Goal: Task Accomplishment & Management: Manage account settings

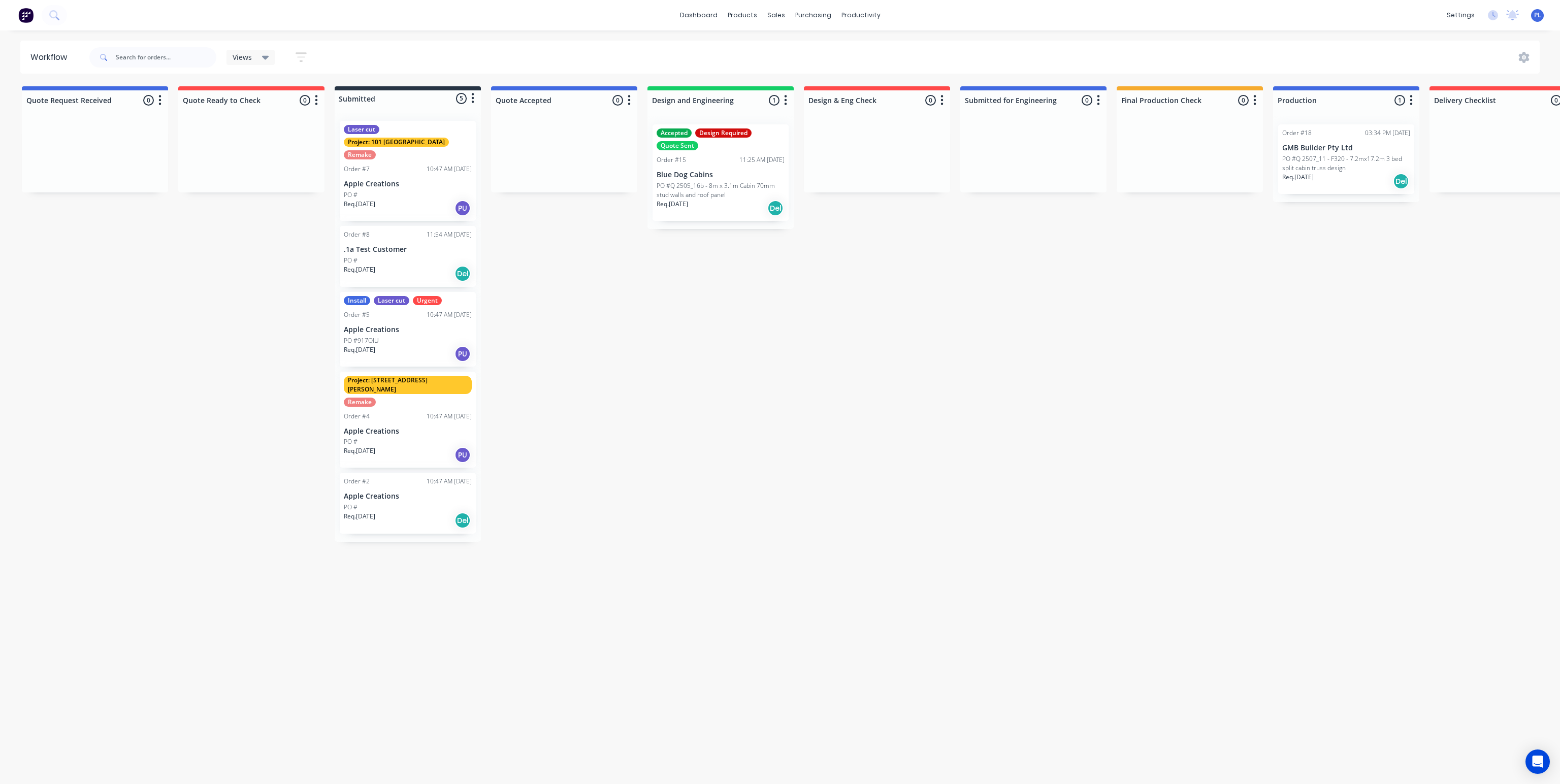
click at [1318, 171] on p "PO #Q 2507_11 - F320 - 7.2mx17.2m 3 bed split cabin truss design" at bounding box center [1346, 164] width 128 height 18
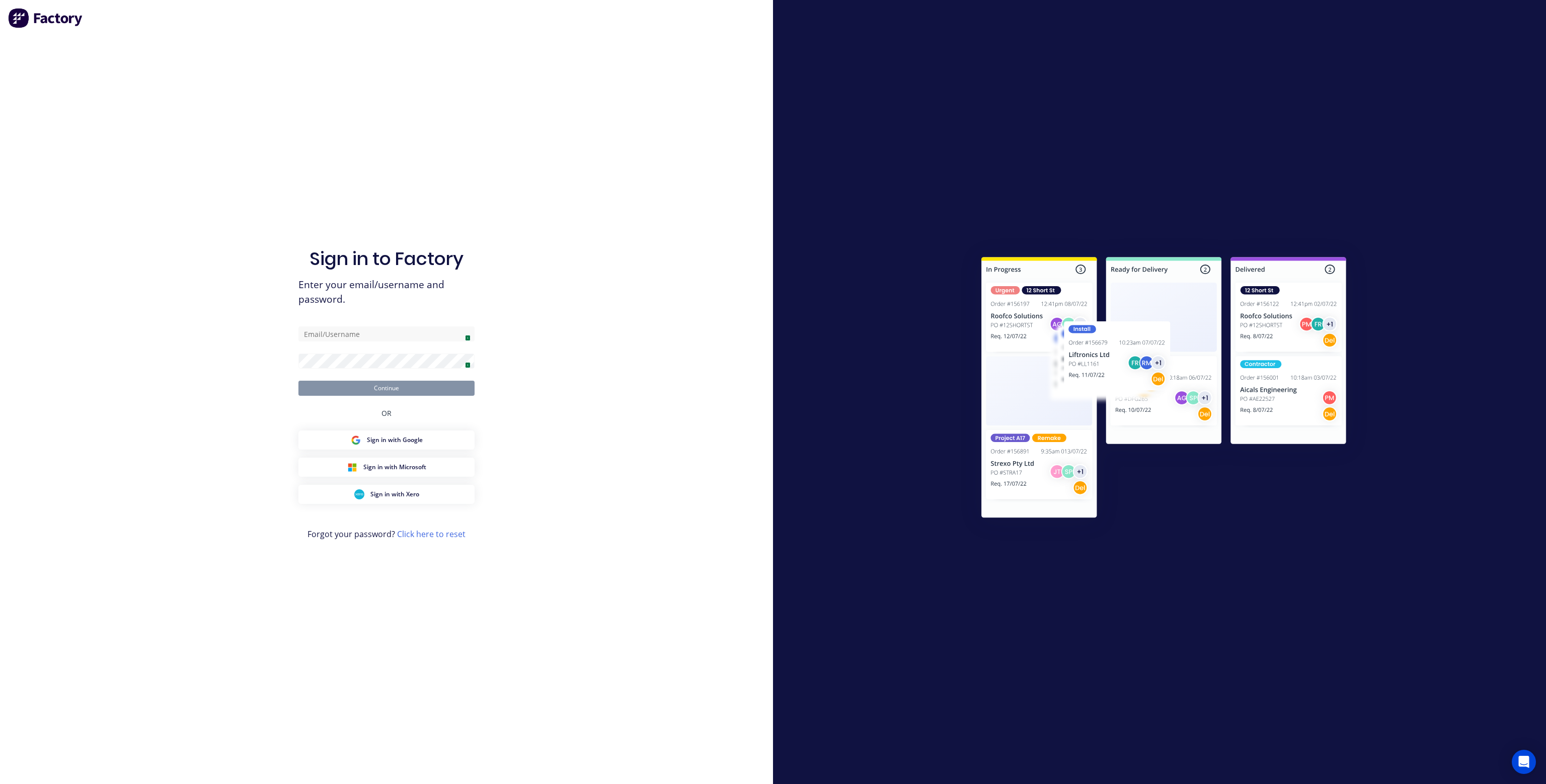
click at [465, 336] on span "1" at bounding box center [467, 337] width 6 height 6
type input "[EMAIL_ADDRESS][DOMAIN_NAME]"
click at [435, 390] on button "Continue" at bounding box center [386, 388] width 176 height 15
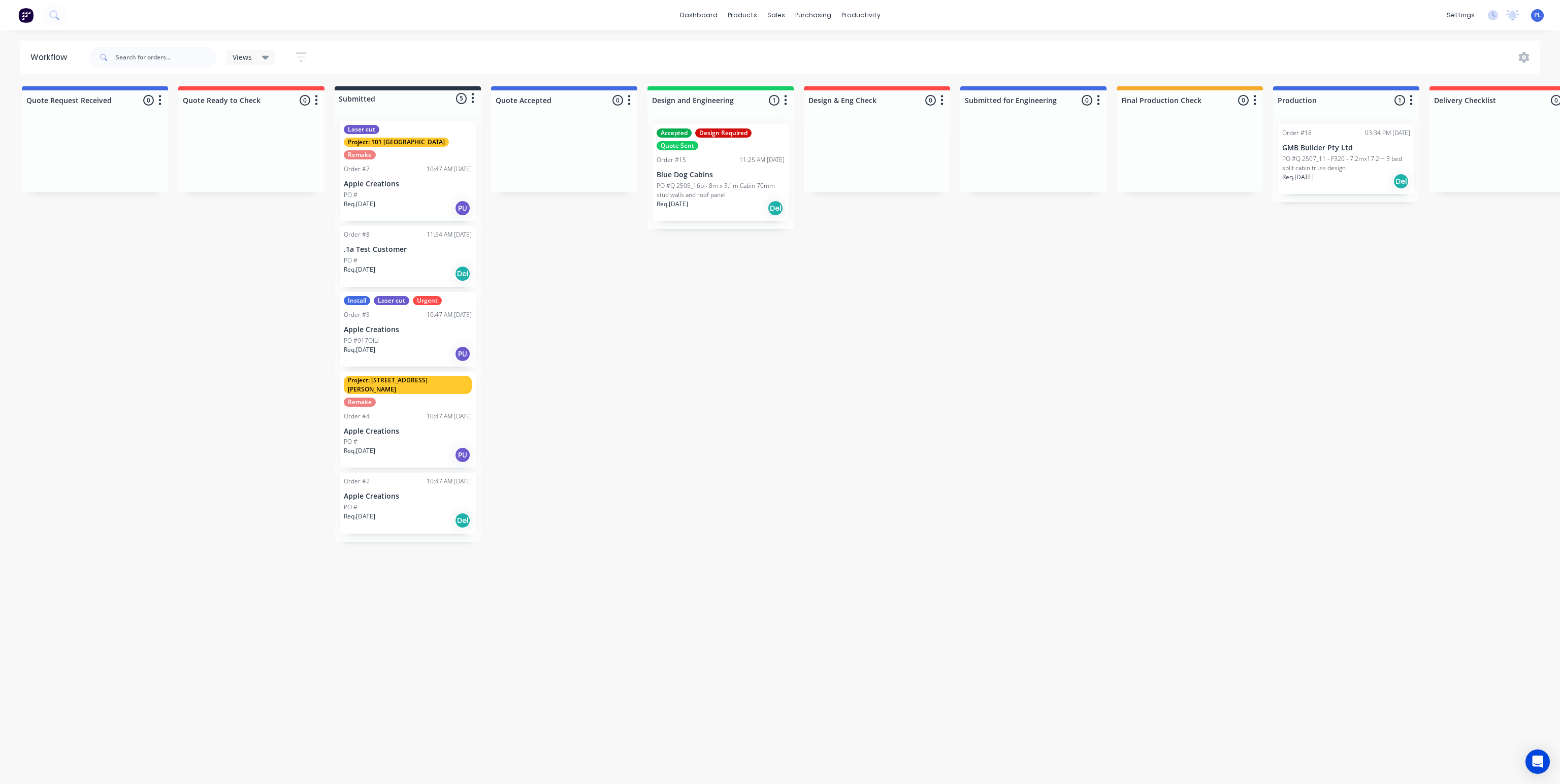
click at [1317, 160] on p "PO #Q 2507_11 - F320 - 7.2mx17.2m 3 bed split cabin truss design" at bounding box center [1346, 164] width 128 height 18
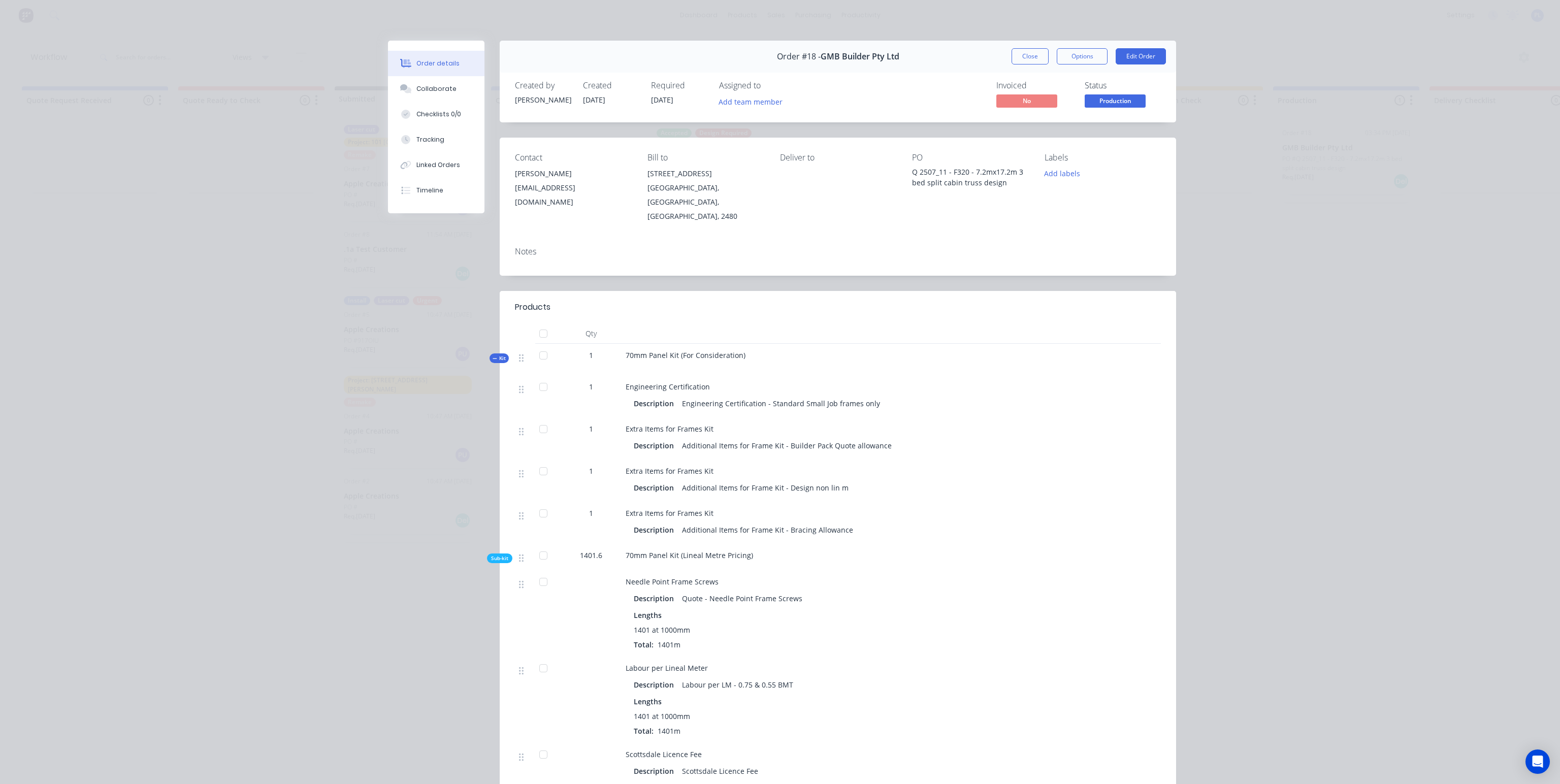
click at [668, 102] on span "[DATE]" at bounding box center [662, 100] width 22 height 10
click at [1146, 55] on button "Edit Order" at bounding box center [1141, 56] width 50 height 16
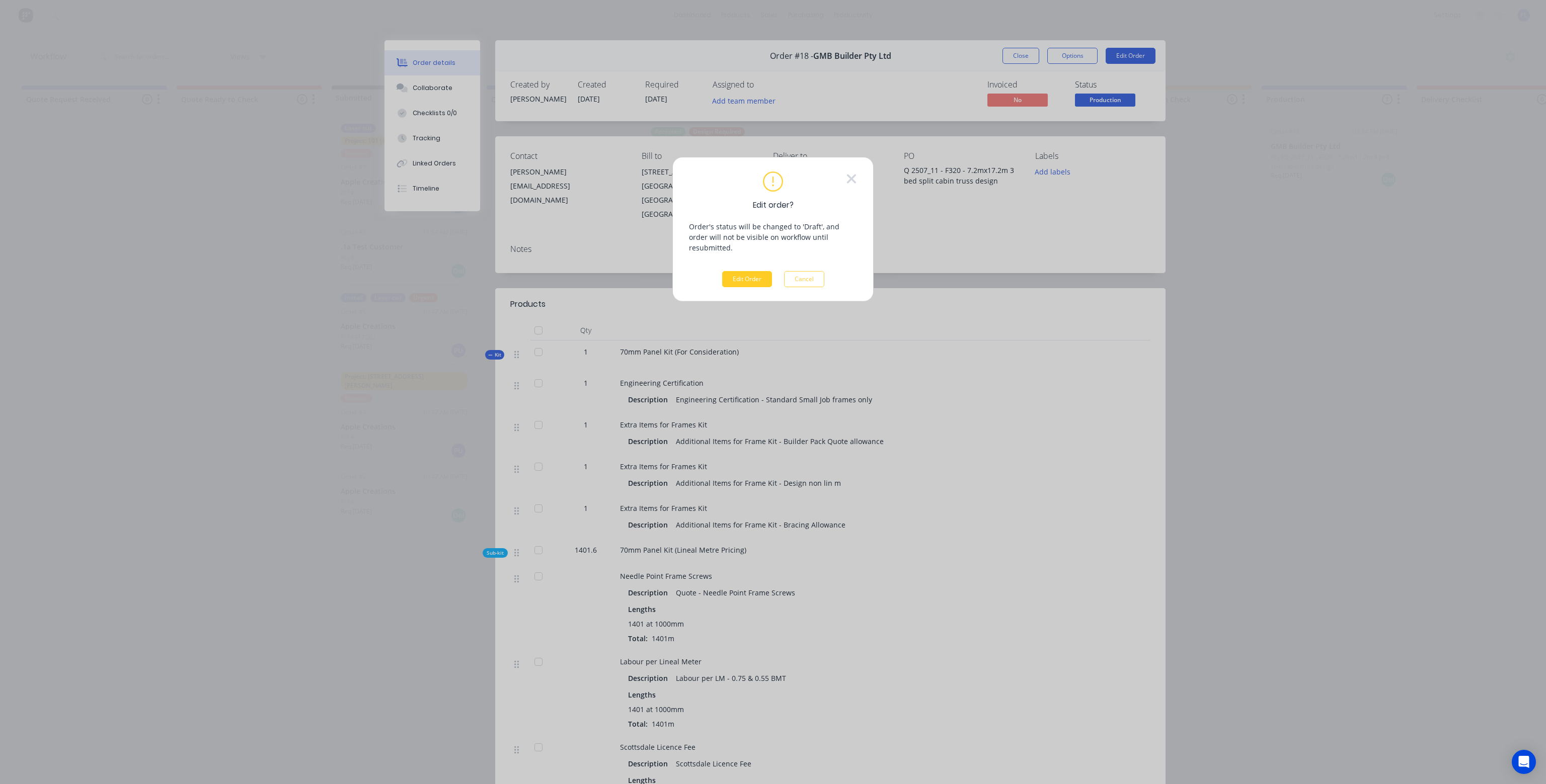
click at [747, 271] on button "Edit Order" at bounding box center [747, 279] width 50 height 16
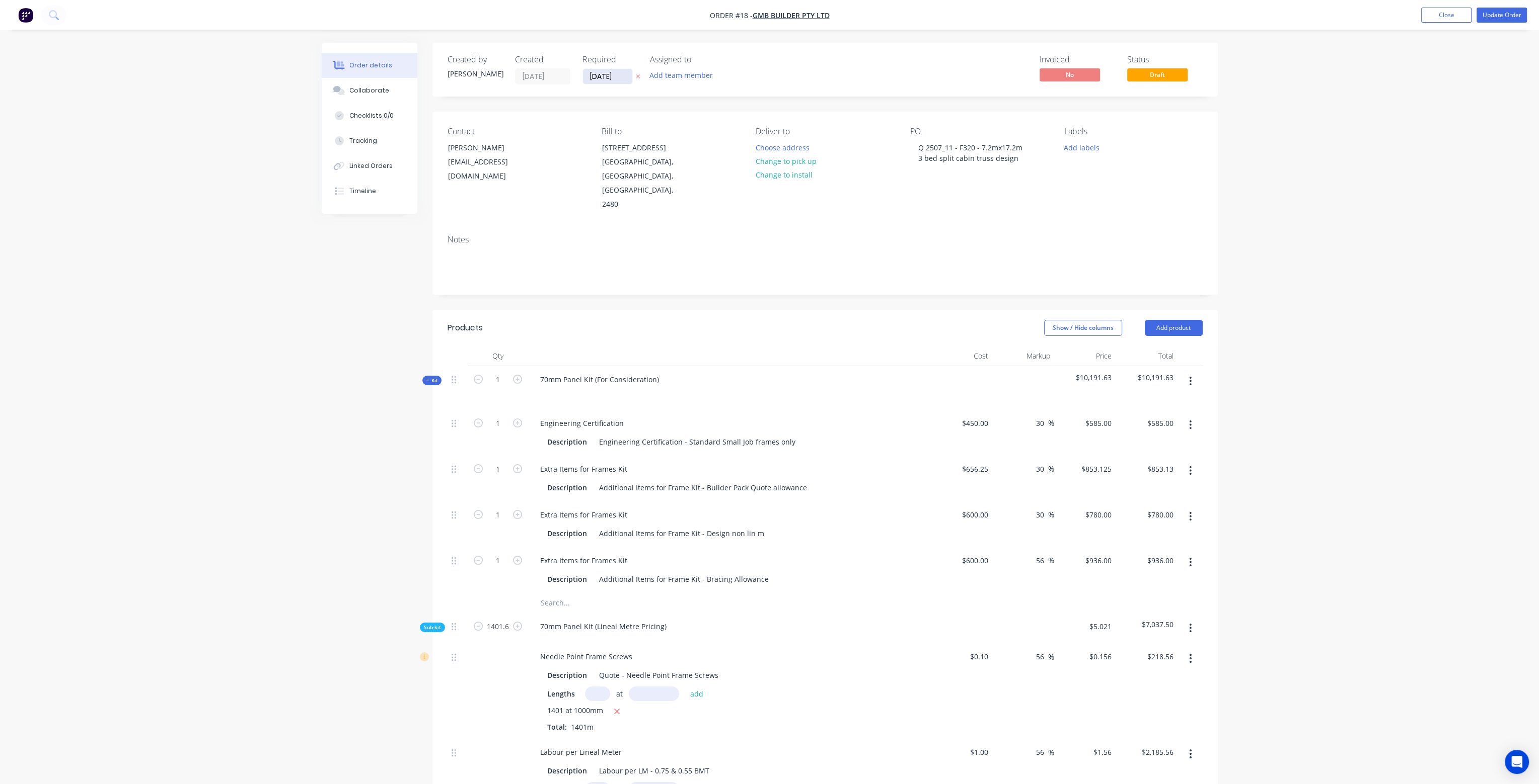
click at [622, 78] on input "[DATE]" at bounding box center [607, 76] width 49 height 15
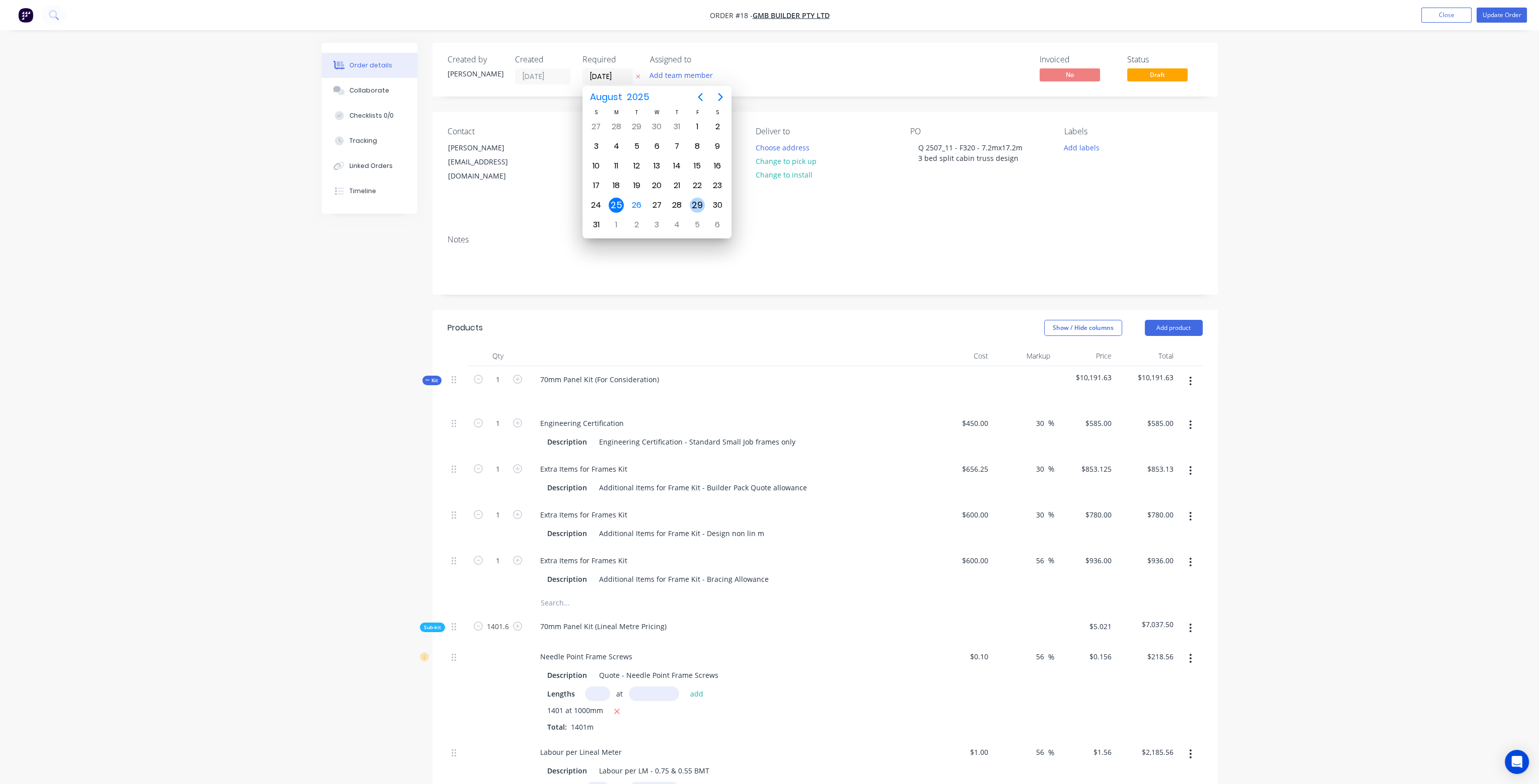
click at [696, 203] on div "29" at bounding box center [696, 205] width 15 height 15
type input "[DATE]"
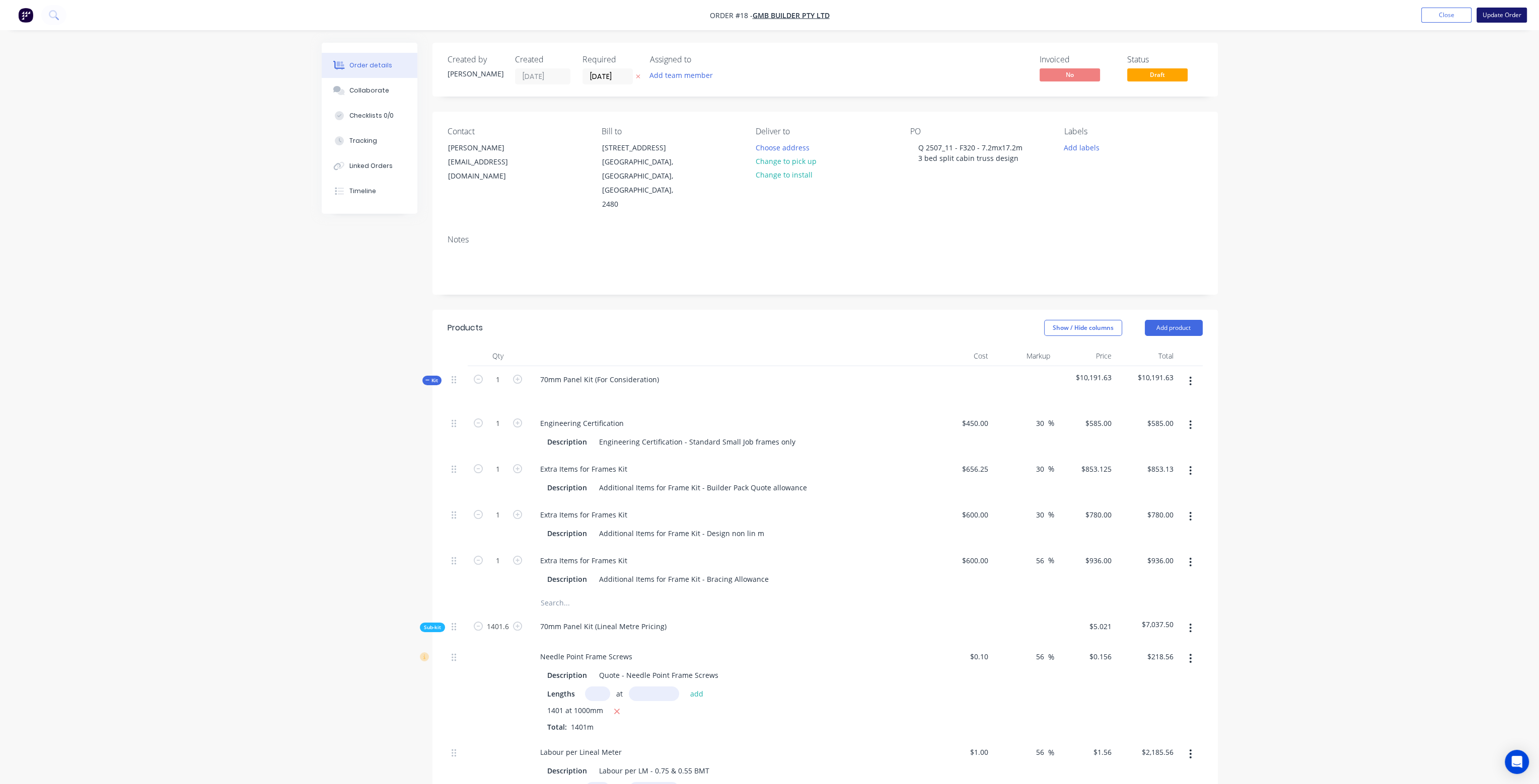
click at [1497, 15] on button "Update Order" at bounding box center [1501, 15] width 50 height 15
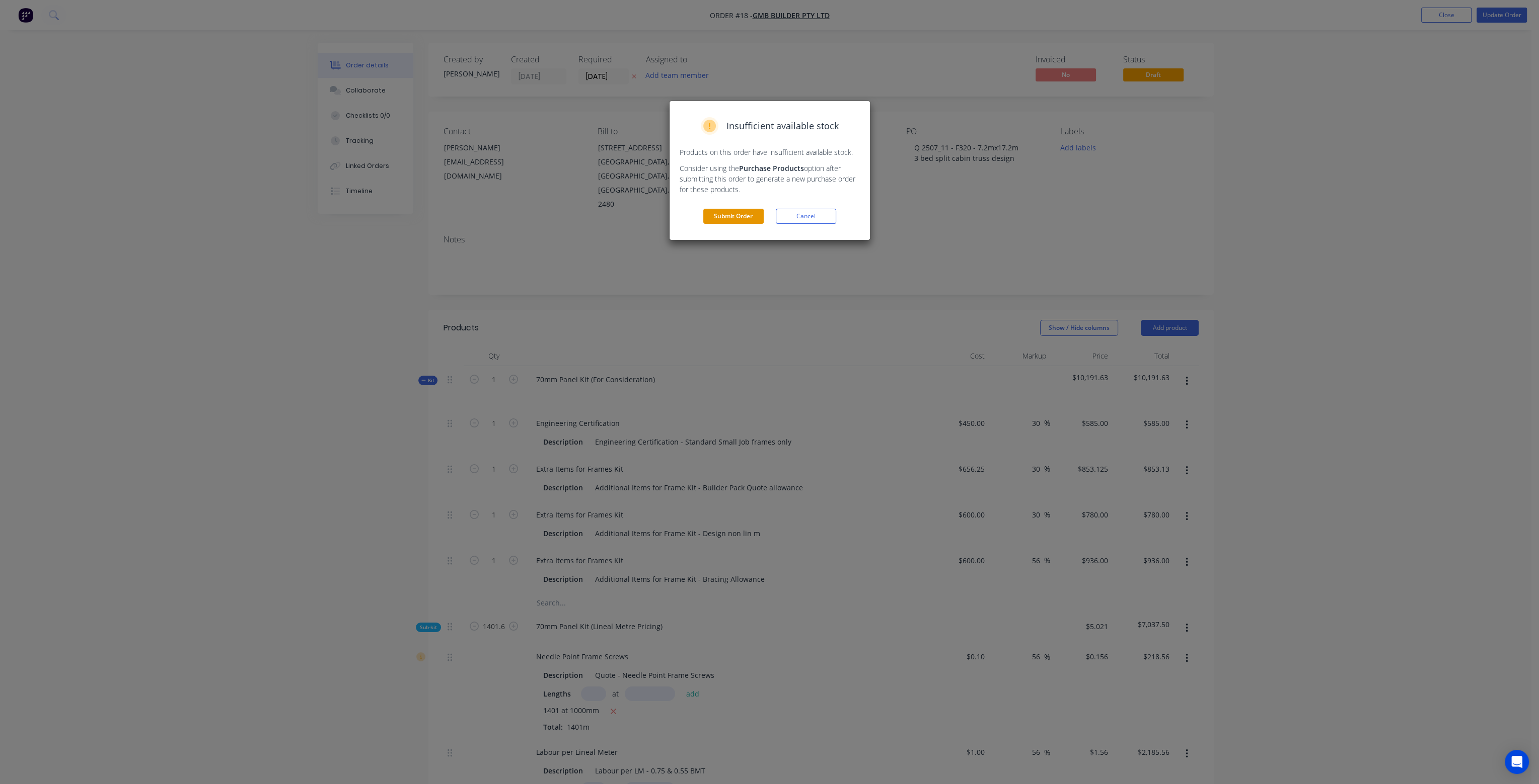
click at [726, 217] on button "Submit Order" at bounding box center [733, 216] width 61 height 15
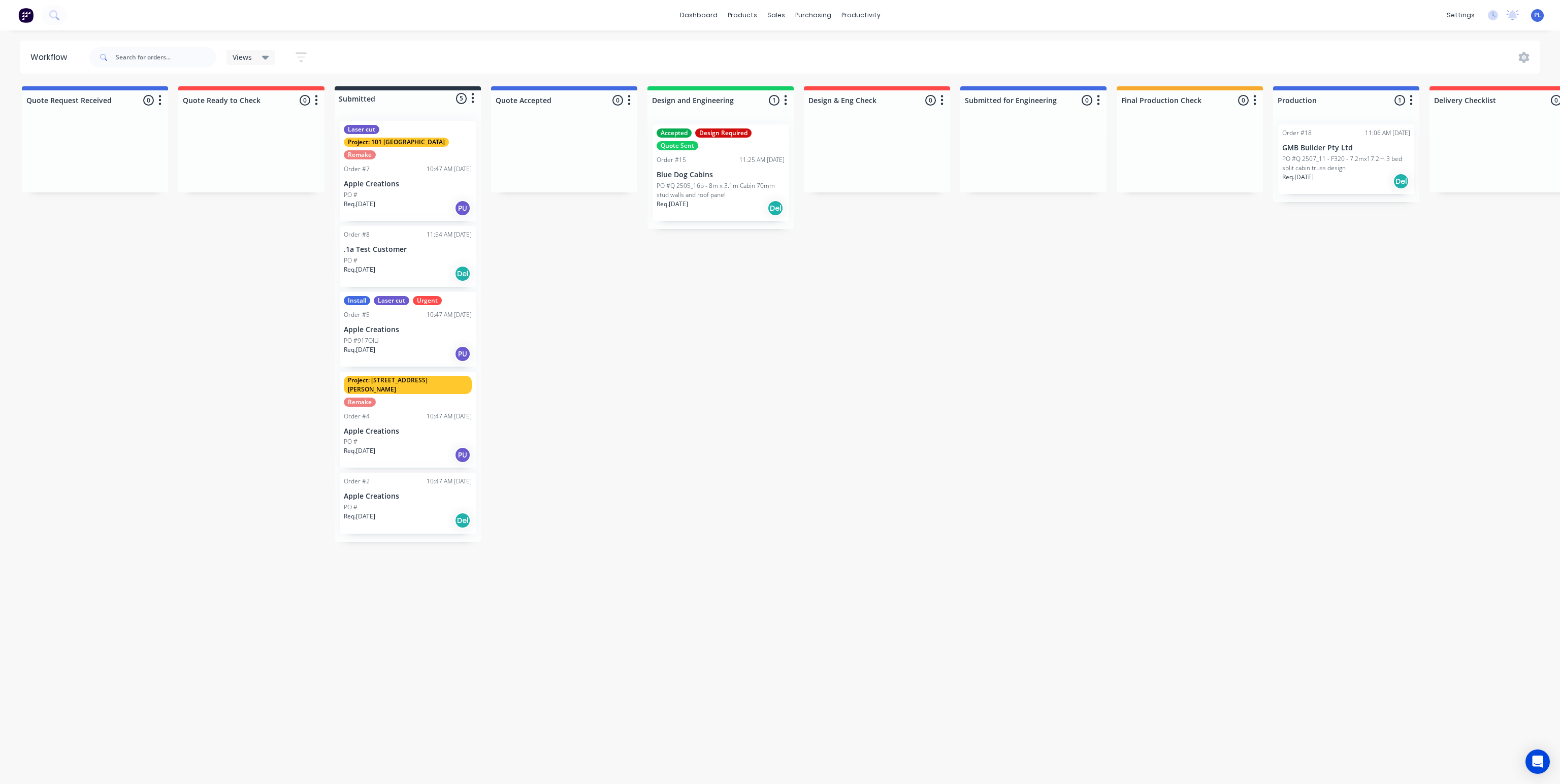
click at [473, 95] on icon "button" at bounding box center [473, 99] width 3 height 13
click at [473, 95] on icon "button" at bounding box center [472, 99] width 2 height 10
click at [414, 94] on div at bounding box center [408, 99] width 147 height 16
click at [773, 14] on div "sales" at bounding box center [776, 15] width 28 height 15
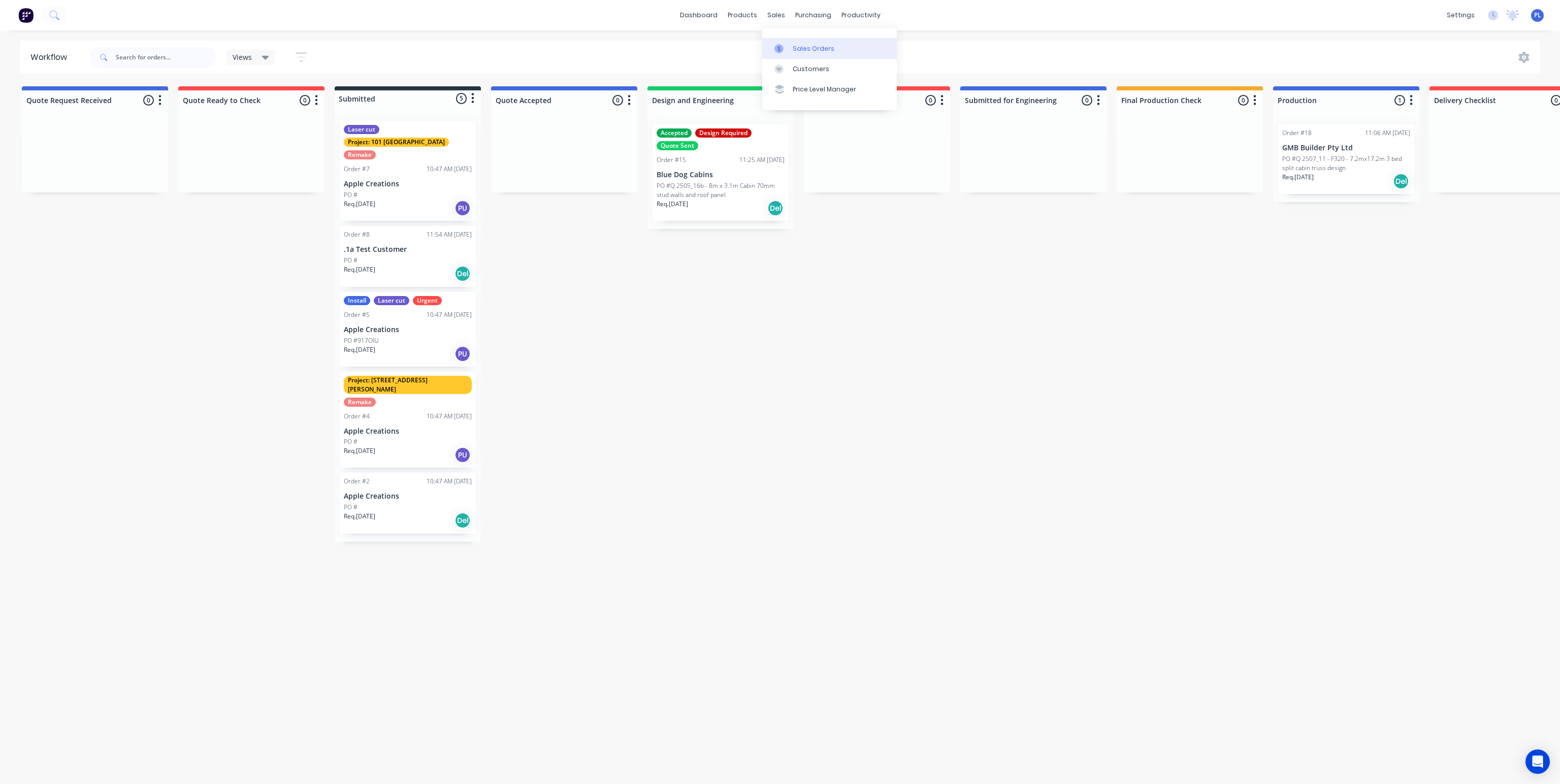
click at [814, 49] on div "Sales Orders" at bounding box center [813, 48] width 42 height 9
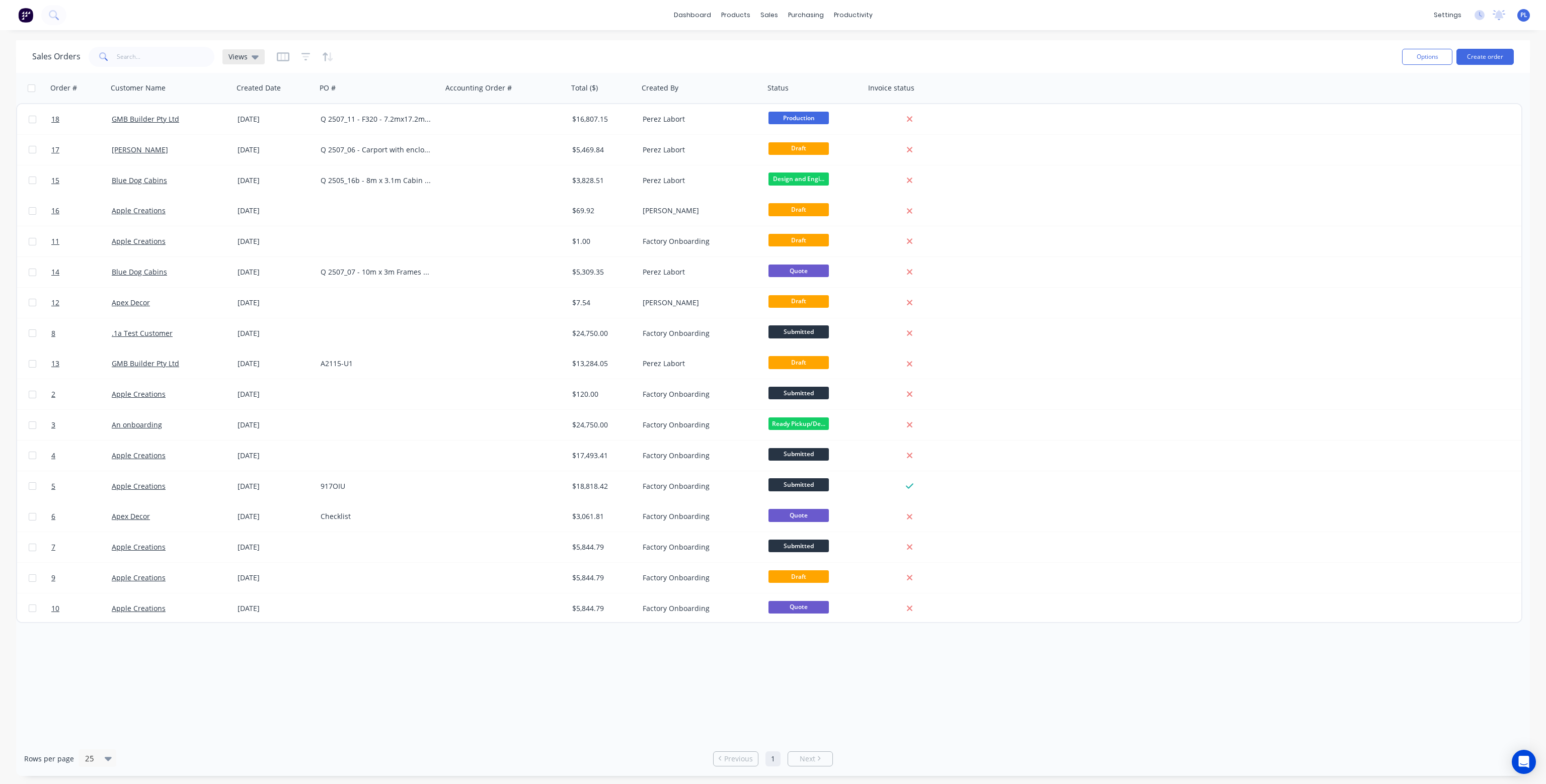
click at [256, 57] on icon at bounding box center [255, 57] width 7 height 11
click at [863, 48] on div "Workflow" at bounding box center [870, 48] width 30 height 9
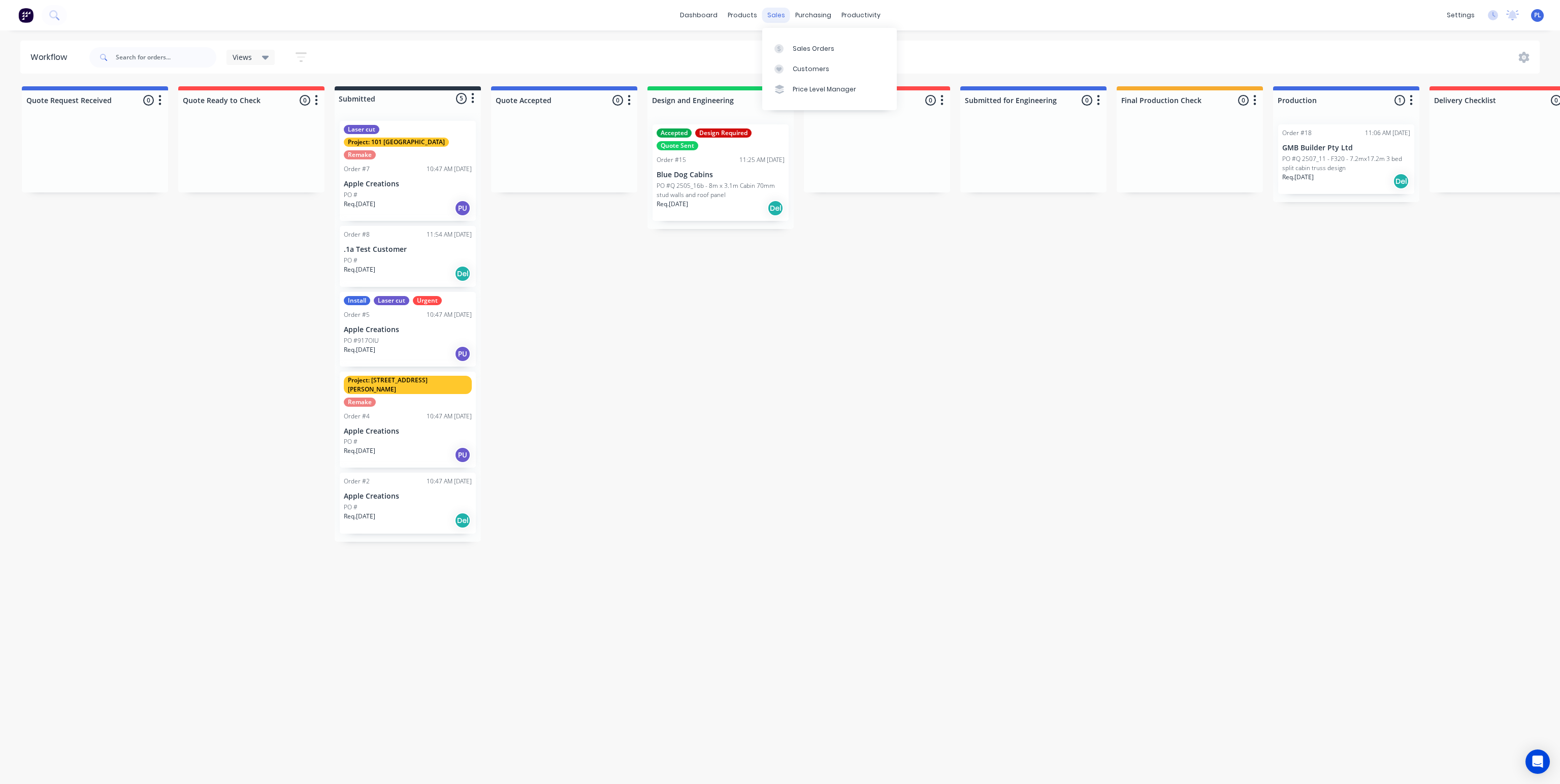
click at [773, 11] on div "sales" at bounding box center [776, 15] width 28 height 15
click at [797, 44] on div "Sales Orders" at bounding box center [813, 48] width 42 height 9
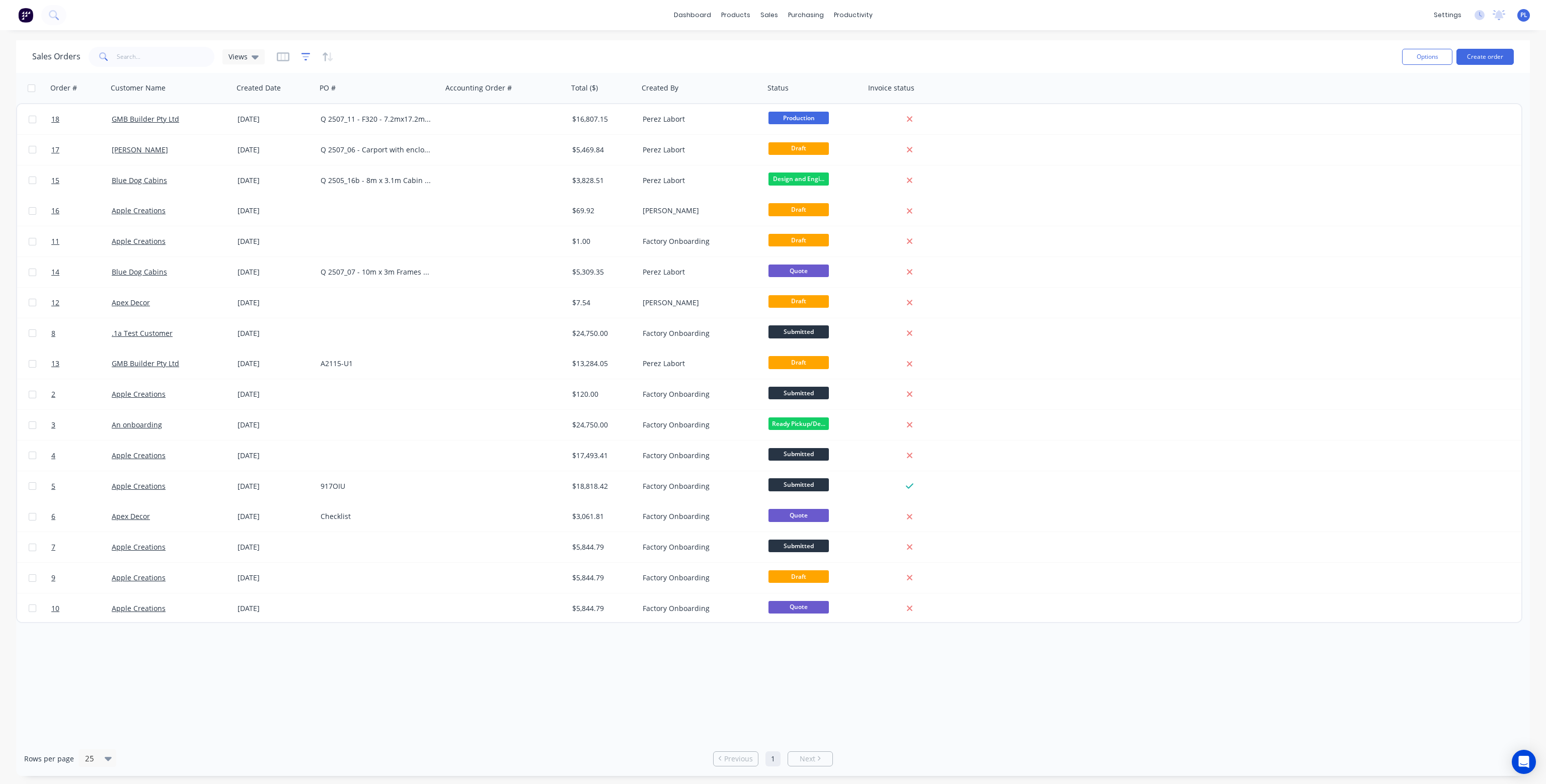
click at [305, 56] on icon "button" at bounding box center [306, 56] width 6 height 2
click at [314, 102] on icon "button" at bounding box center [312, 103] width 6 height 6
click at [352, 132] on icon at bounding box center [346, 137] width 10 height 10
type input "stat"
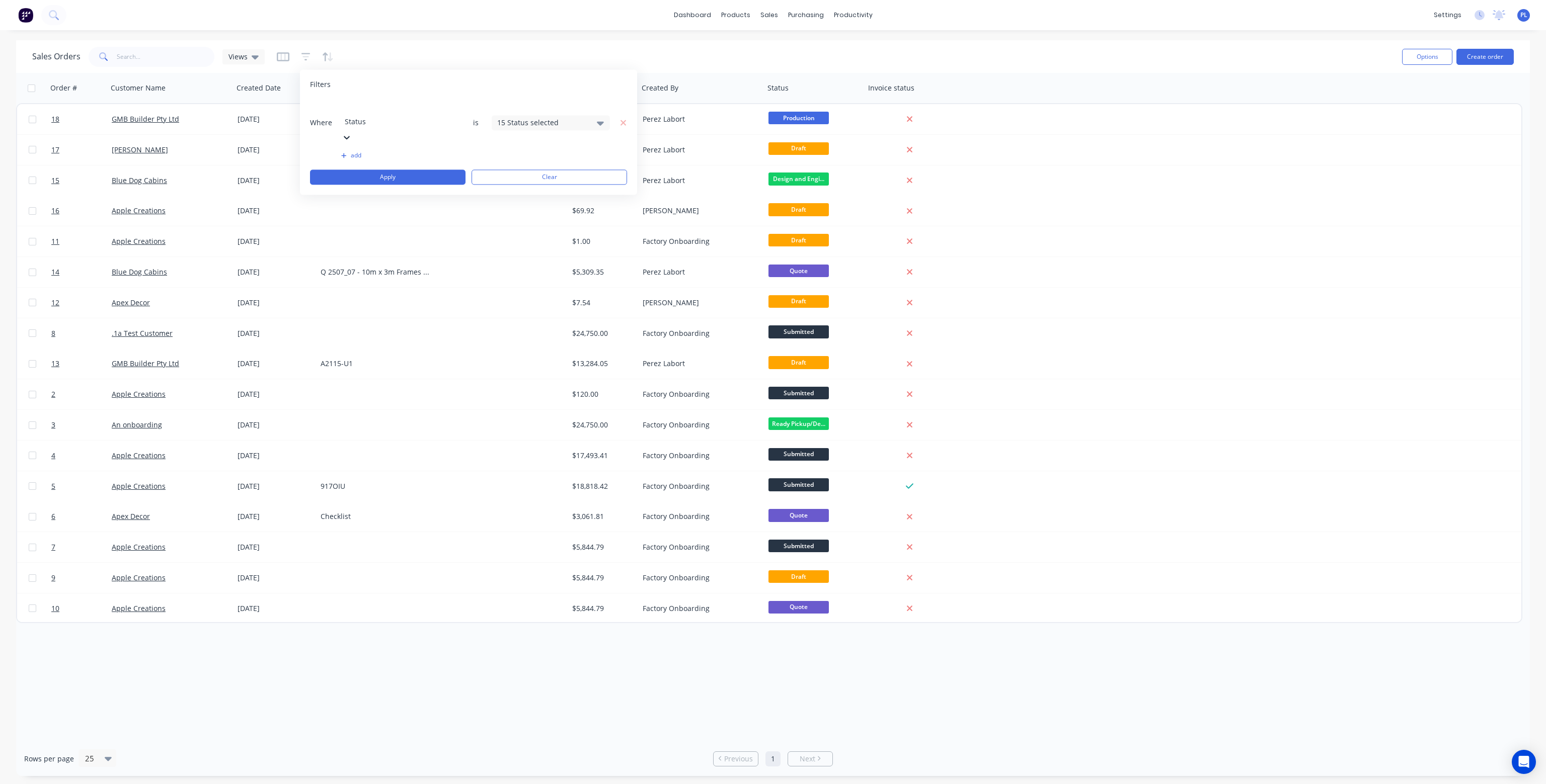
click at [598, 117] on icon at bounding box center [600, 123] width 7 height 11
click at [509, 165] on div at bounding box center [508, 164] width 20 height 20
click at [512, 206] on div at bounding box center [508, 204] width 20 height 20
click at [510, 225] on div at bounding box center [508, 224] width 20 height 20
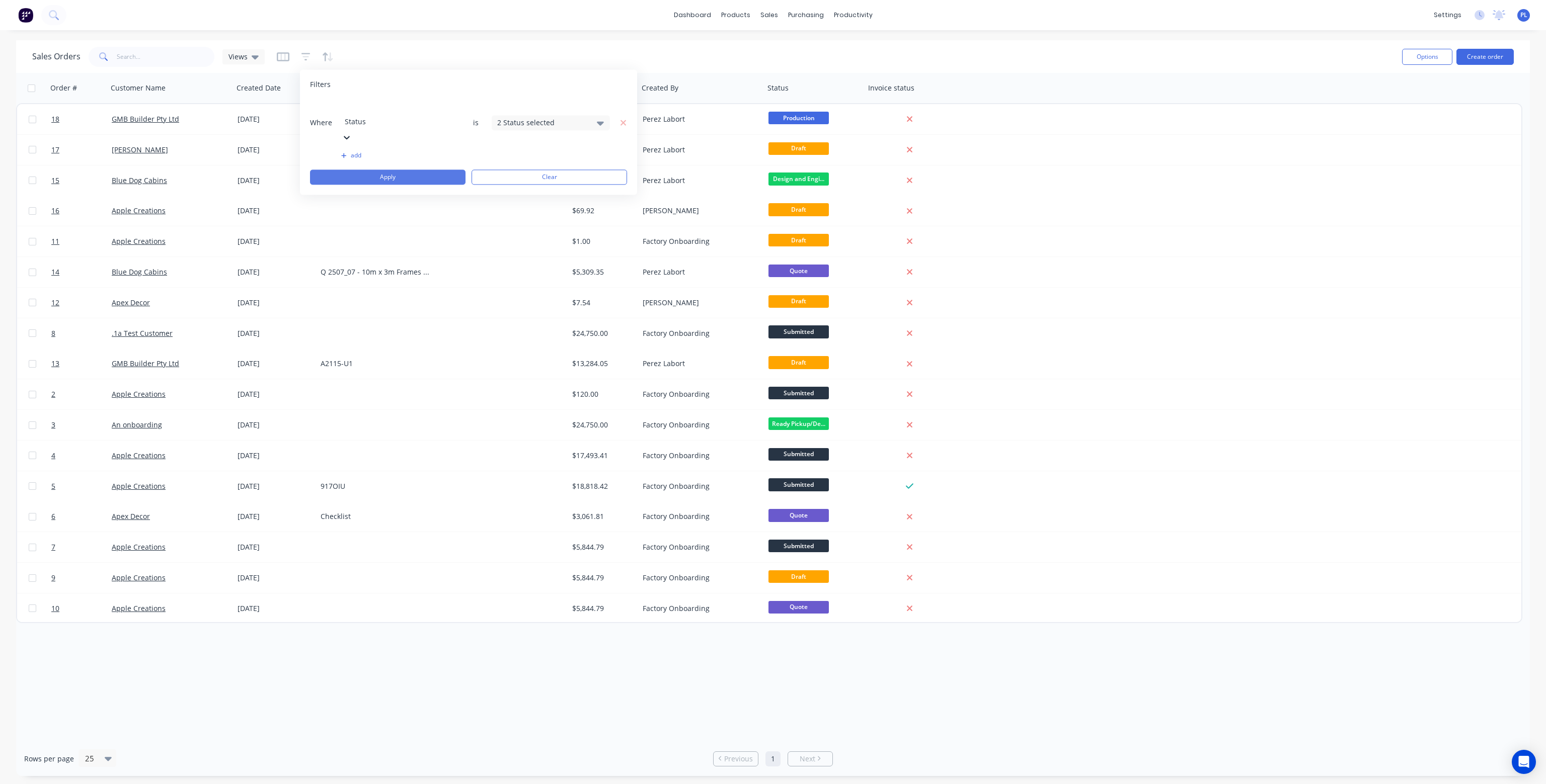
click at [403, 169] on button "Apply" at bounding box center [387, 177] width 156 height 15
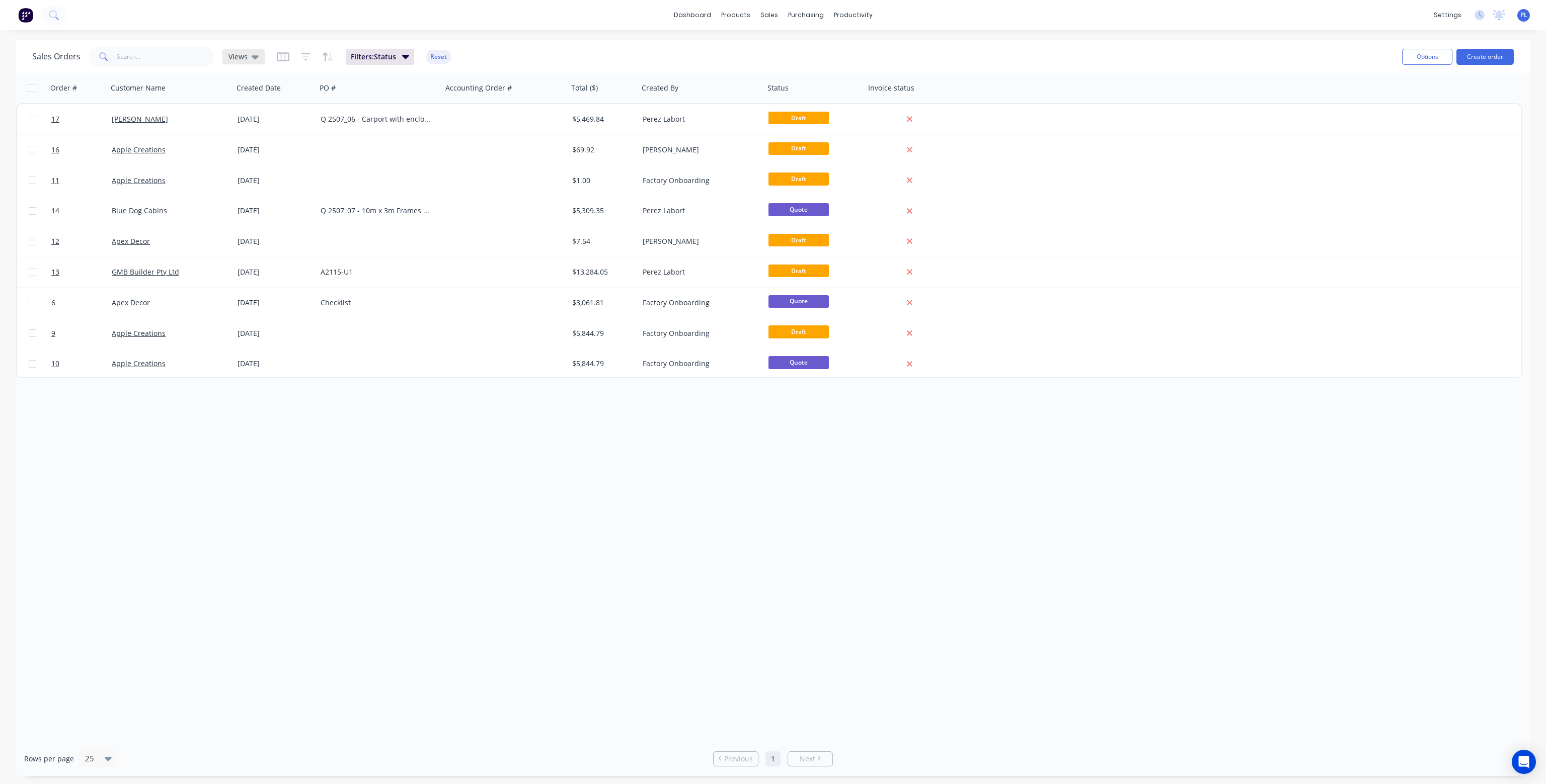
click at [256, 57] on icon at bounding box center [255, 57] width 7 height 11
click at [265, 95] on input "text" at bounding box center [300, 94] width 109 height 20
click at [268, 119] on button "Save new view" at bounding box center [292, 120] width 135 height 15
click at [423, 96] on input "text" at bounding box center [455, 98] width 123 height 19
type input "J"
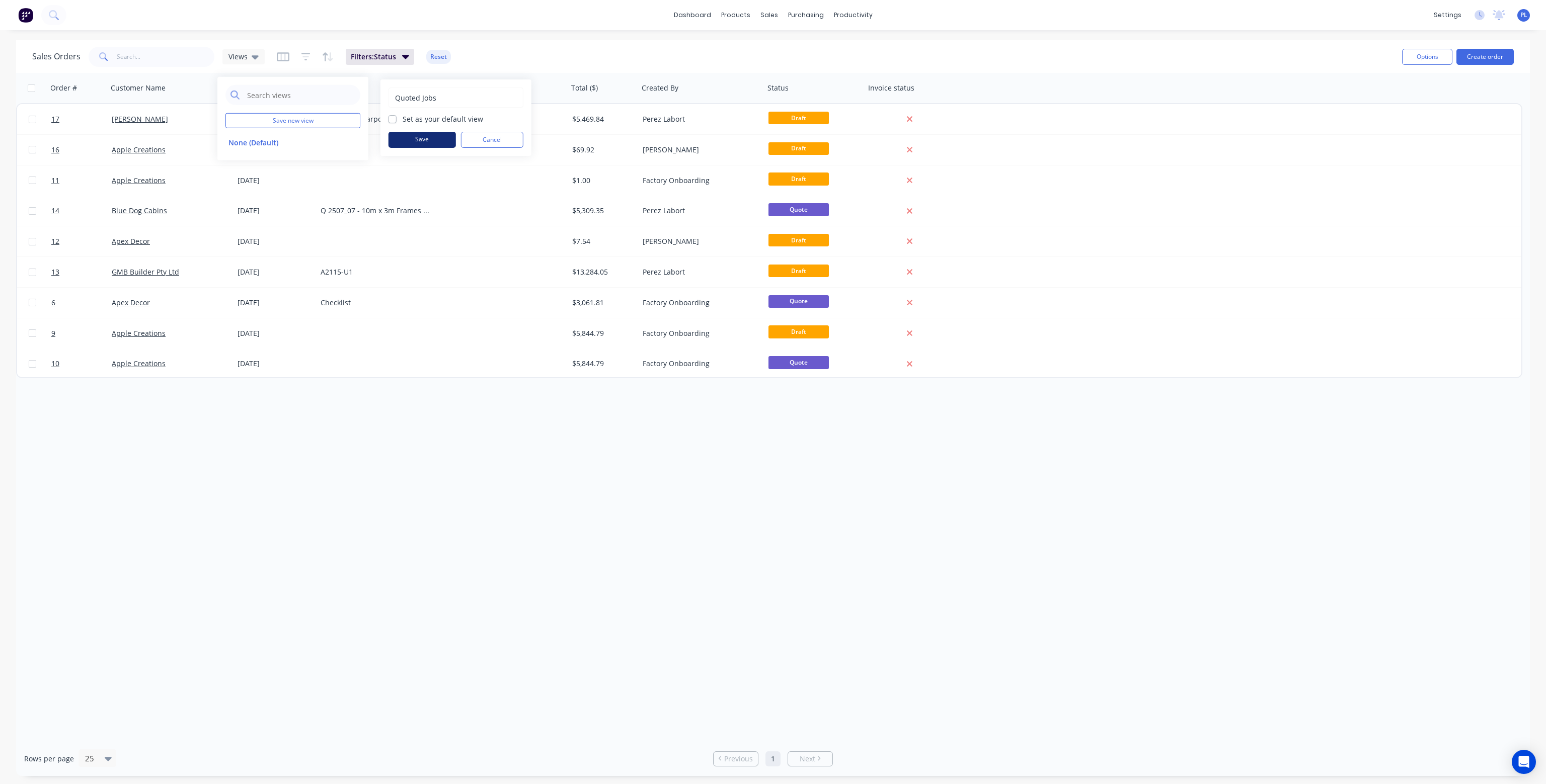
type input "Quoted Jobs"
click at [412, 139] on button "Save" at bounding box center [422, 140] width 68 height 16
click at [540, 56] on div "Sales Orders Quoted Jobs Filters: Status Reset" at bounding box center [713, 56] width 1362 height 25
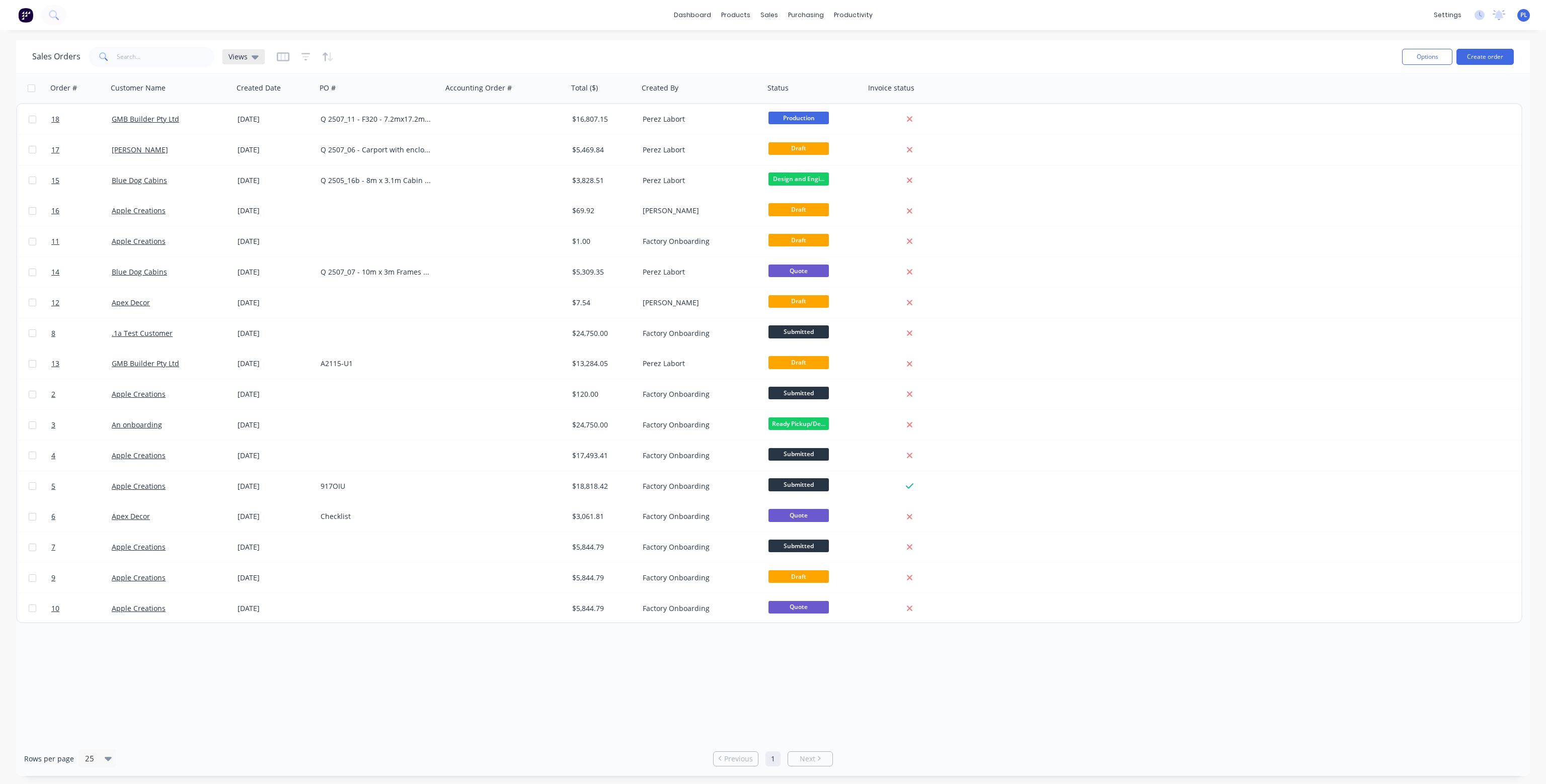
click at [257, 58] on div "Views" at bounding box center [244, 56] width 42 height 15
click at [270, 93] on input "text" at bounding box center [300, 94] width 109 height 20
type input "qu"
click at [264, 140] on button "Quoted Jobs" at bounding box center [282, 142] width 115 height 11
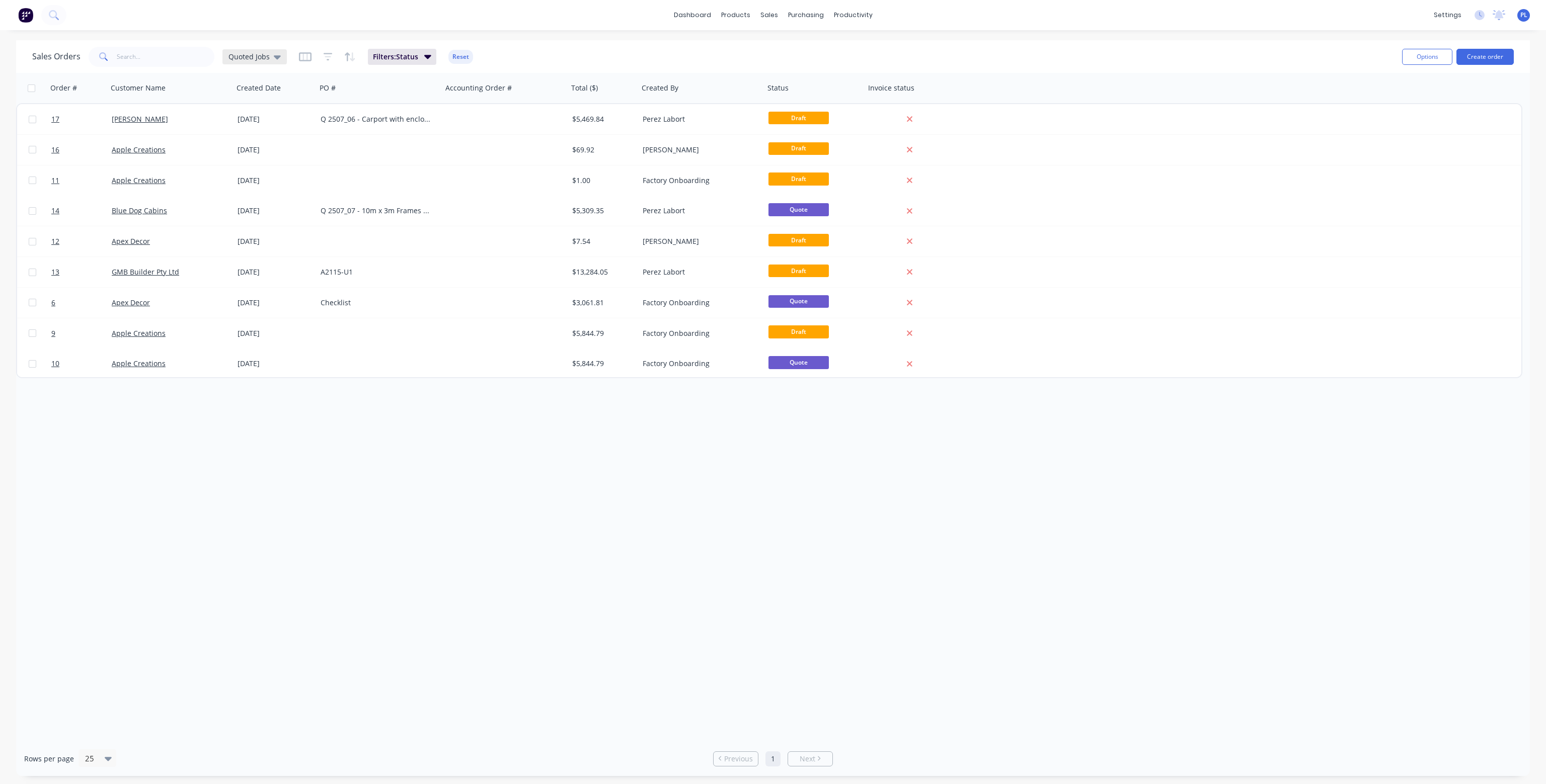
click at [276, 58] on icon at bounding box center [277, 57] width 7 height 4
click at [274, 140] on button "None (Default)" at bounding box center [282, 142] width 115 height 11
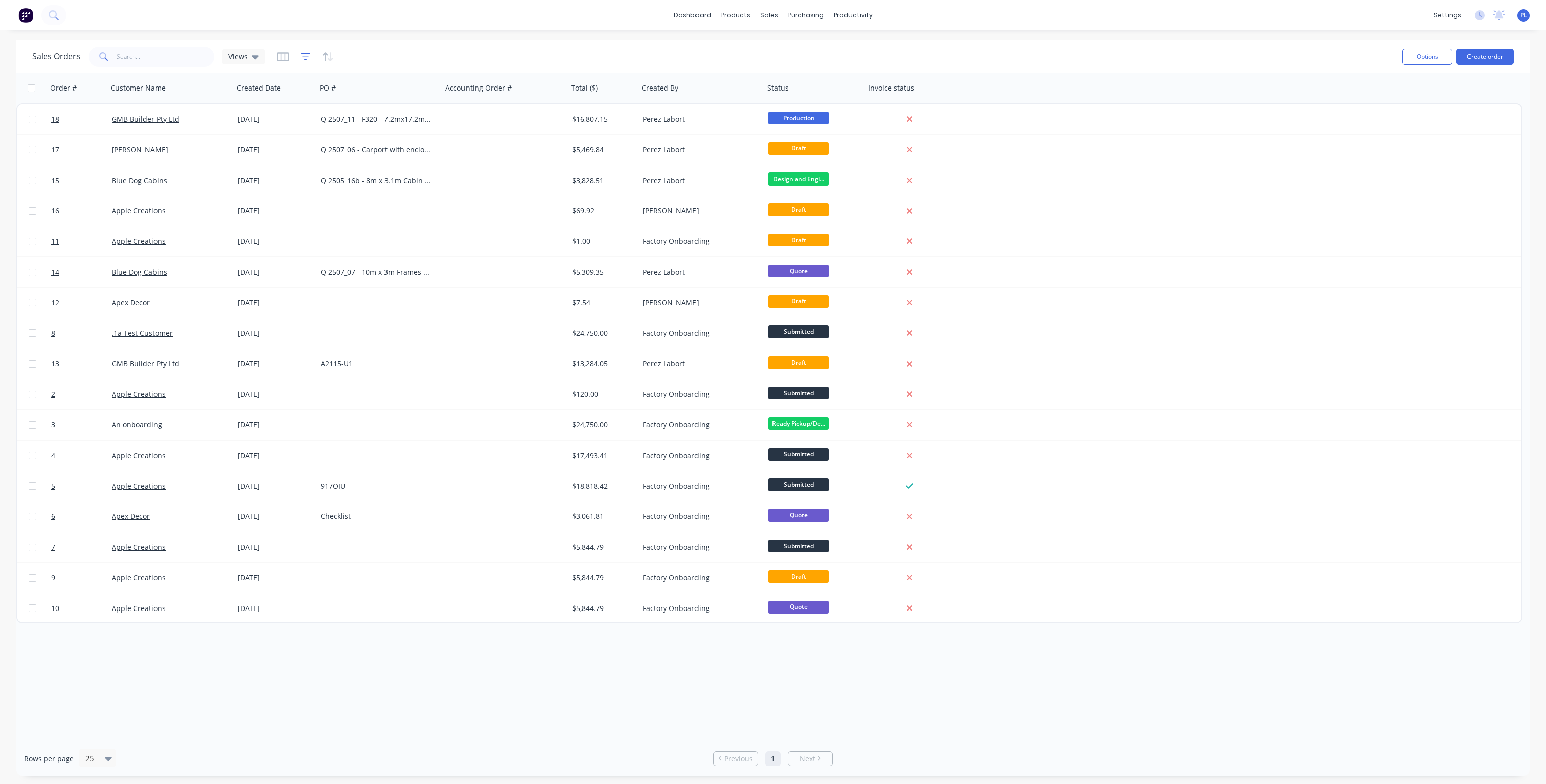
click at [305, 54] on icon "button" at bounding box center [306, 56] width 9 height 7
click at [325, 103] on button "add" at bounding box center [322, 103] width 25 height 8
click at [428, 111] on div at bounding box center [392, 109] width 90 height 13
type input "st"
click at [392, 228] on div "Status" at bounding box center [399, 226] width 117 height 19
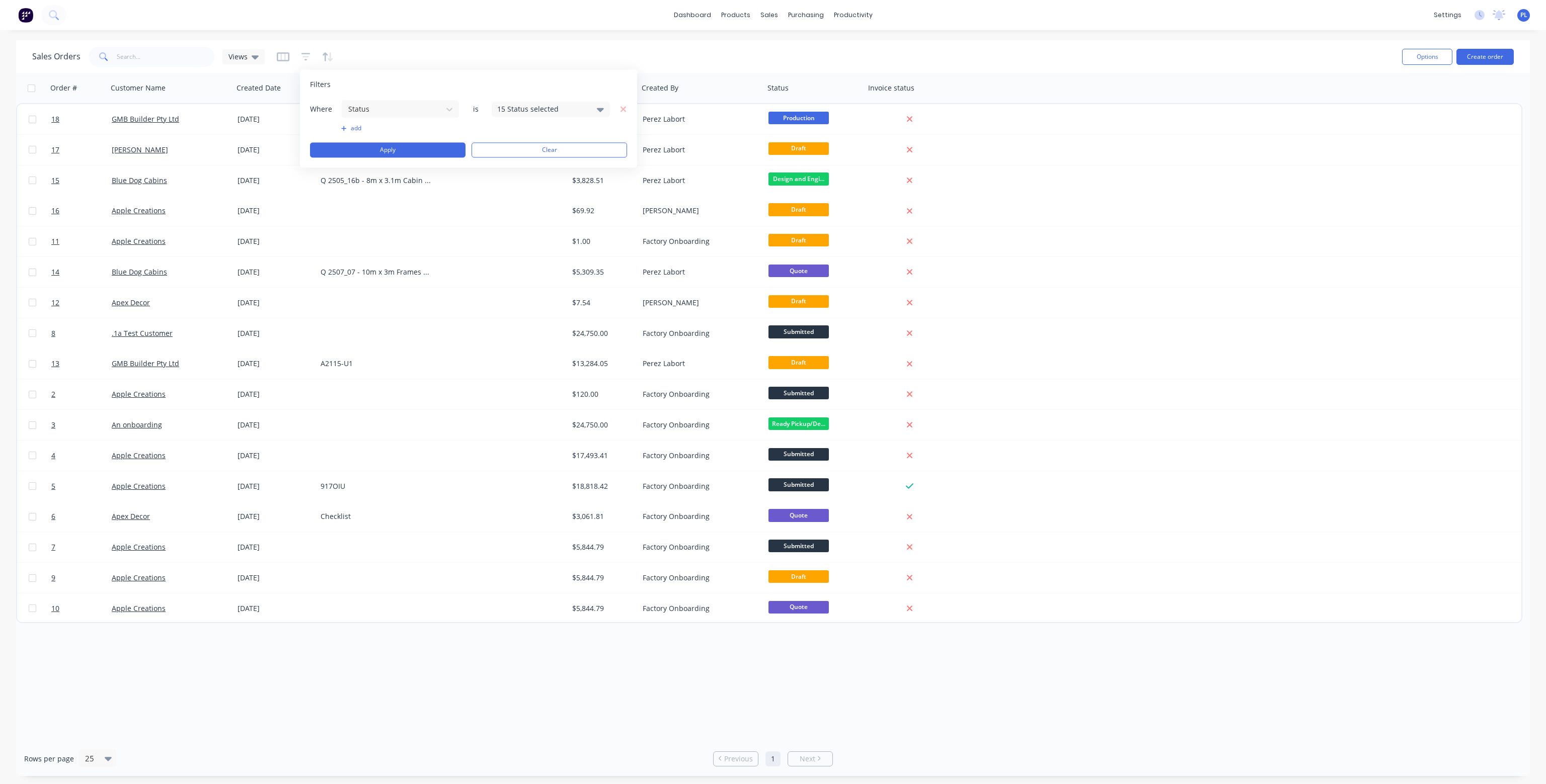
click at [600, 106] on icon at bounding box center [600, 109] width 7 height 11
click at [508, 165] on div at bounding box center [508, 164] width 20 height 20
click at [509, 166] on div at bounding box center [508, 164] width 20 height 20
click at [509, 161] on div at bounding box center [508, 164] width 20 height 20
click at [405, 150] on button "Apply" at bounding box center [387, 150] width 156 height 15
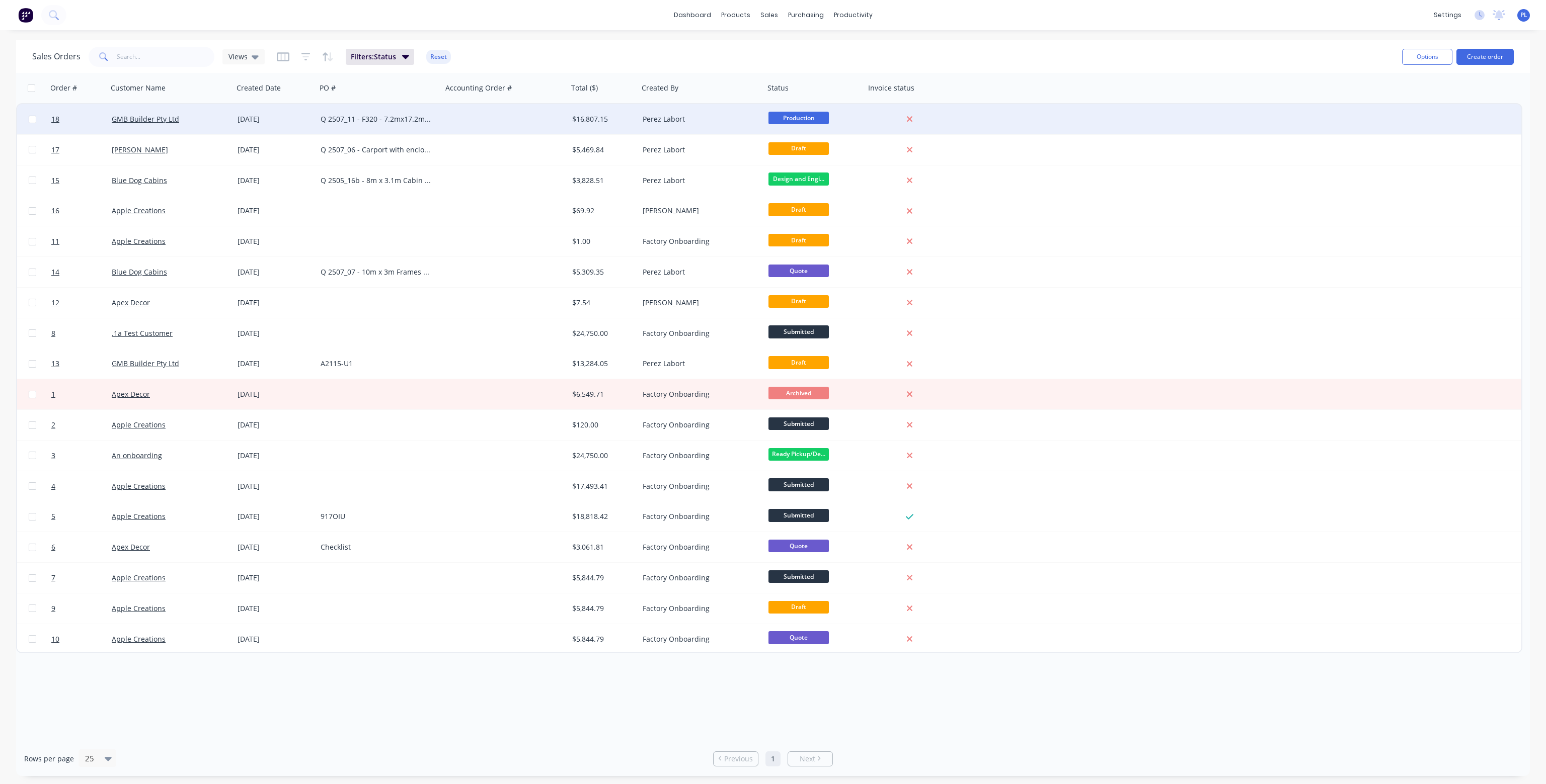
click at [370, 117] on div "Q 2507_11 - F320 - 7.2mx17.2m 3 bed split cabin truss design" at bounding box center [376, 119] width 111 height 10
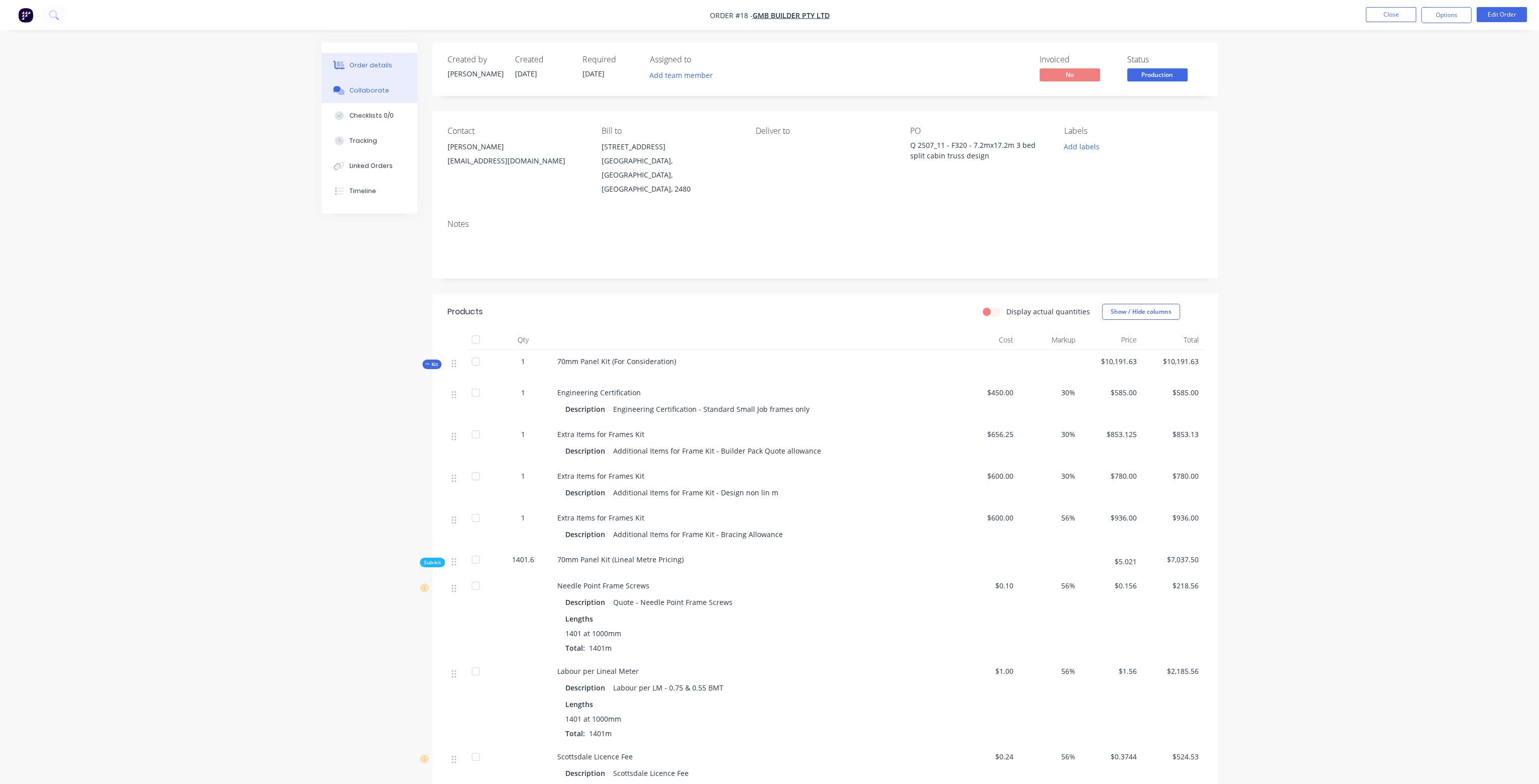
click at [381, 90] on div "Collaborate" at bounding box center [369, 90] width 40 height 9
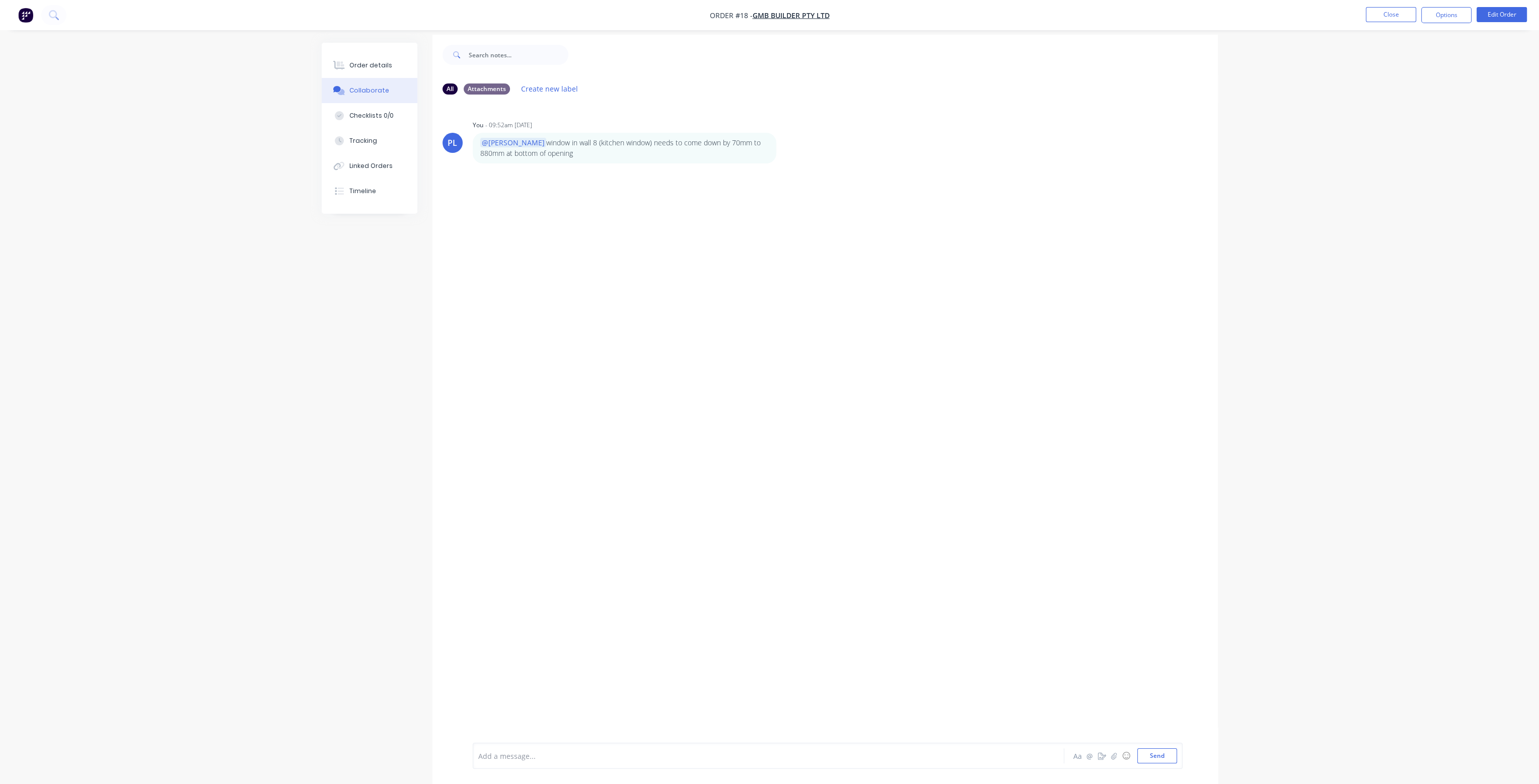
scroll to position [15, 0]
click at [709, 419] on div "PL You - 09:52am 26/08/25 @JAMIE window in wall 8 (kitchen window) needs to com…" at bounding box center [825, 412] width 785 height 632
click at [361, 70] on button "Order details" at bounding box center [370, 65] width 96 height 25
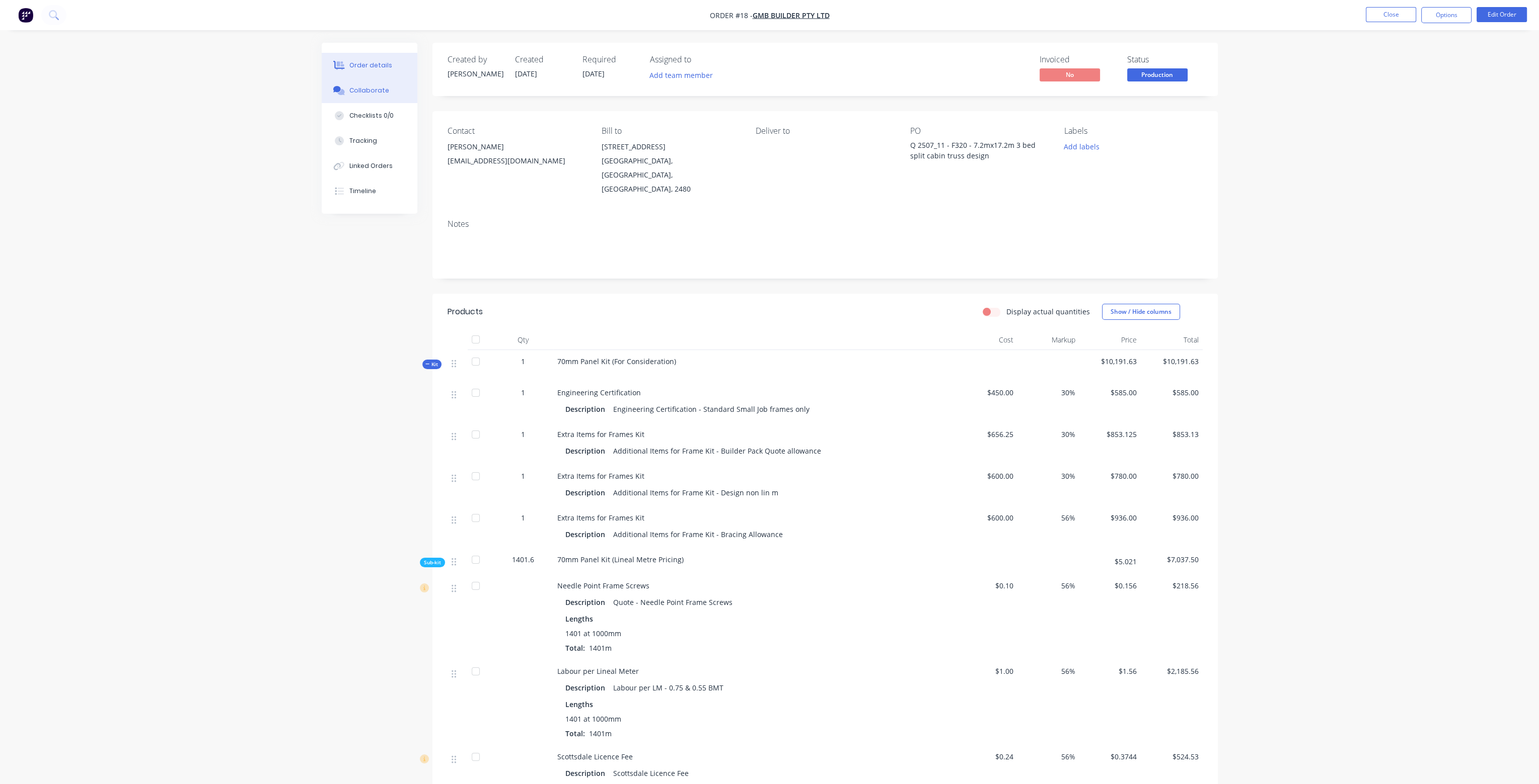
click at [366, 85] on button "Collaborate" at bounding box center [370, 90] width 96 height 25
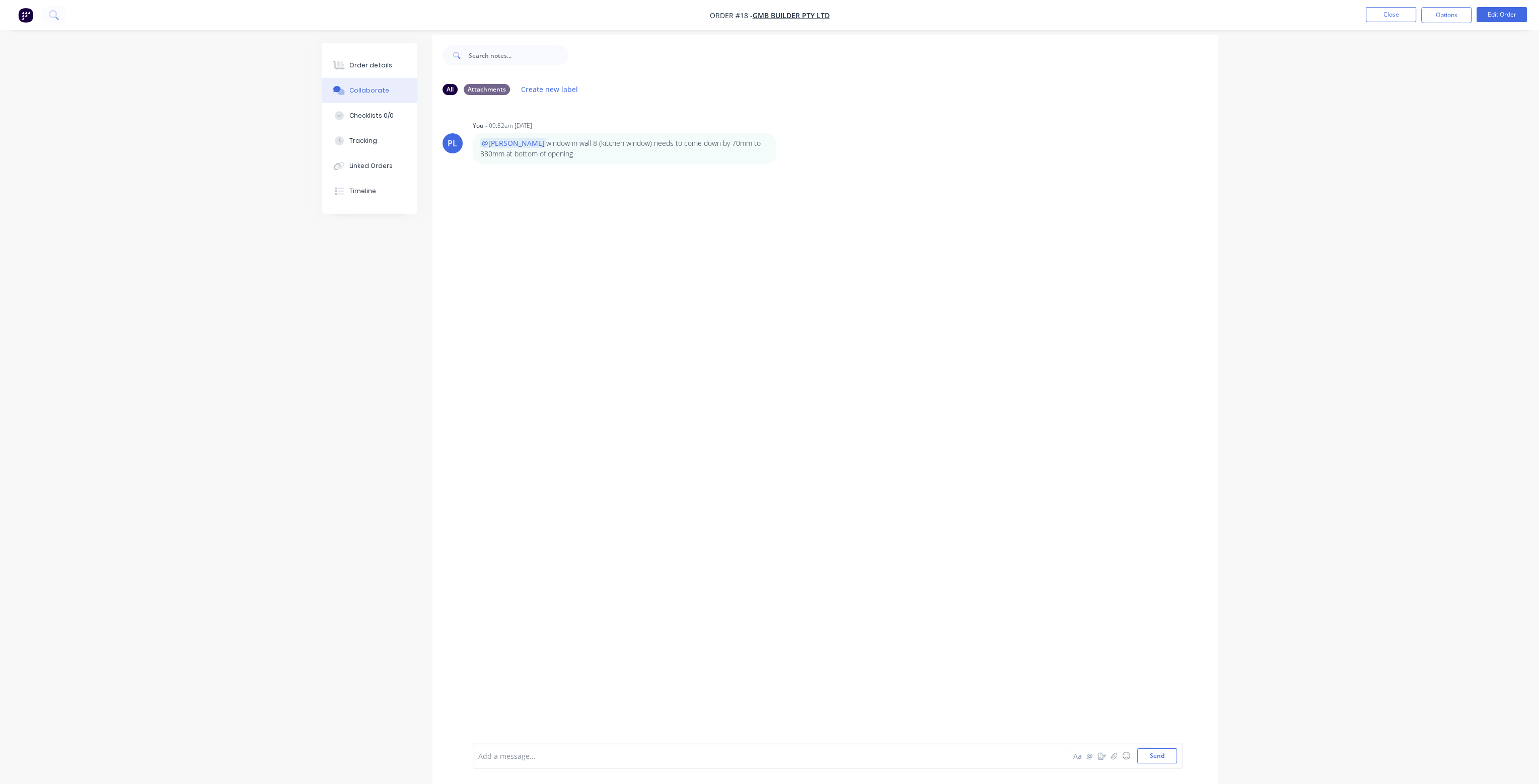
scroll to position [15, 0]
click at [550, 754] on div at bounding box center [740, 756] width 524 height 10
click at [536, 756] on div "2507_11" at bounding box center [740, 756] width 524 height 10
drag, startPoint x: 512, startPoint y: 757, endPoint x: 474, endPoint y: 760, distance: 38.1
click at [474, 760] on div "2507_11 Aa @ ☺ Send" at bounding box center [827, 756] width 709 height 26
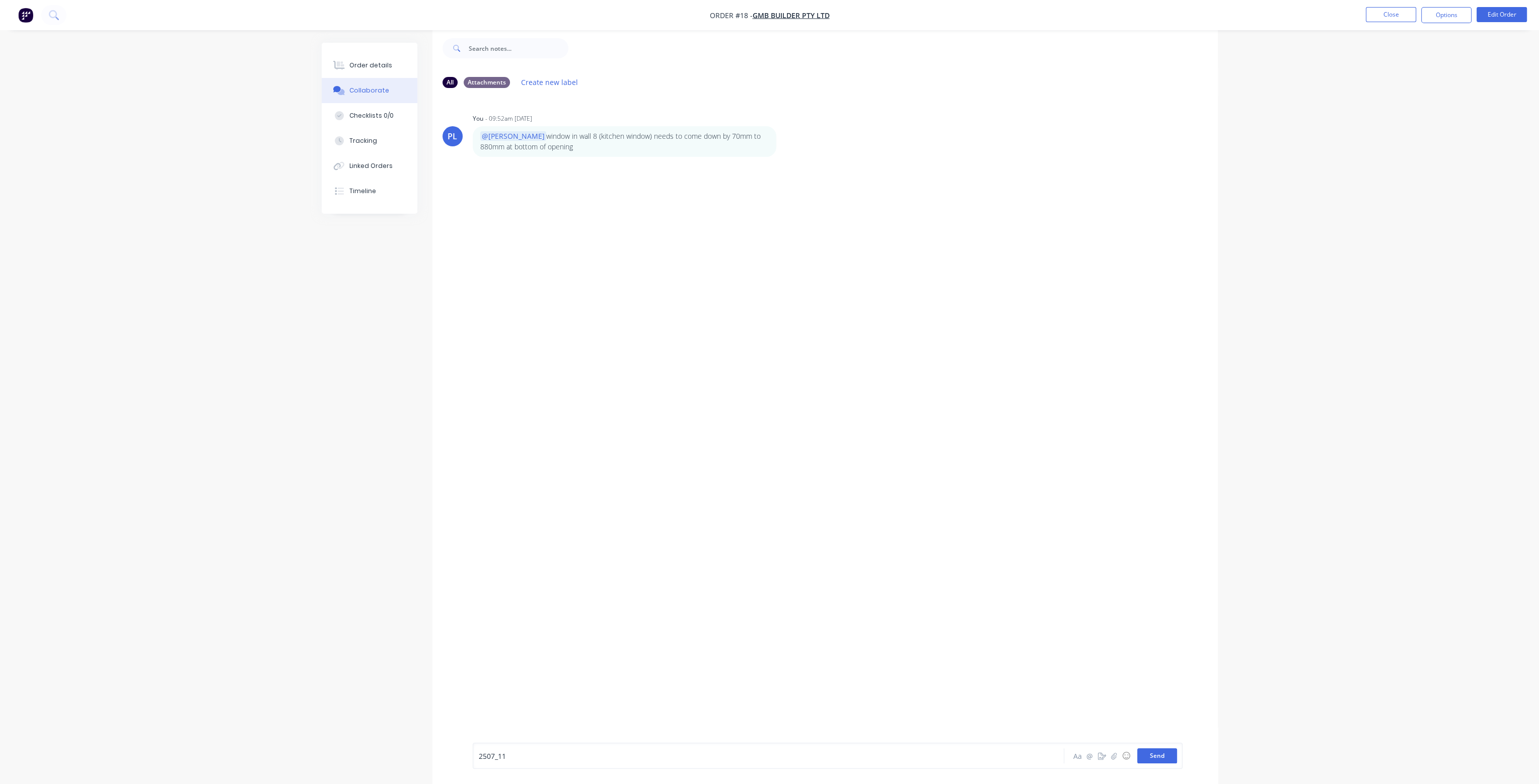
click at [1163, 755] on button "Send" at bounding box center [1156, 756] width 40 height 15
click at [495, 196] on link "2507_11" at bounding box center [494, 197] width 27 height 10
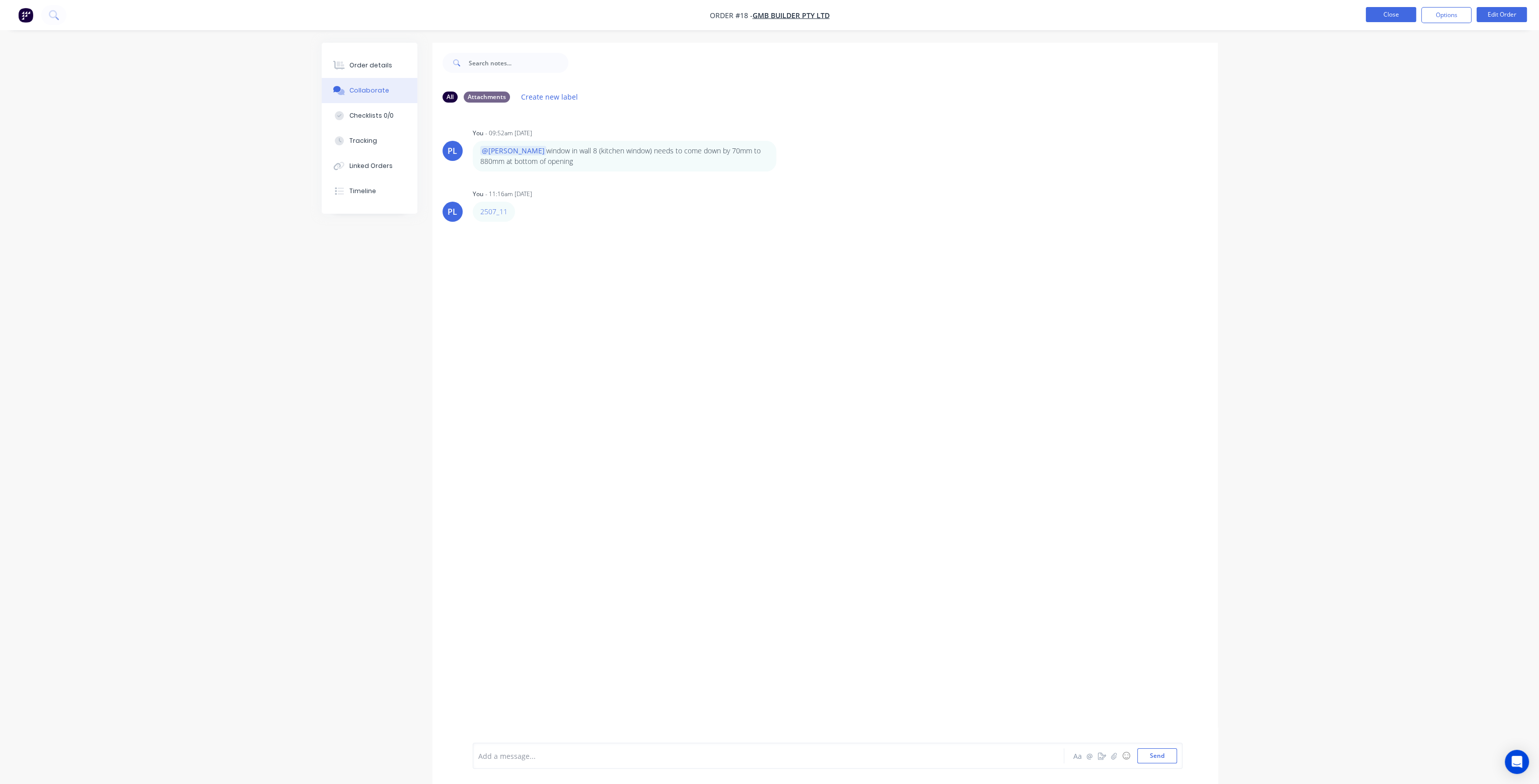
click at [1391, 14] on button "Close" at bounding box center [1391, 15] width 50 height 15
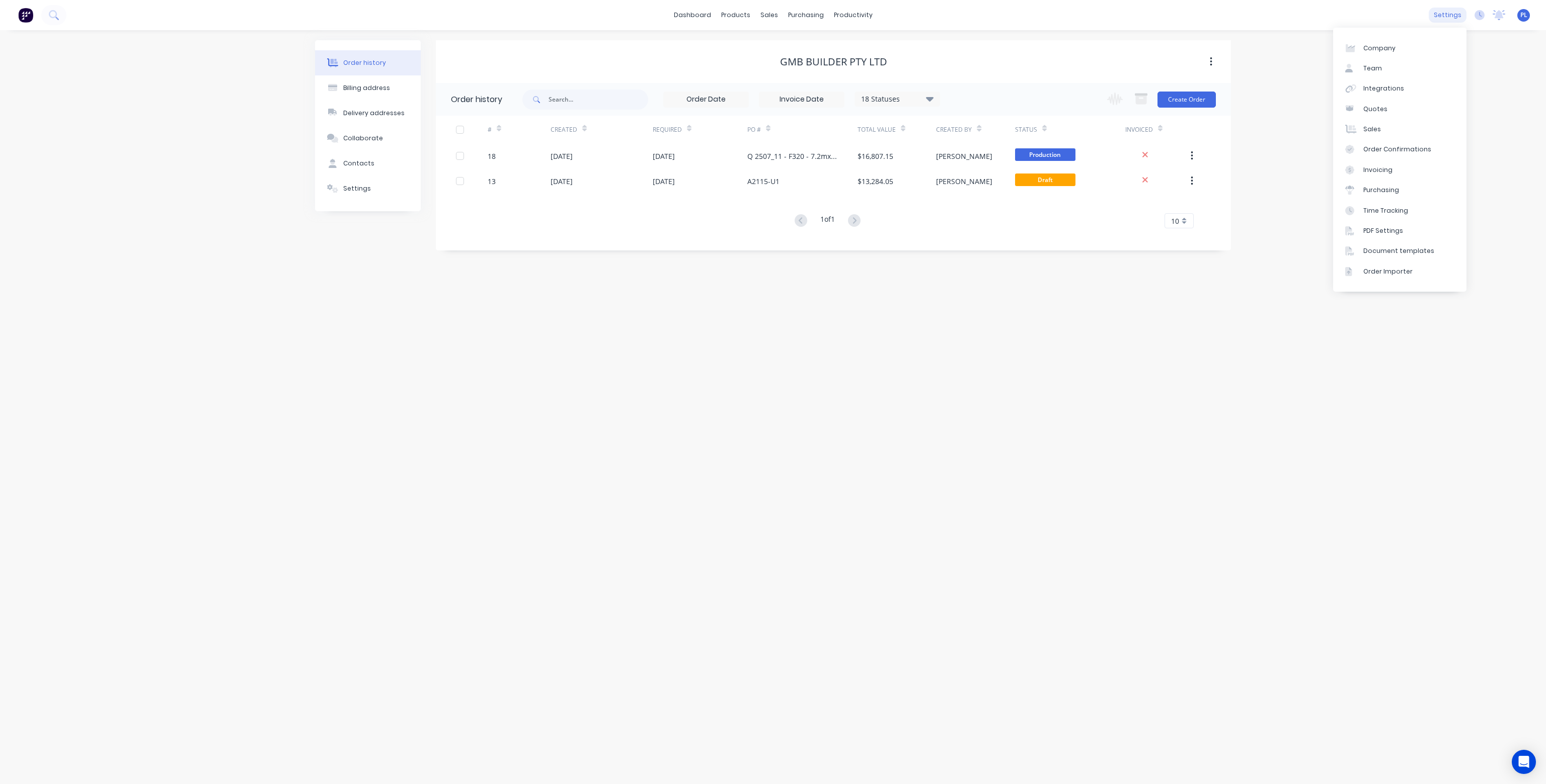
click at [1439, 15] on div "settings" at bounding box center [1448, 15] width 38 height 15
click at [1370, 66] on div "Team" at bounding box center [1373, 68] width 19 height 9
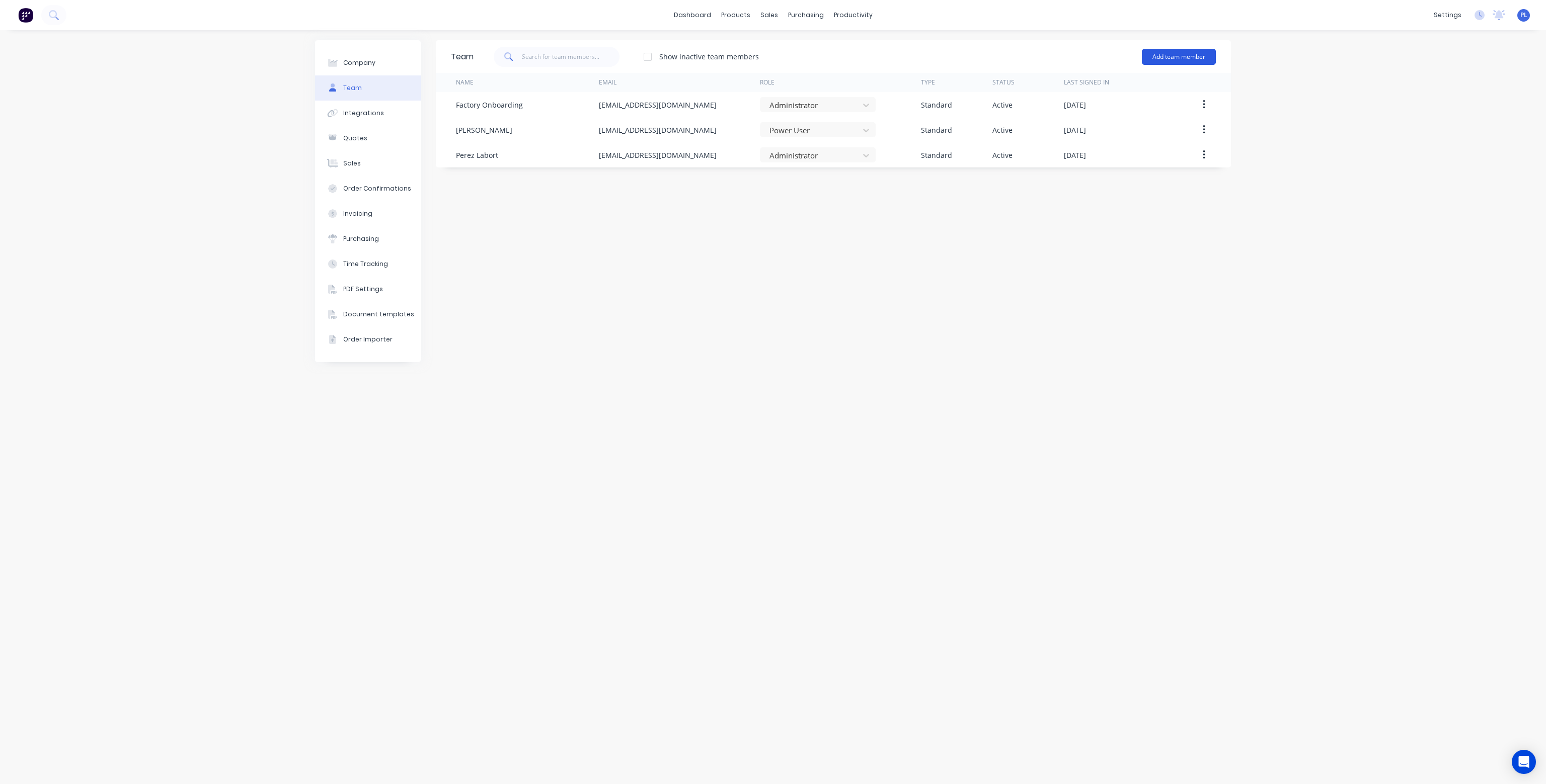
click at [1206, 56] on button "Add team member" at bounding box center [1179, 56] width 74 height 16
click at [1238, 54] on div "Company Team Integrations Quotes Sales Order Confirmations Invoicing Purchasing…" at bounding box center [773, 407] width 1546 height 754
click at [878, 52] on div "Workflow" at bounding box center [870, 48] width 30 height 9
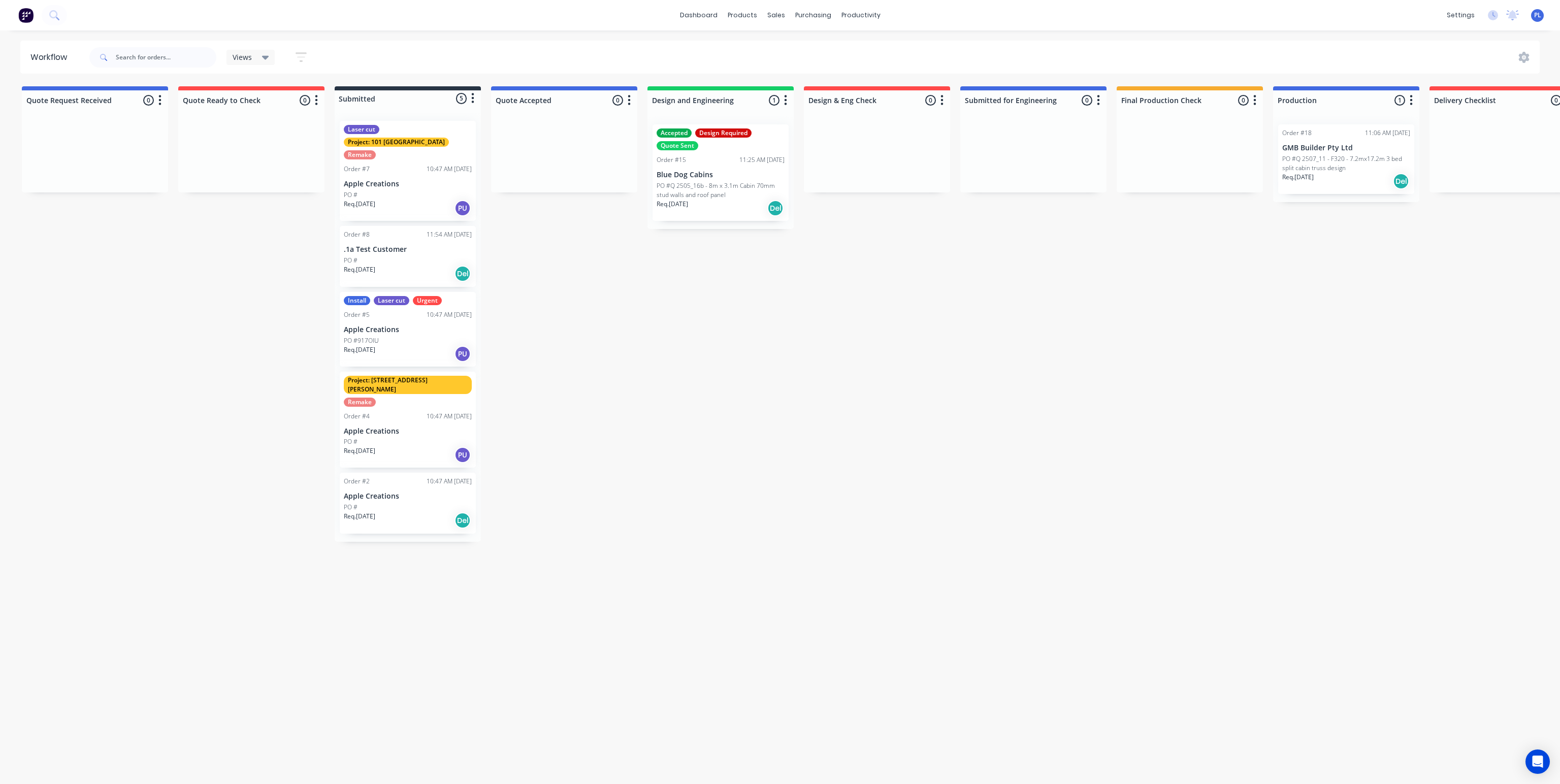
click at [1339, 168] on p "PO #Q 2507_11 - F320 - 7.2mx17.2m 3 bed split cabin truss design" at bounding box center [1346, 164] width 128 height 18
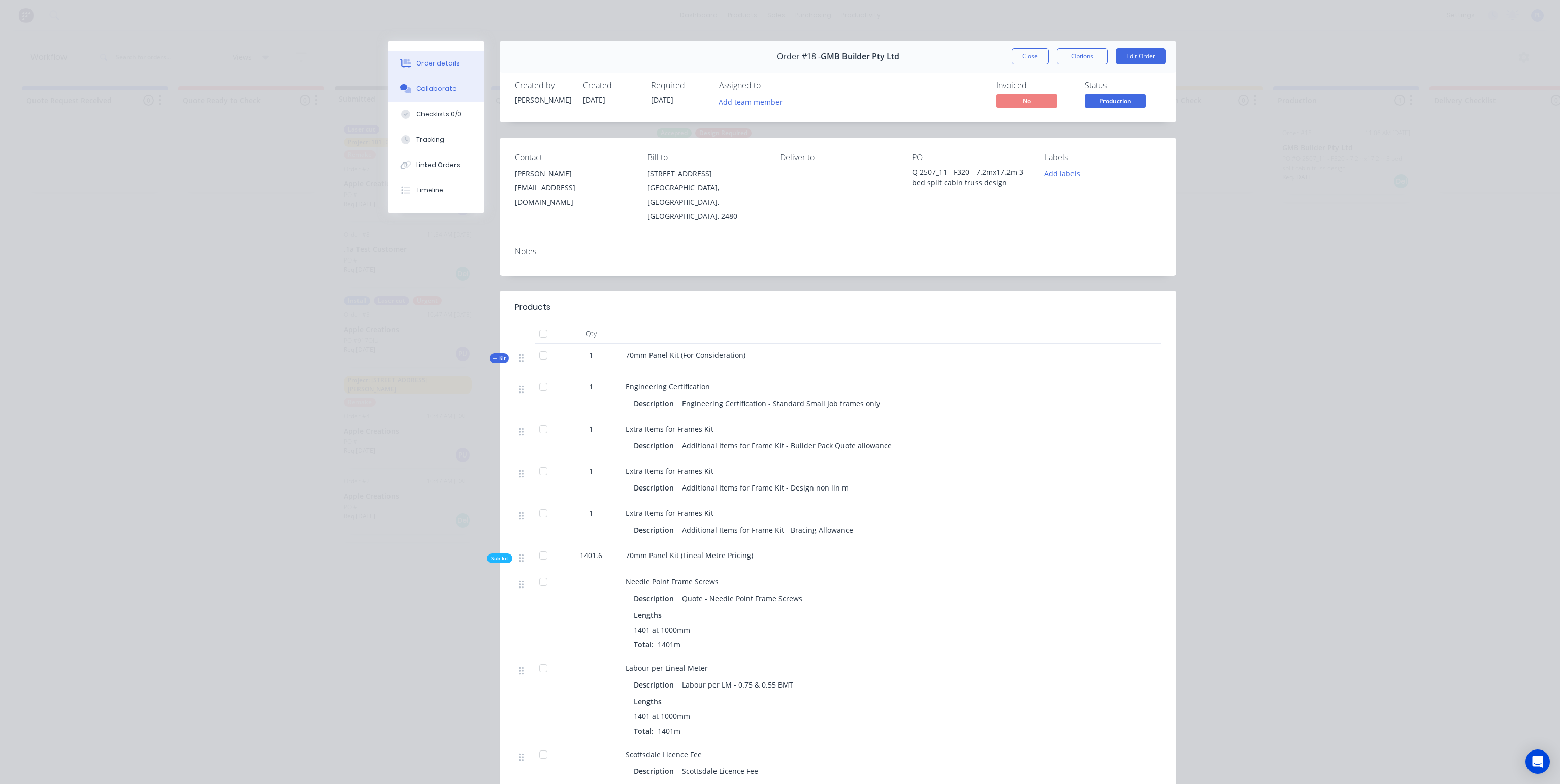
click at [439, 90] on div "Collaborate" at bounding box center [436, 89] width 40 height 9
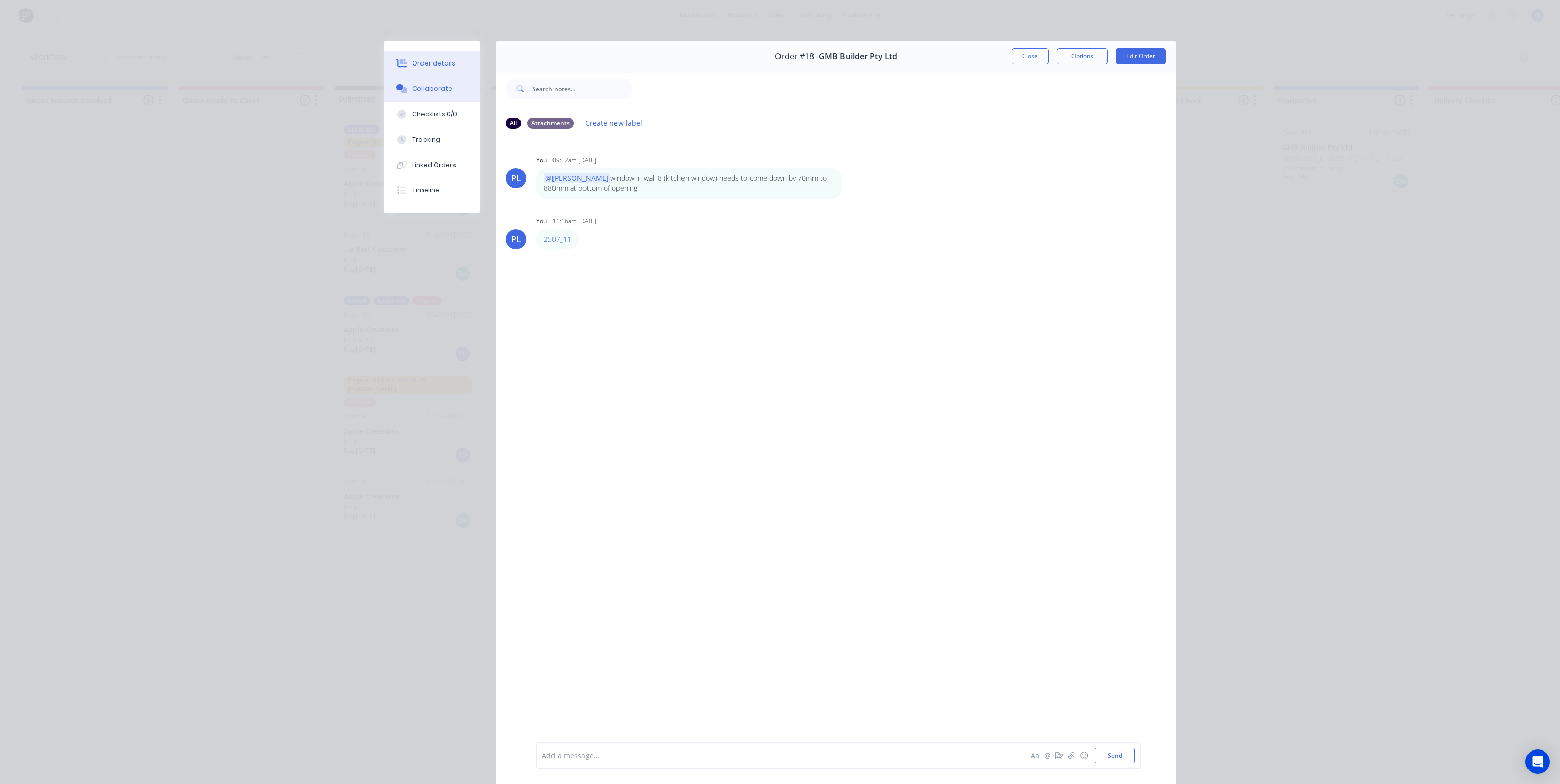
click at [448, 65] on button "Order details" at bounding box center [432, 63] width 97 height 25
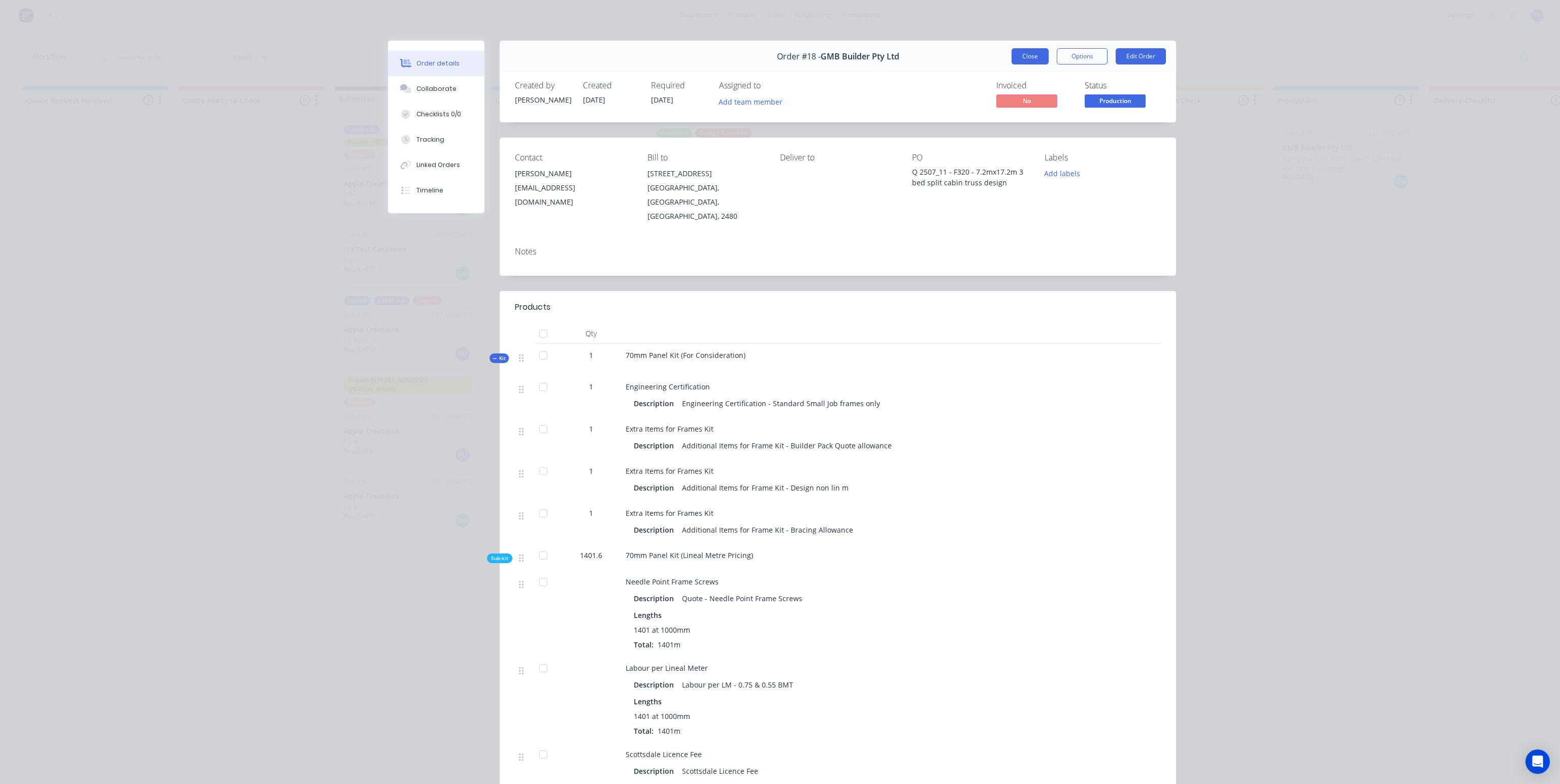
click at [1026, 55] on button "Close" at bounding box center [1030, 56] width 37 height 16
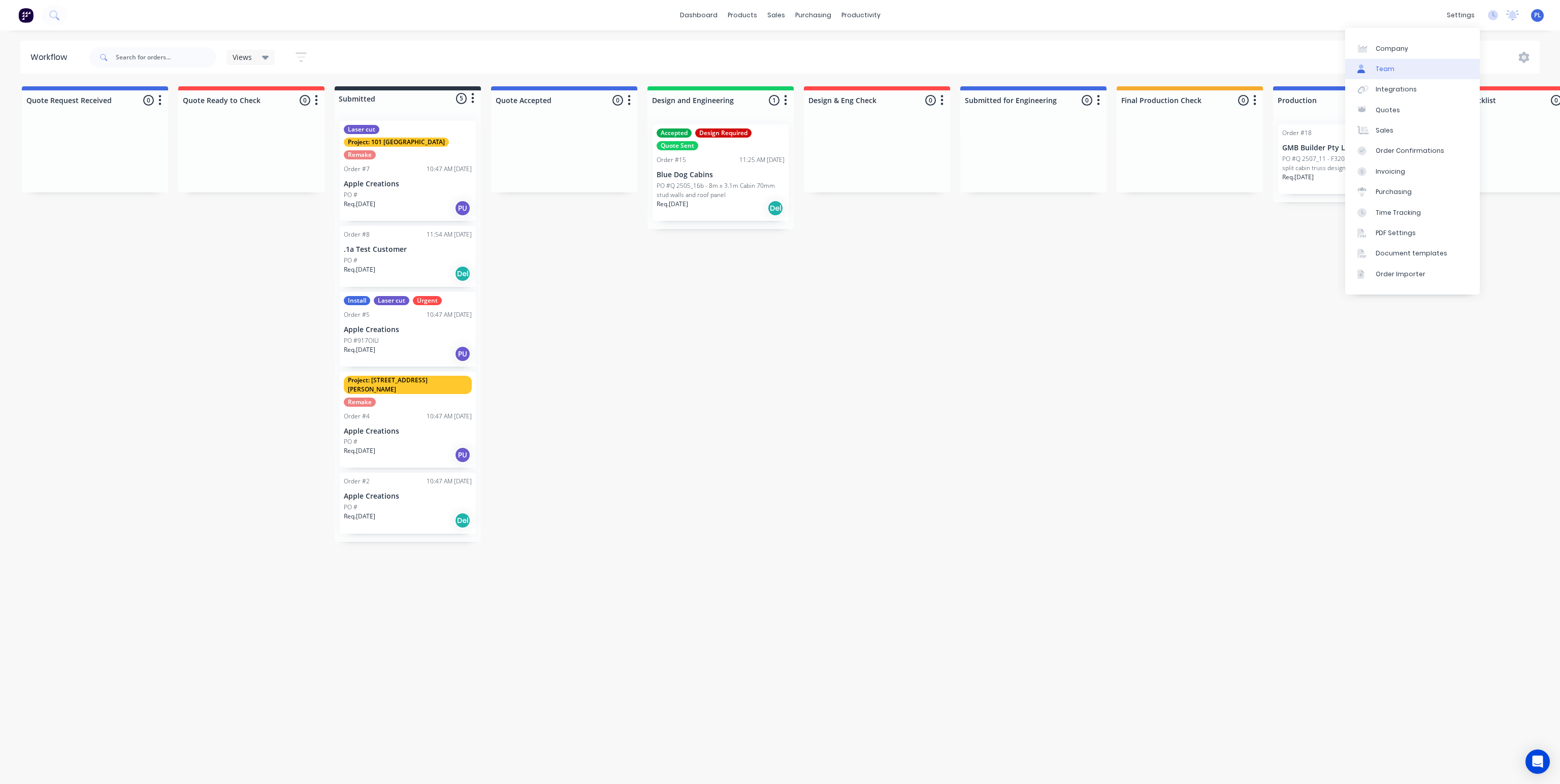
click at [1384, 67] on div "Team" at bounding box center [1385, 68] width 19 height 9
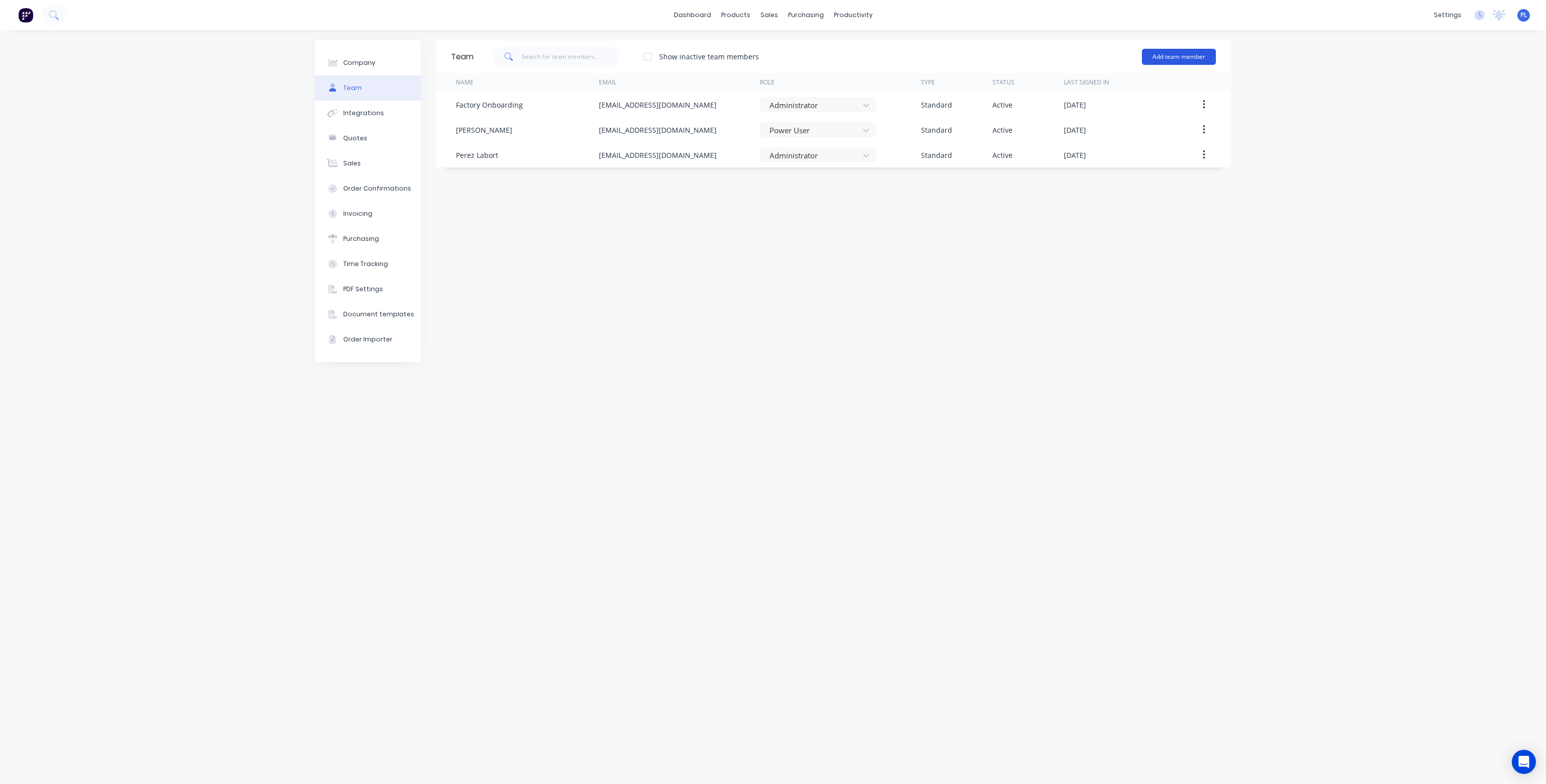
click at [1173, 56] on button "Add team member" at bounding box center [1179, 56] width 74 height 16
click at [1141, 81] on div "Standard team member A team member that can login to Factory" at bounding box center [1134, 87] width 143 height 29
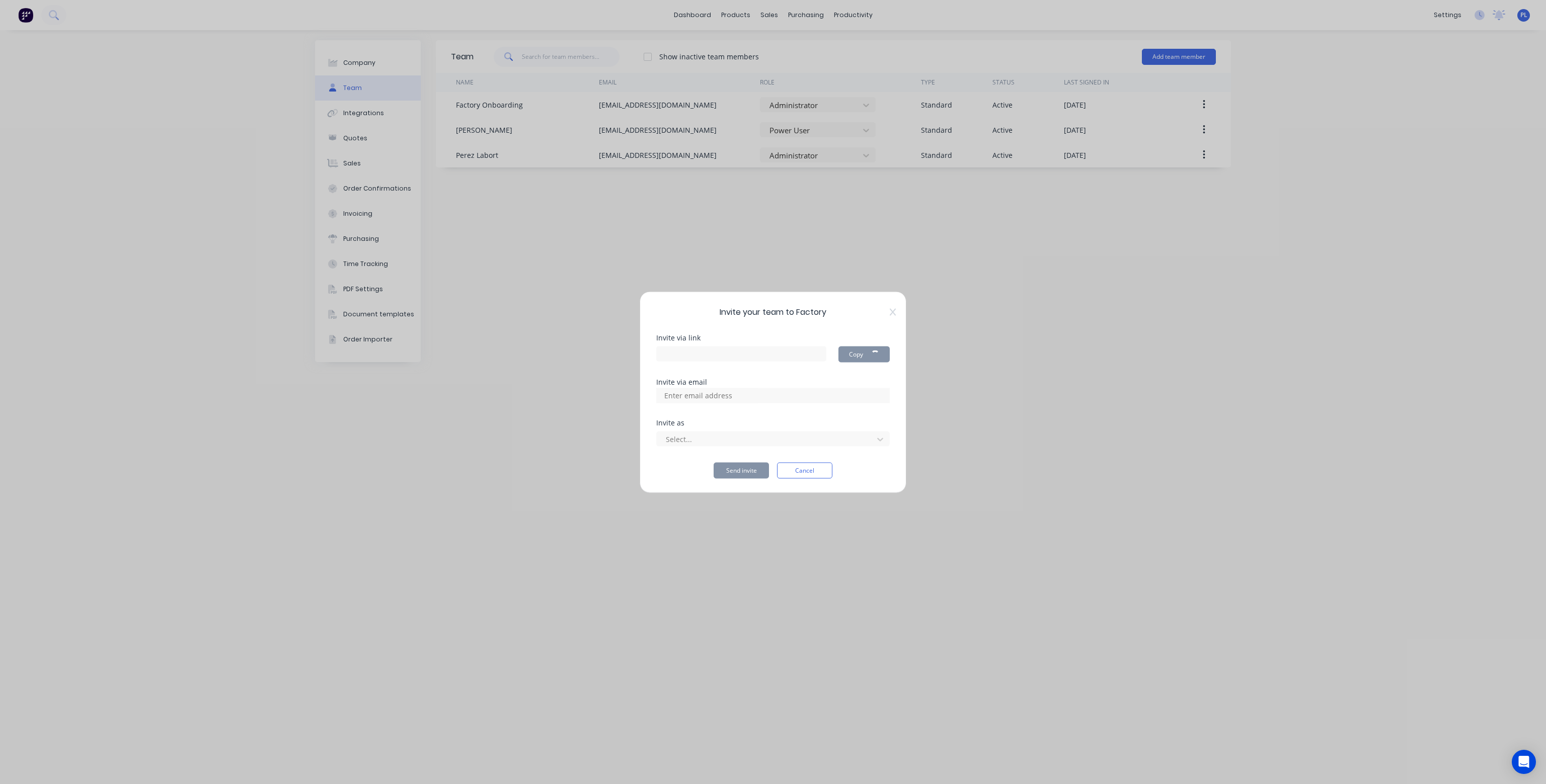
type input "[URL][DOMAIN_NAME]"
click at [675, 395] on input at bounding box center [708, 395] width 101 height 15
click at [695, 397] on input at bounding box center [708, 395] width 101 height 15
type input "[EMAIL_ADDRESS][DOMAIN_NAME]"
click at [791, 439] on div at bounding box center [767, 440] width 203 height 13
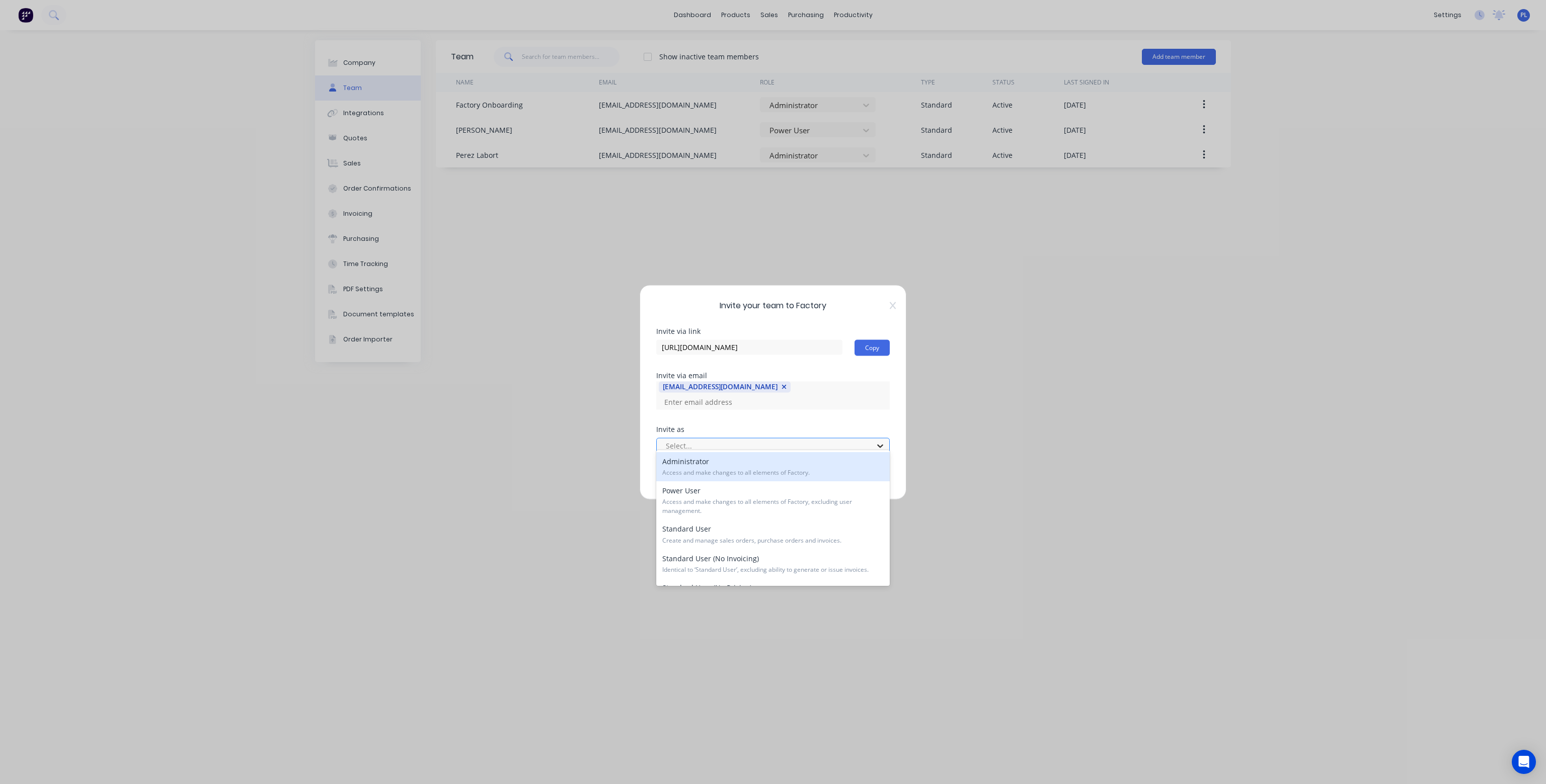
click at [882, 444] on icon at bounding box center [880, 446] width 6 height 3
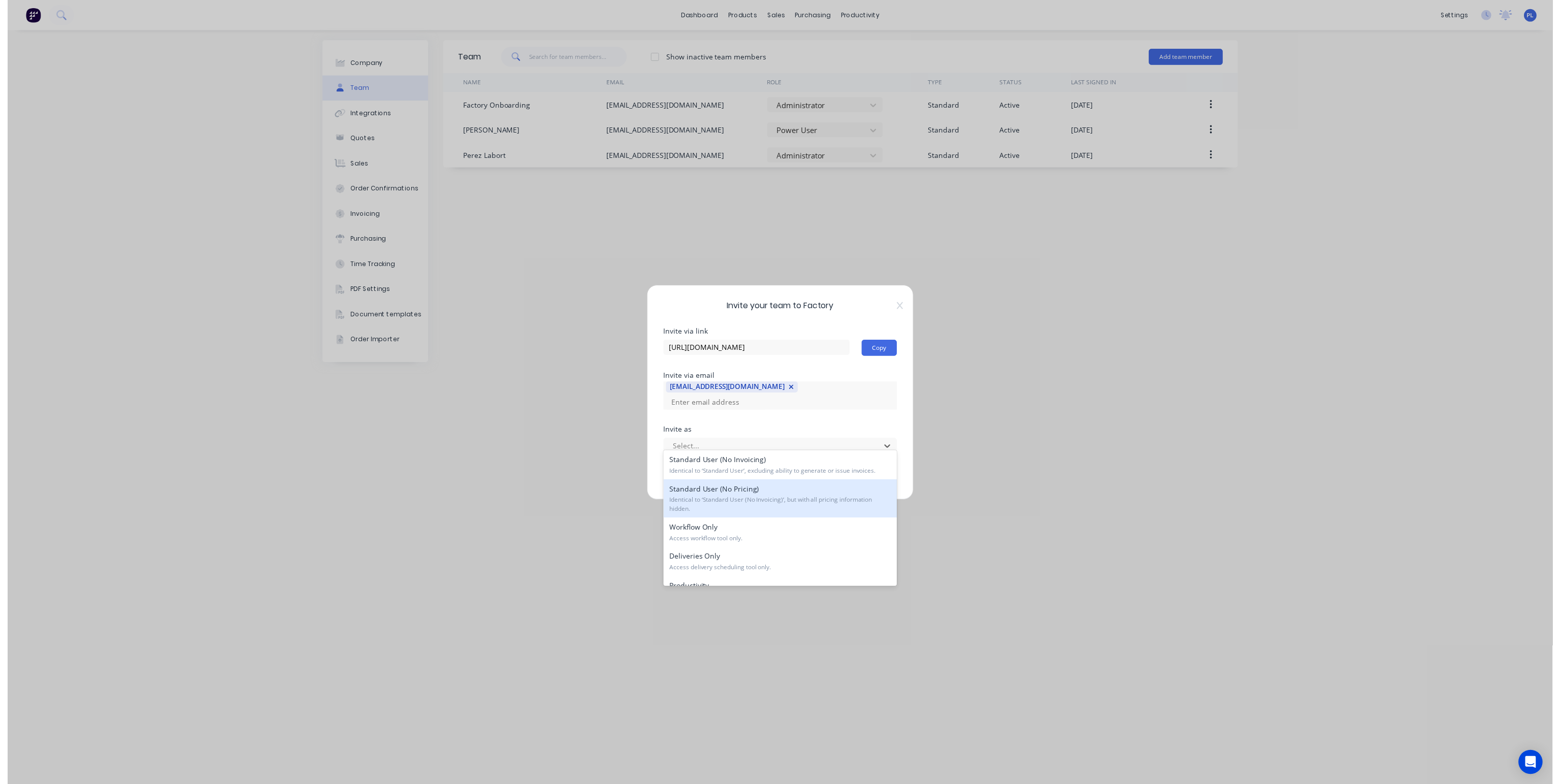
scroll to position [151, 0]
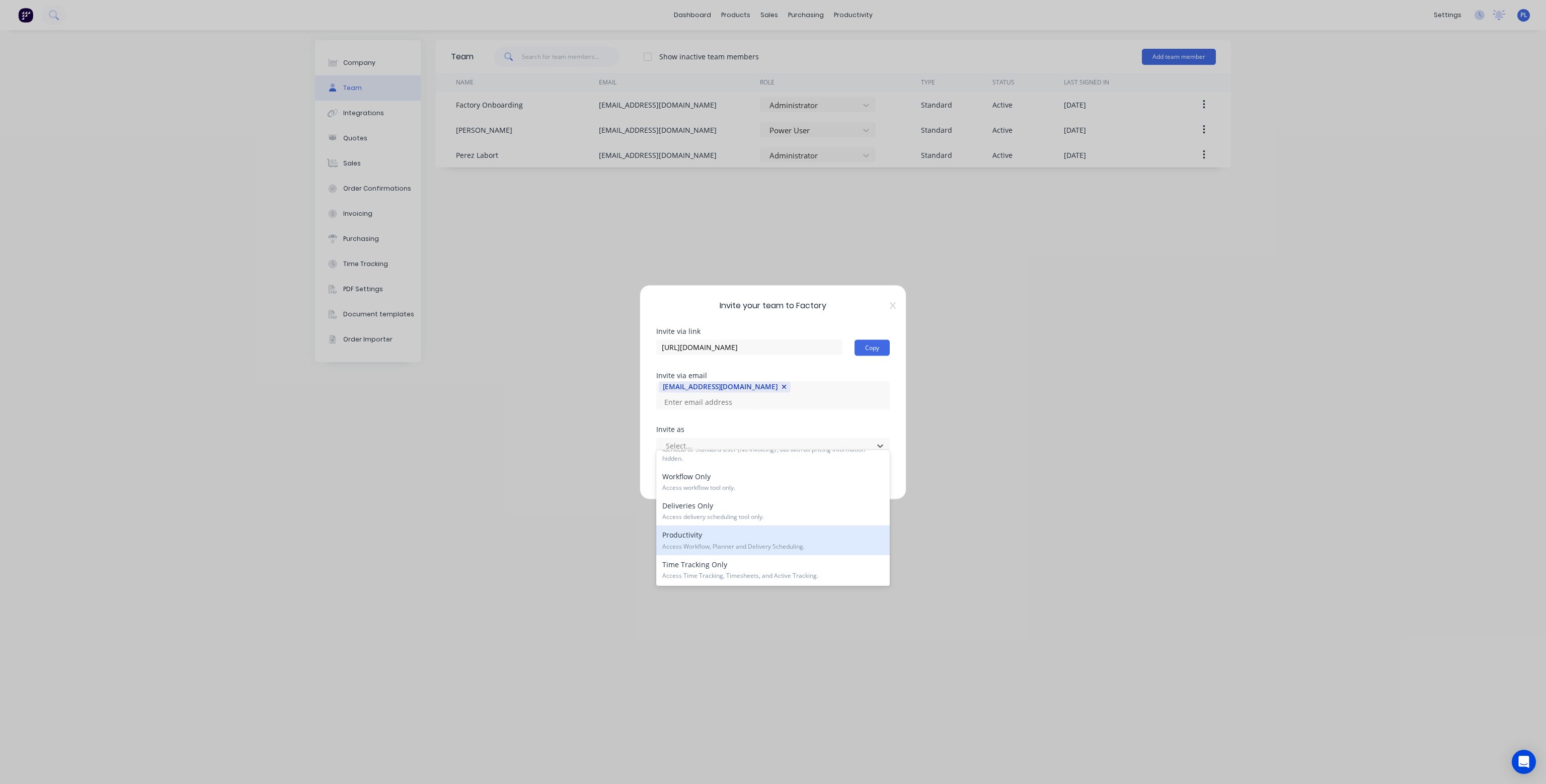
click at [811, 542] on span "Access Workflow, Planner and Delivery Scheduling." at bounding box center [773, 546] width 221 height 9
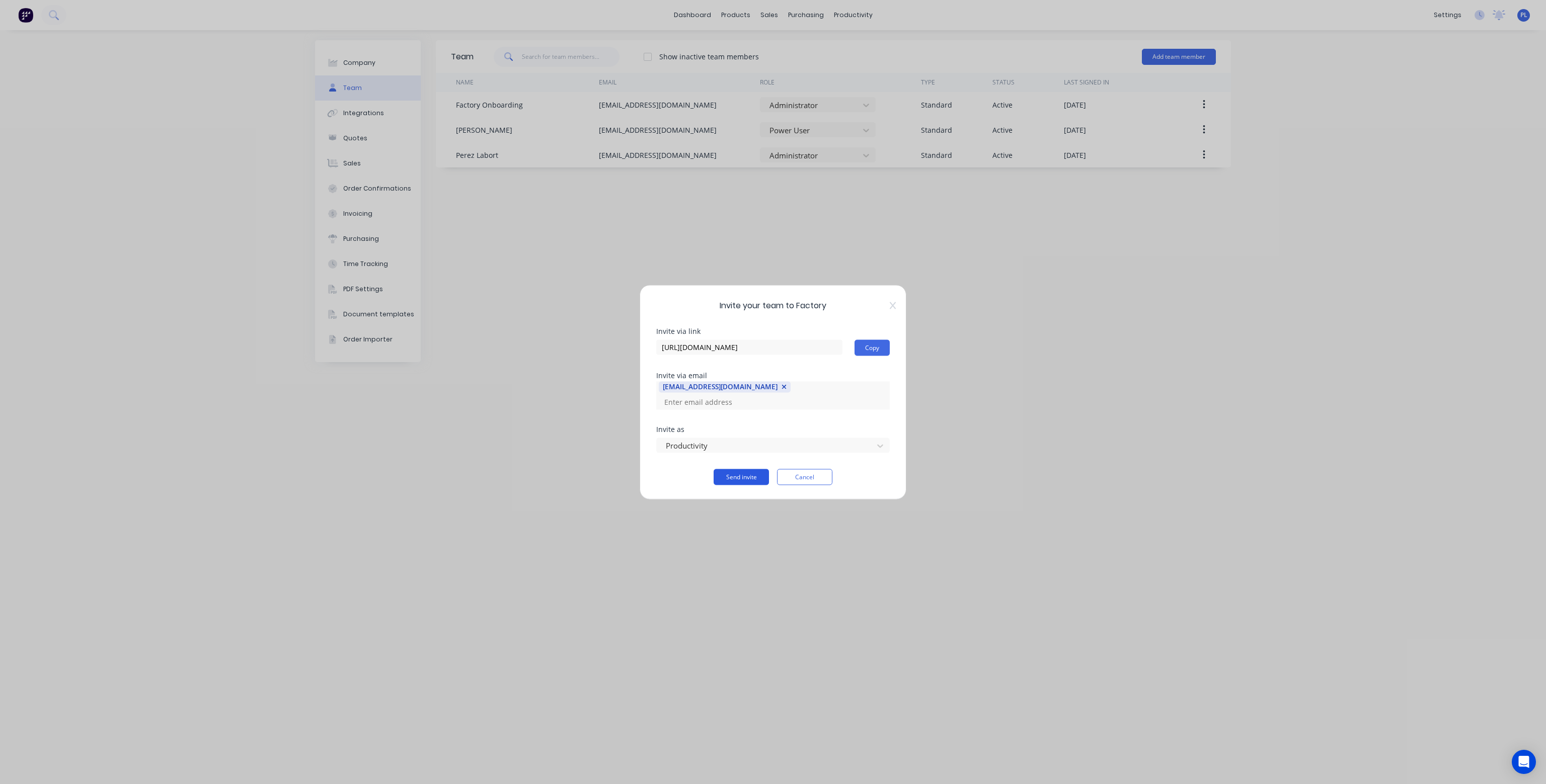
click at [745, 470] on button "Send invite" at bounding box center [741, 477] width 56 height 16
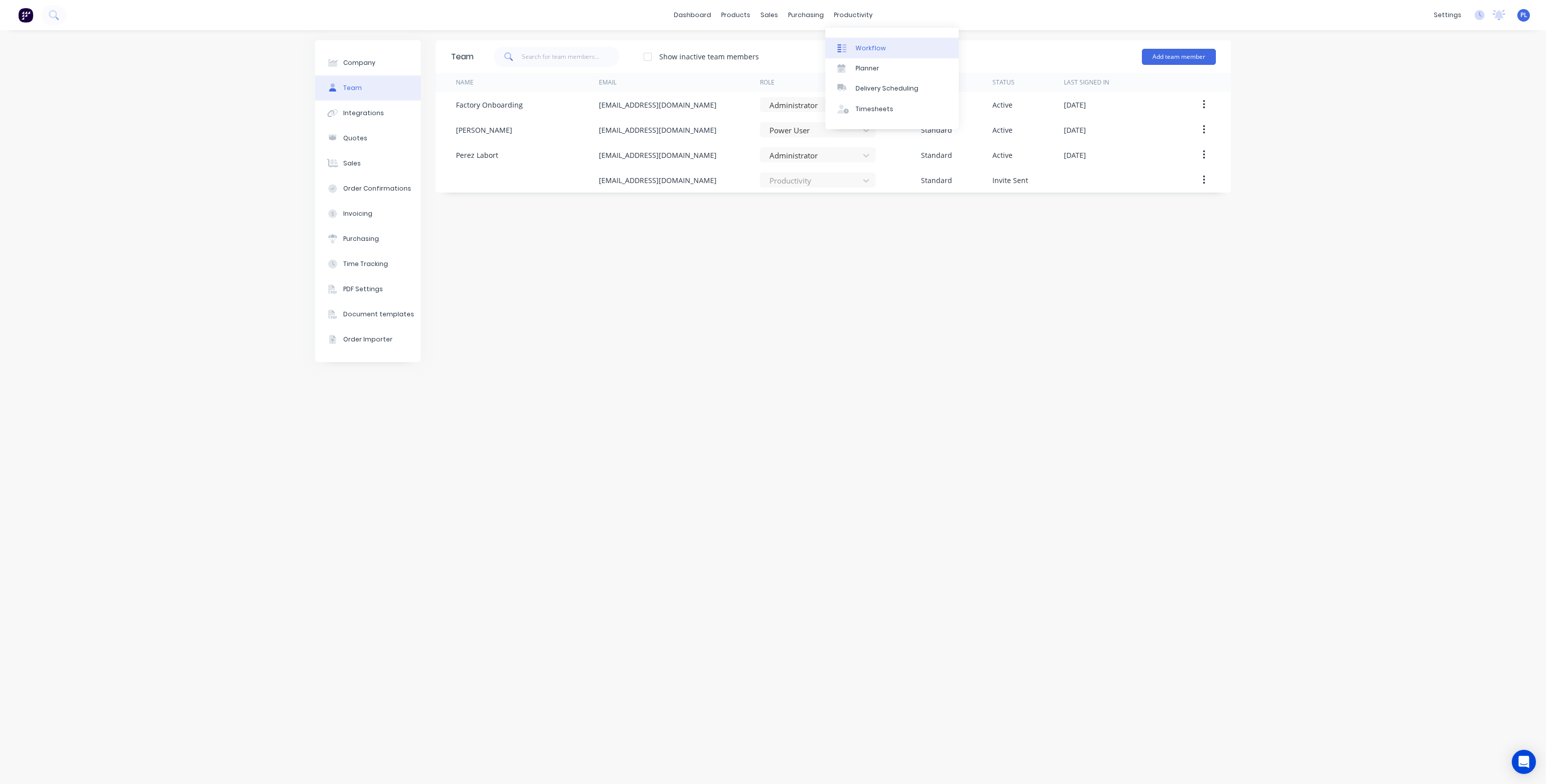
click at [866, 46] on div "Workflow" at bounding box center [870, 48] width 30 height 9
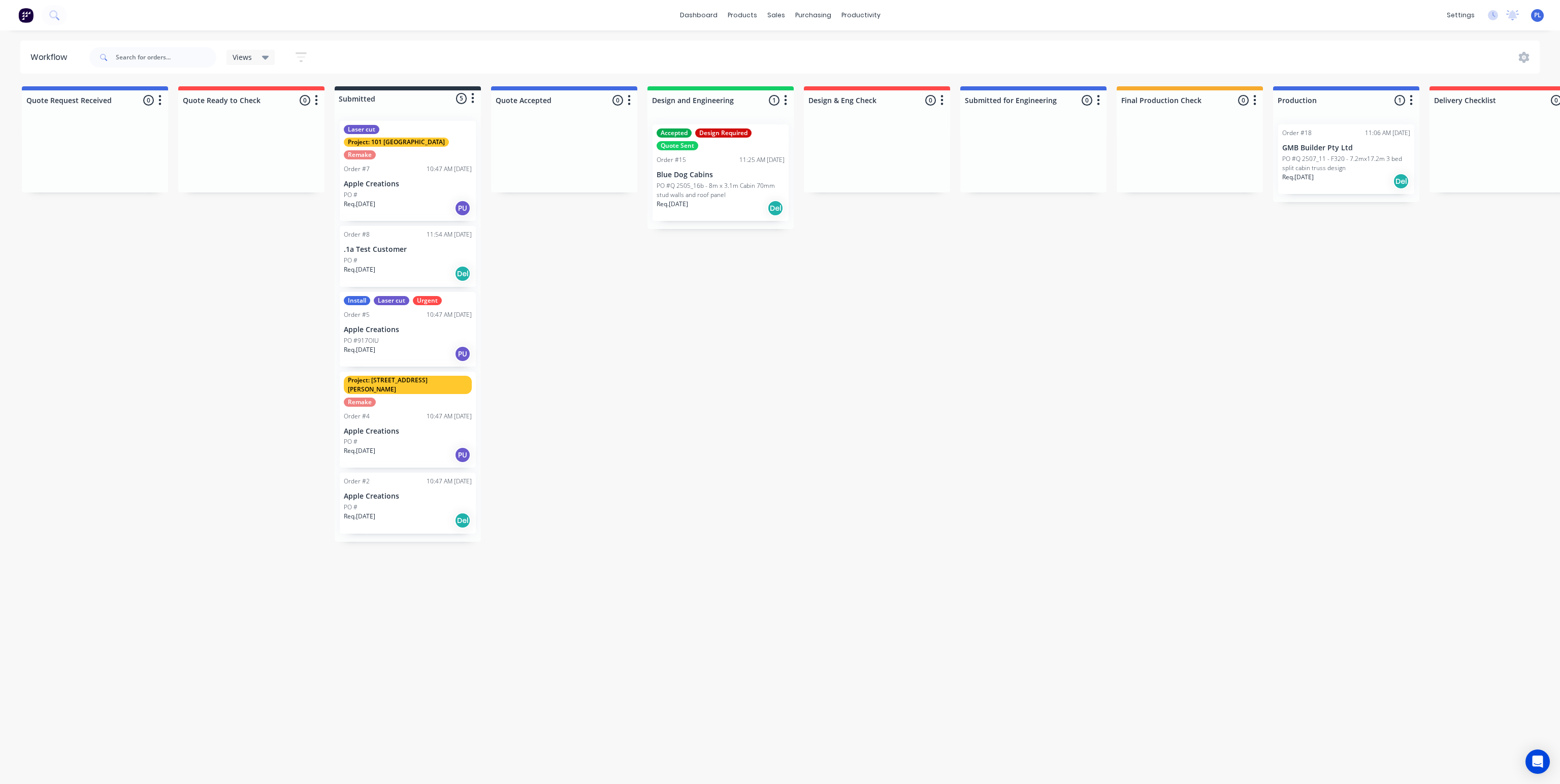
click at [1335, 151] on p "GMB Builder Pty Ltd" at bounding box center [1346, 148] width 128 height 9
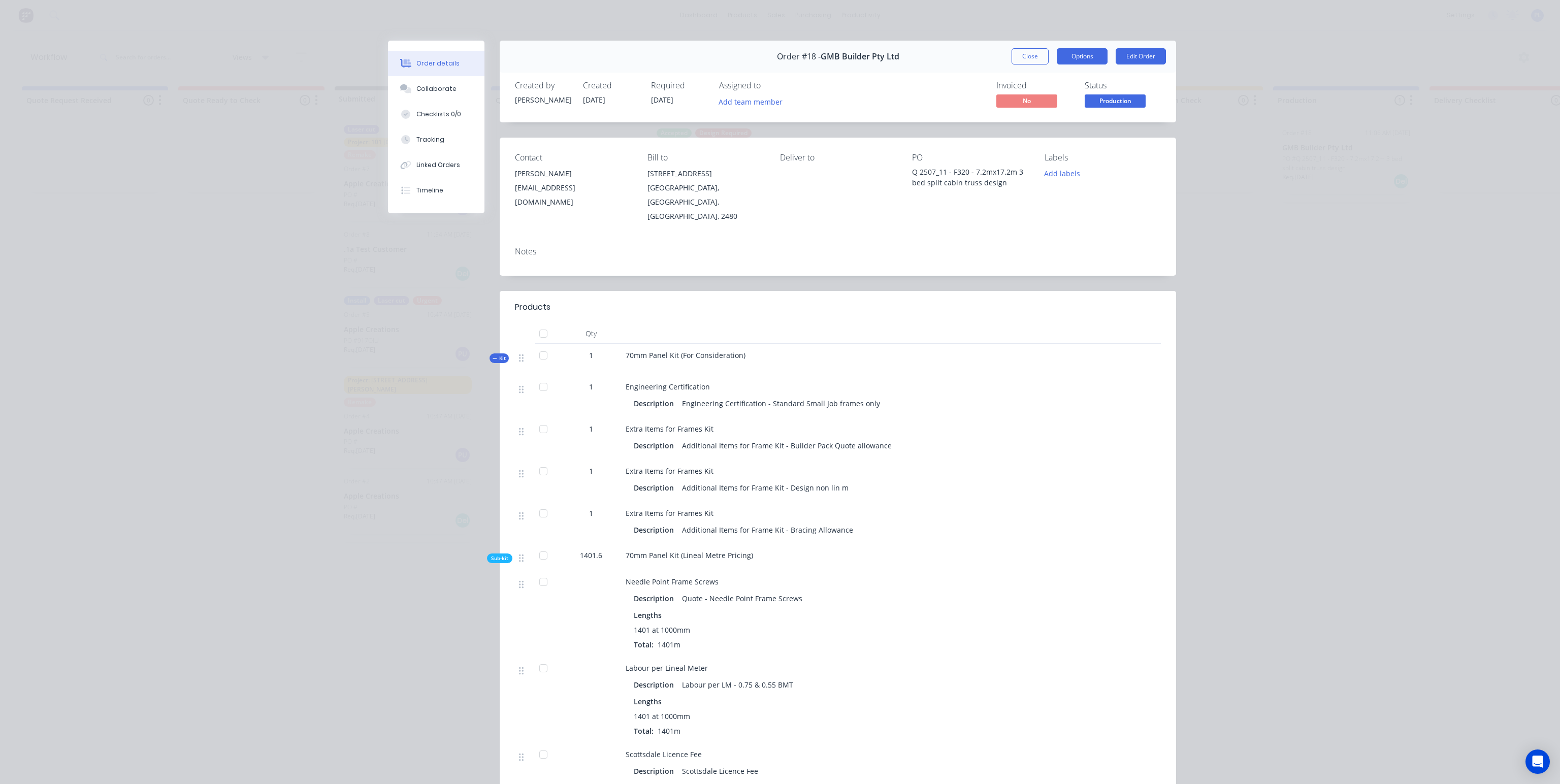
click at [1074, 59] on button "Options" at bounding box center [1082, 56] width 50 height 16
click at [1048, 100] on div "Work Order" at bounding box center [1054, 103] width 89 height 15
click at [1030, 143] on div "Custom" at bounding box center [1054, 143] width 89 height 15
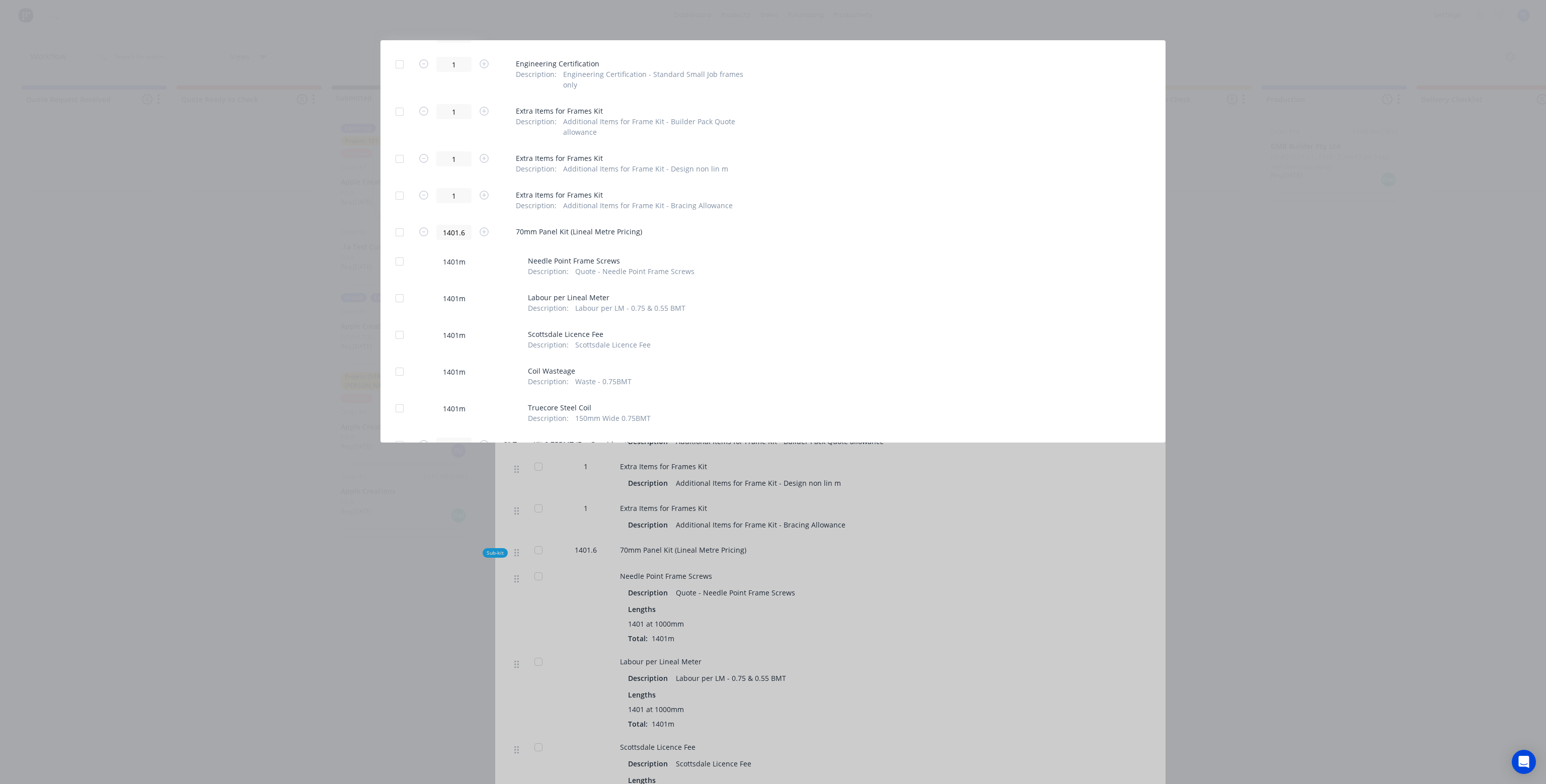
scroll to position [195, 0]
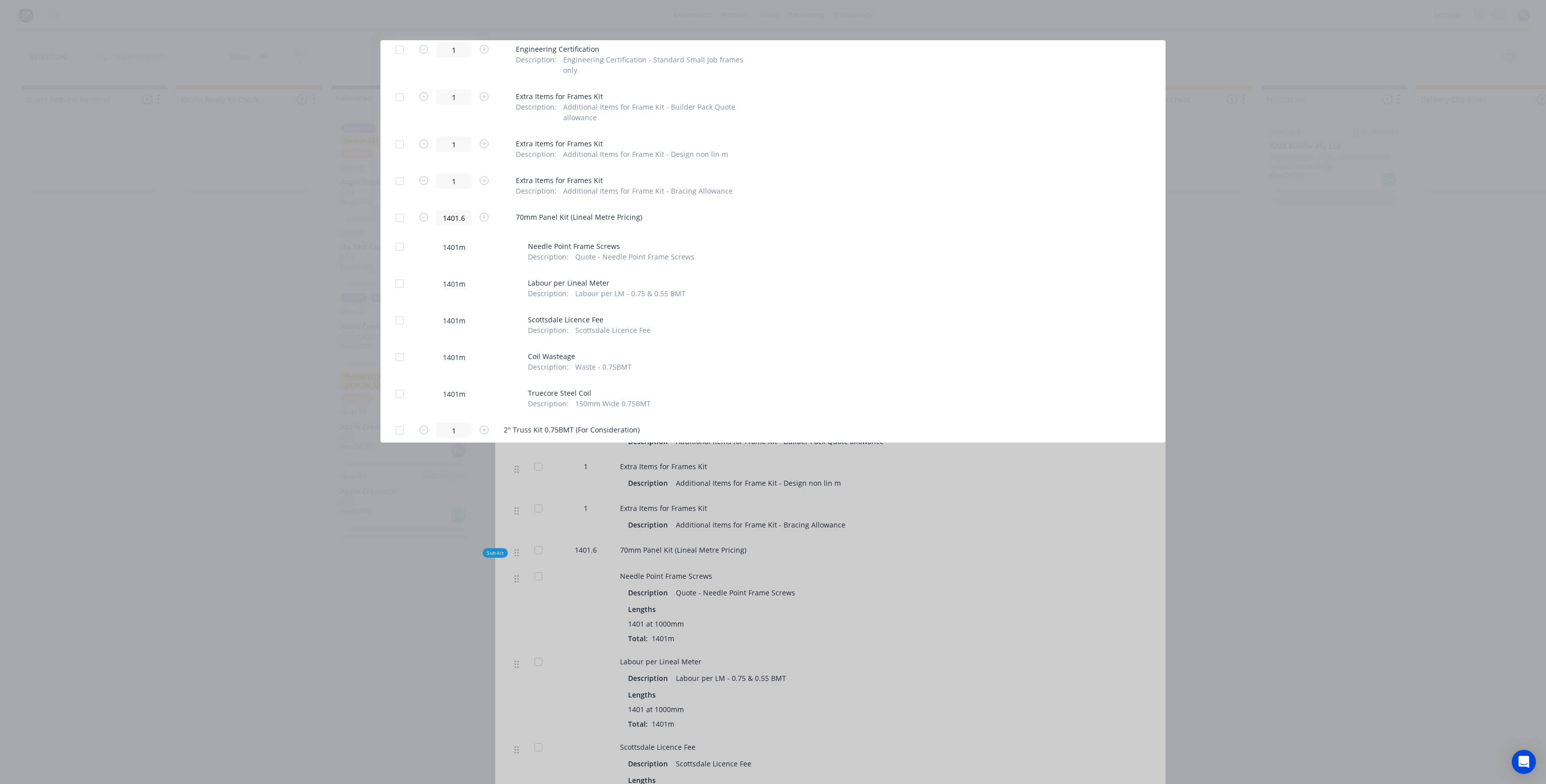
click at [401, 237] on div at bounding box center [399, 247] width 20 height 20
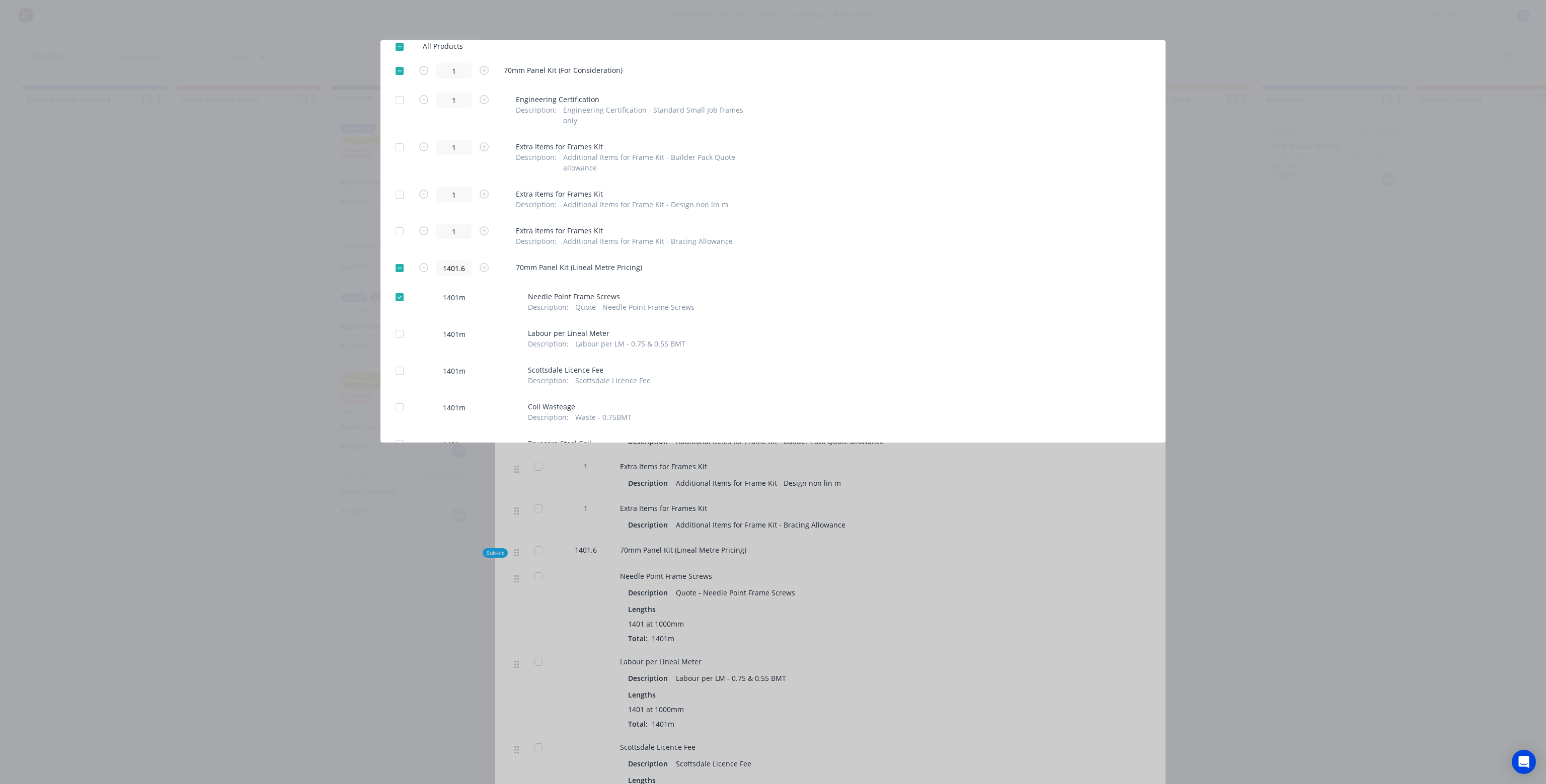
click at [398, 258] on div at bounding box center [399, 268] width 20 height 20
click at [399, 259] on div at bounding box center [399, 268] width 20 height 20
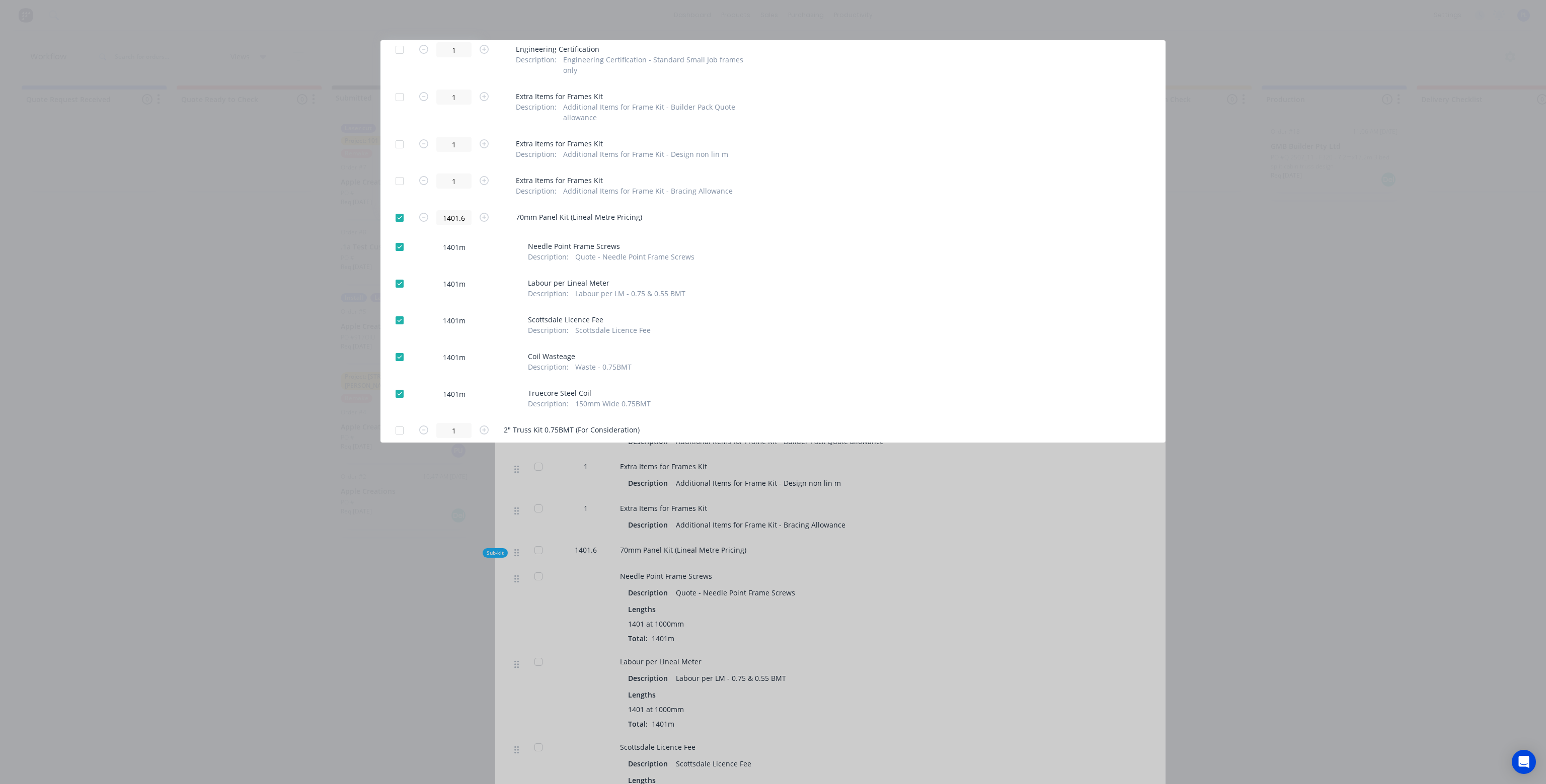
click at [399, 420] on div at bounding box center [399, 430] width 20 height 20
click at [403, 420] on div at bounding box center [399, 430] width 20 height 20
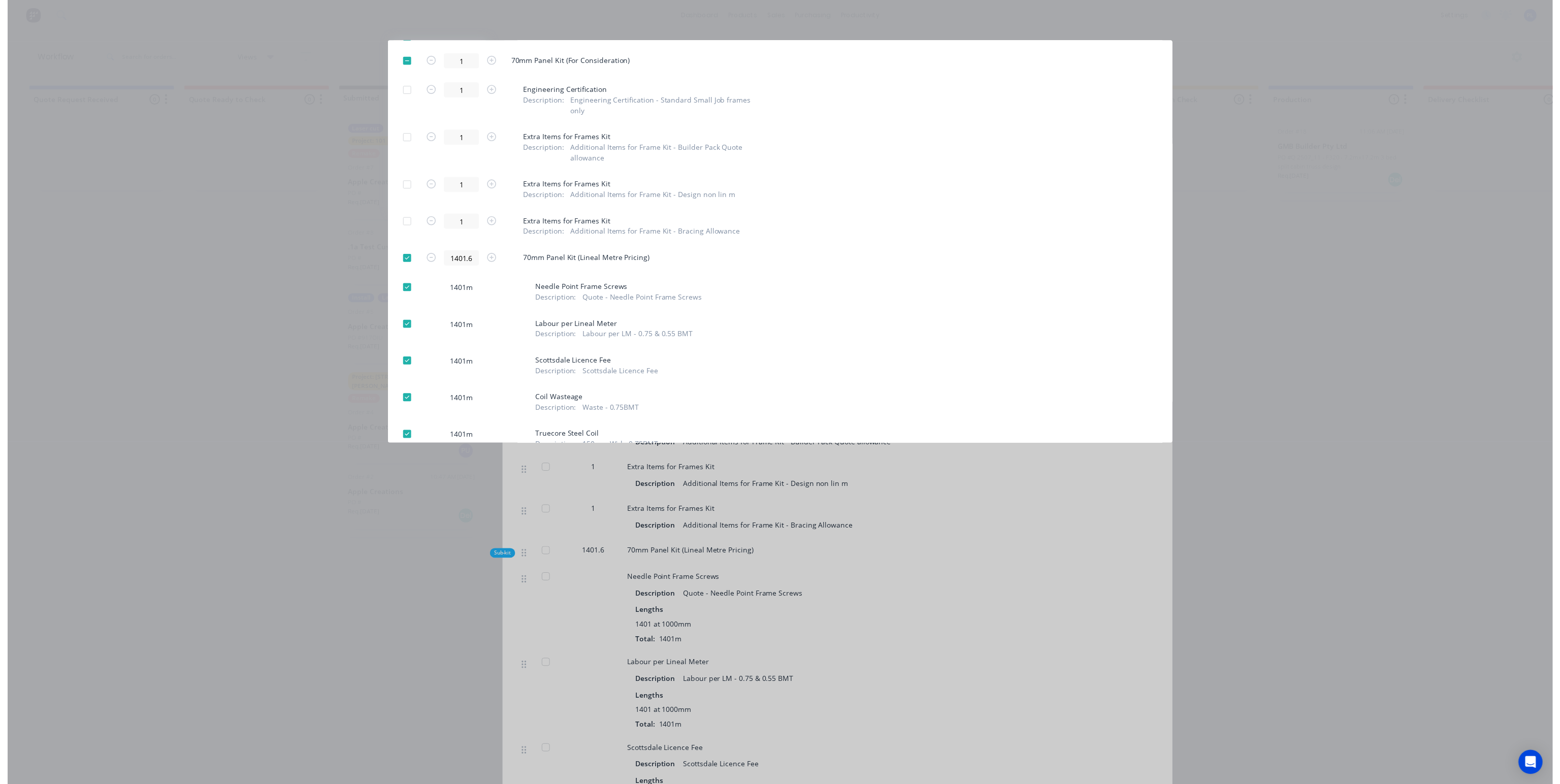
scroll to position [0, 0]
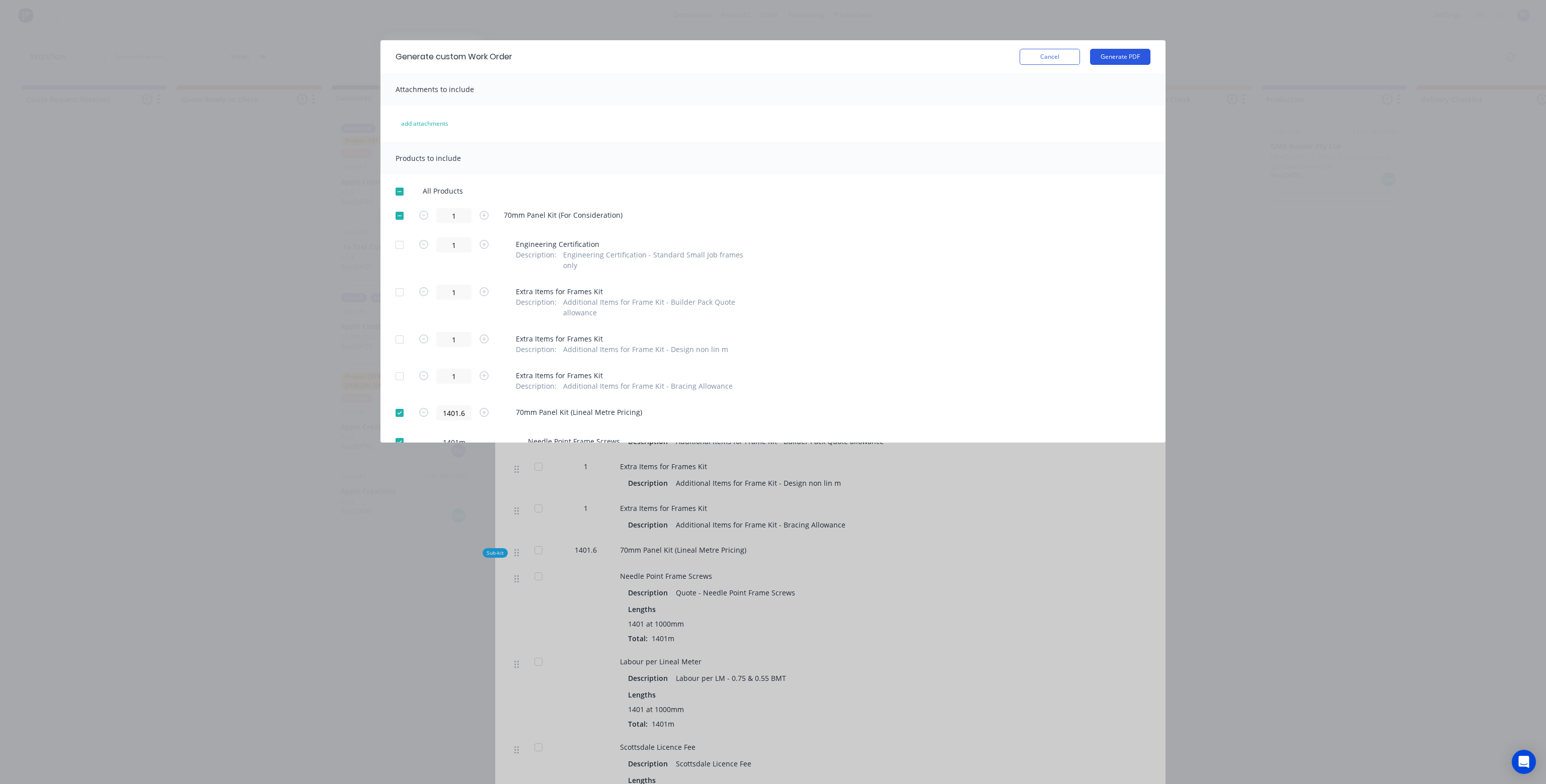
click at [1119, 58] on button "Generate PDF" at bounding box center [1120, 56] width 61 height 16
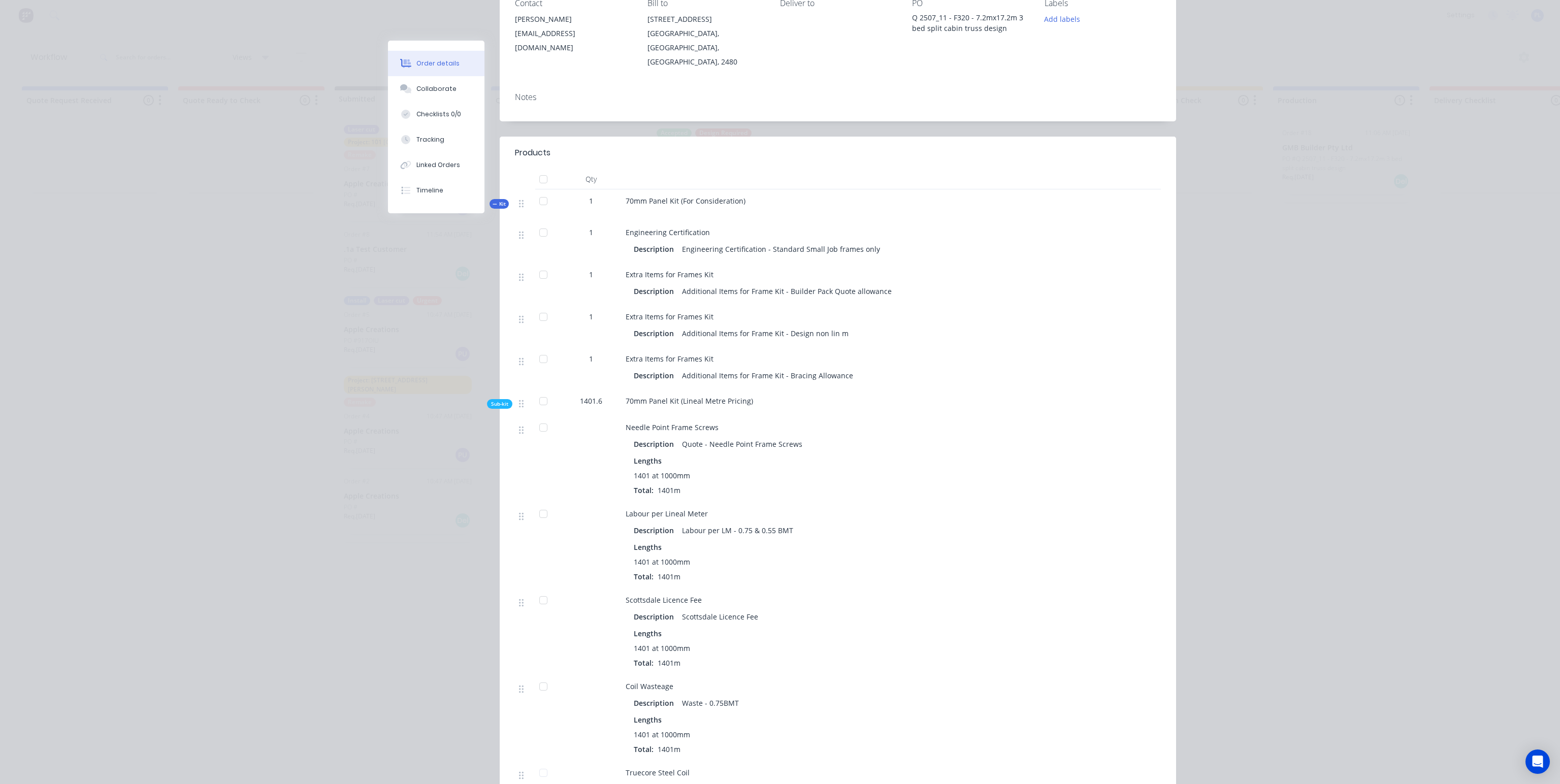
scroll to position [203, 0]
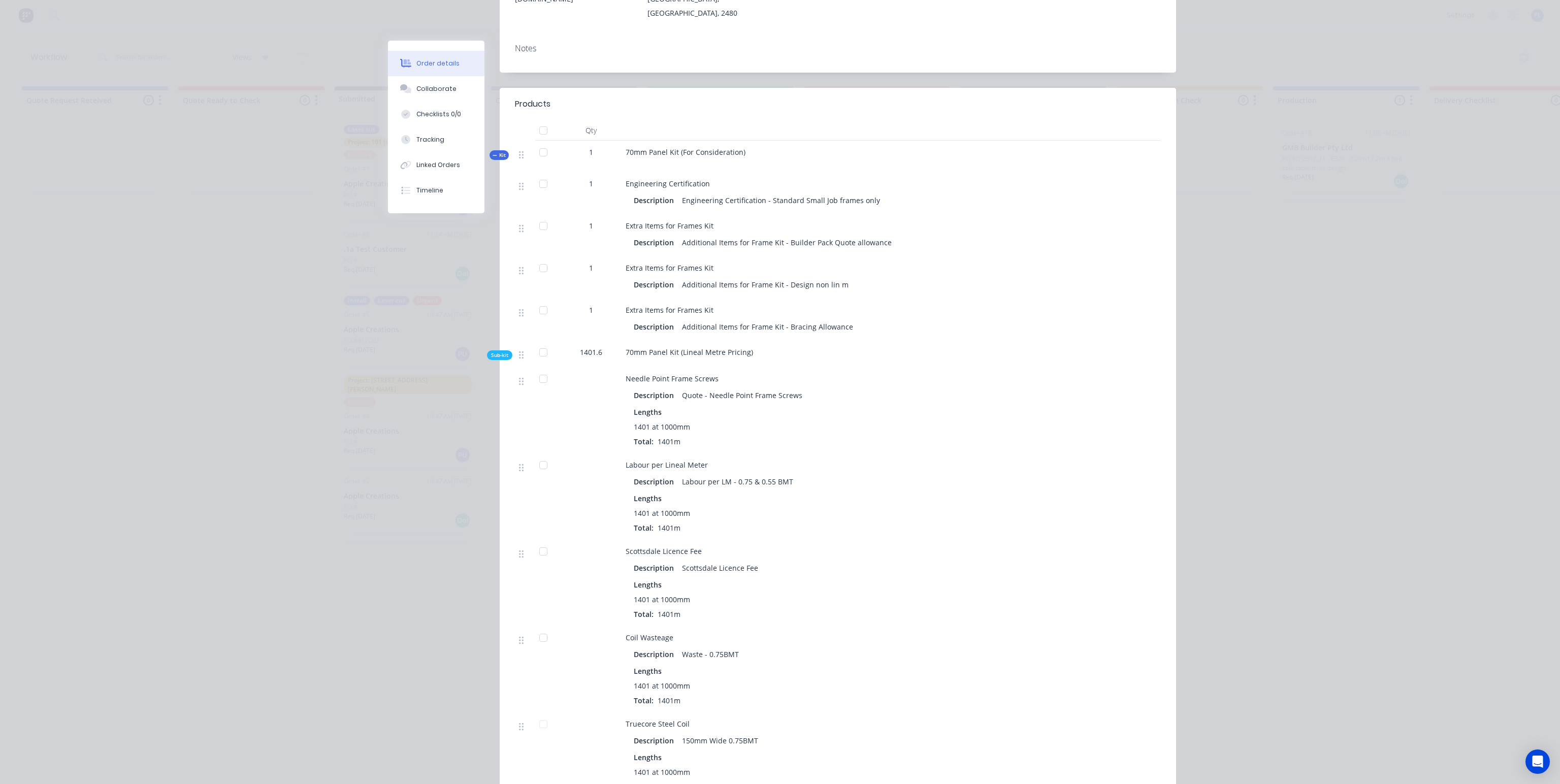
click at [537, 369] on div at bounding box center [543, 379] width 20 height 20
click at [539, 369] on div at bounding box center [543, 379] width 20 height 20
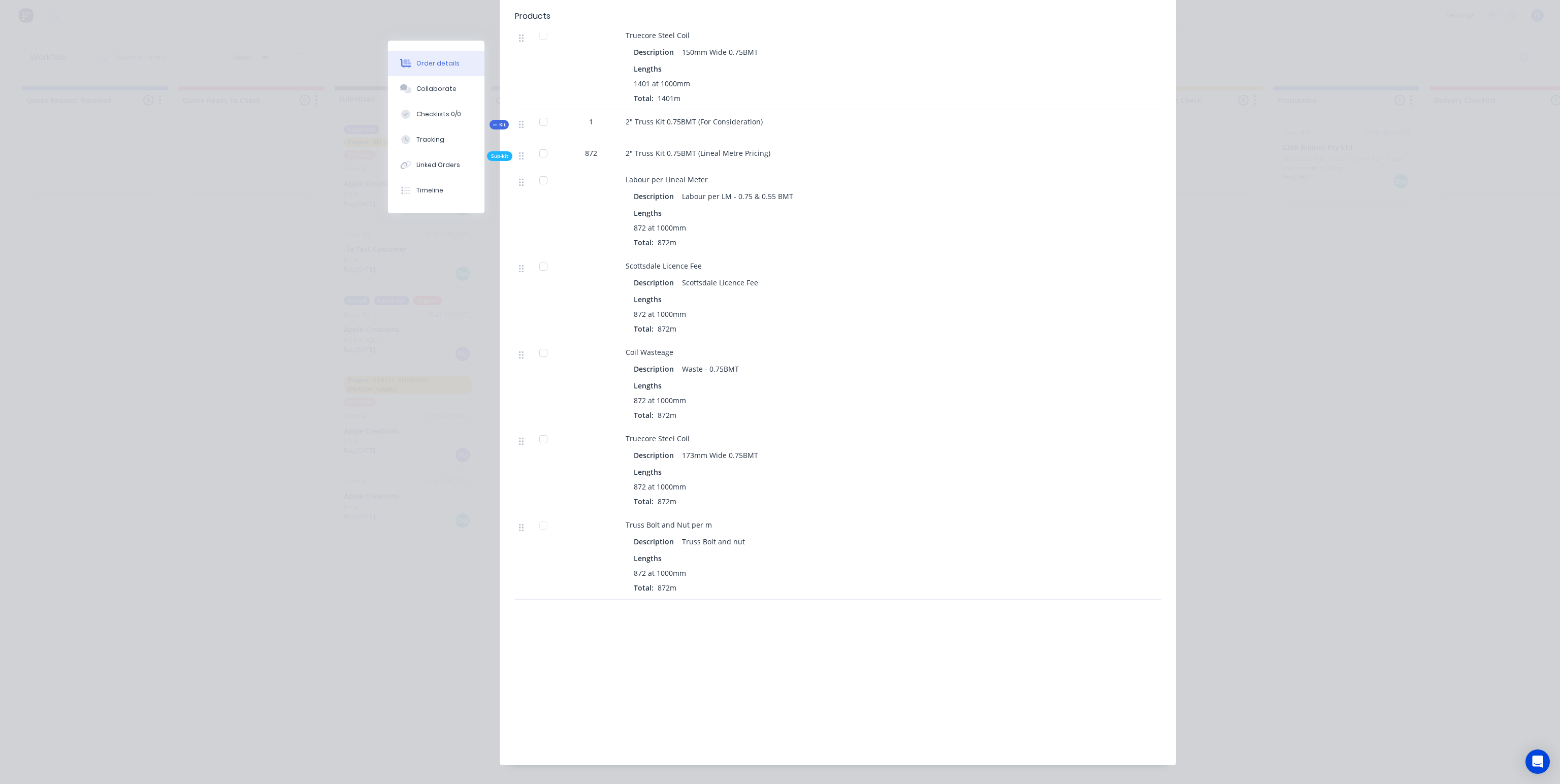
scroll to position [904, 0]
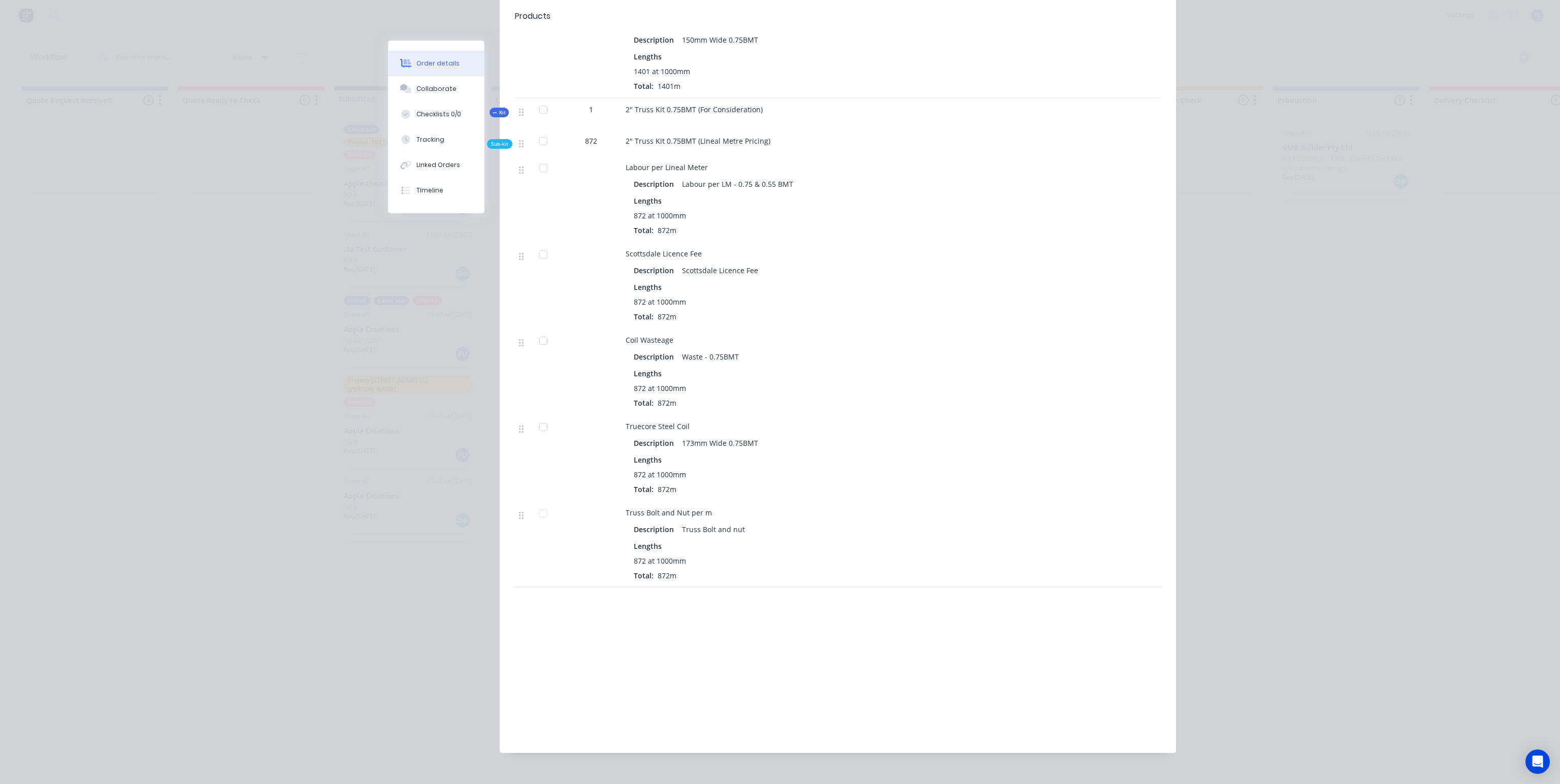
click at [666, 312] on span "872m" at bounding box center [667, 317] width 27 height 10
click at [519, 338] on icon at bounding box center [521, 342] width 5 height 9
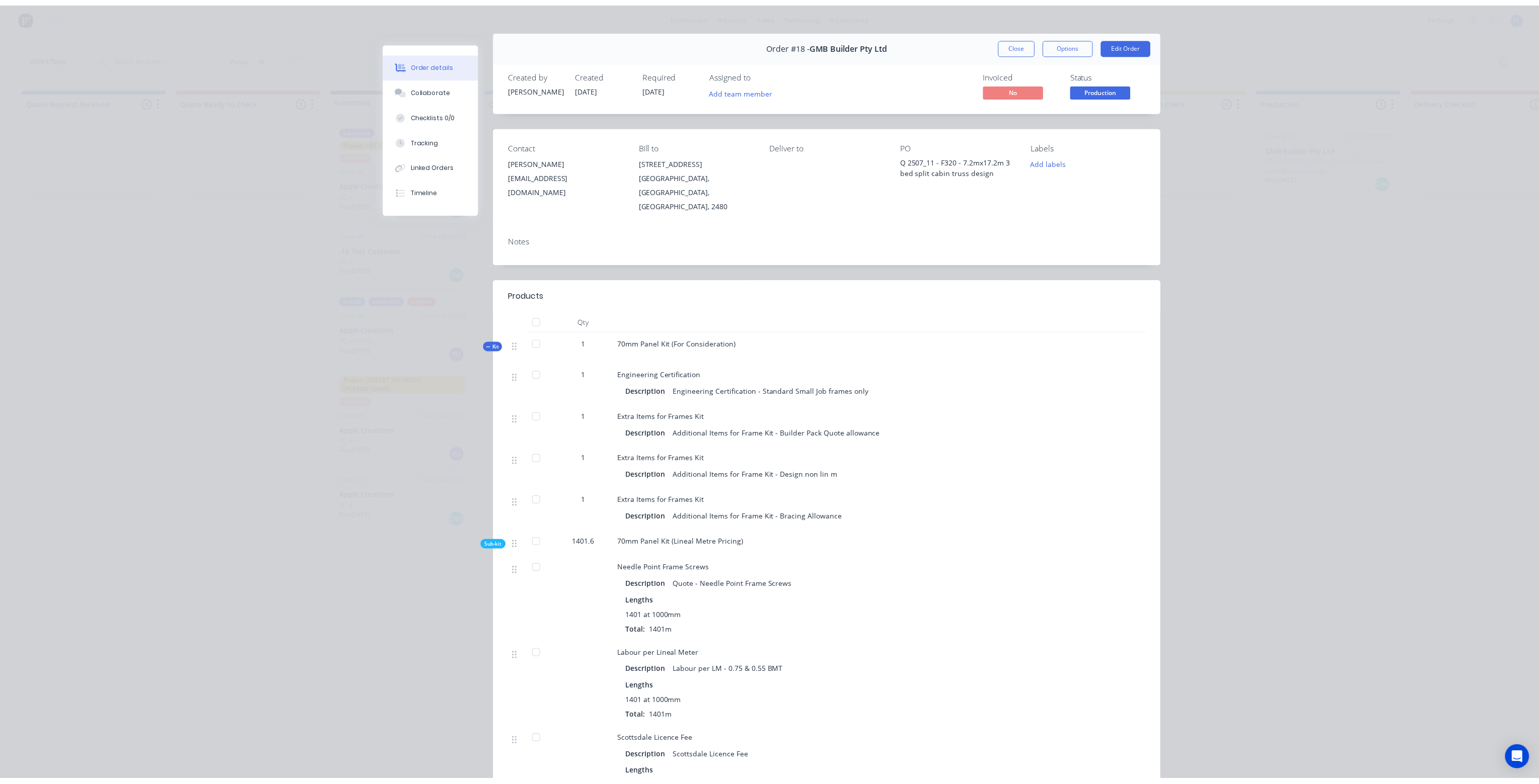
scroll to position [0, 0]
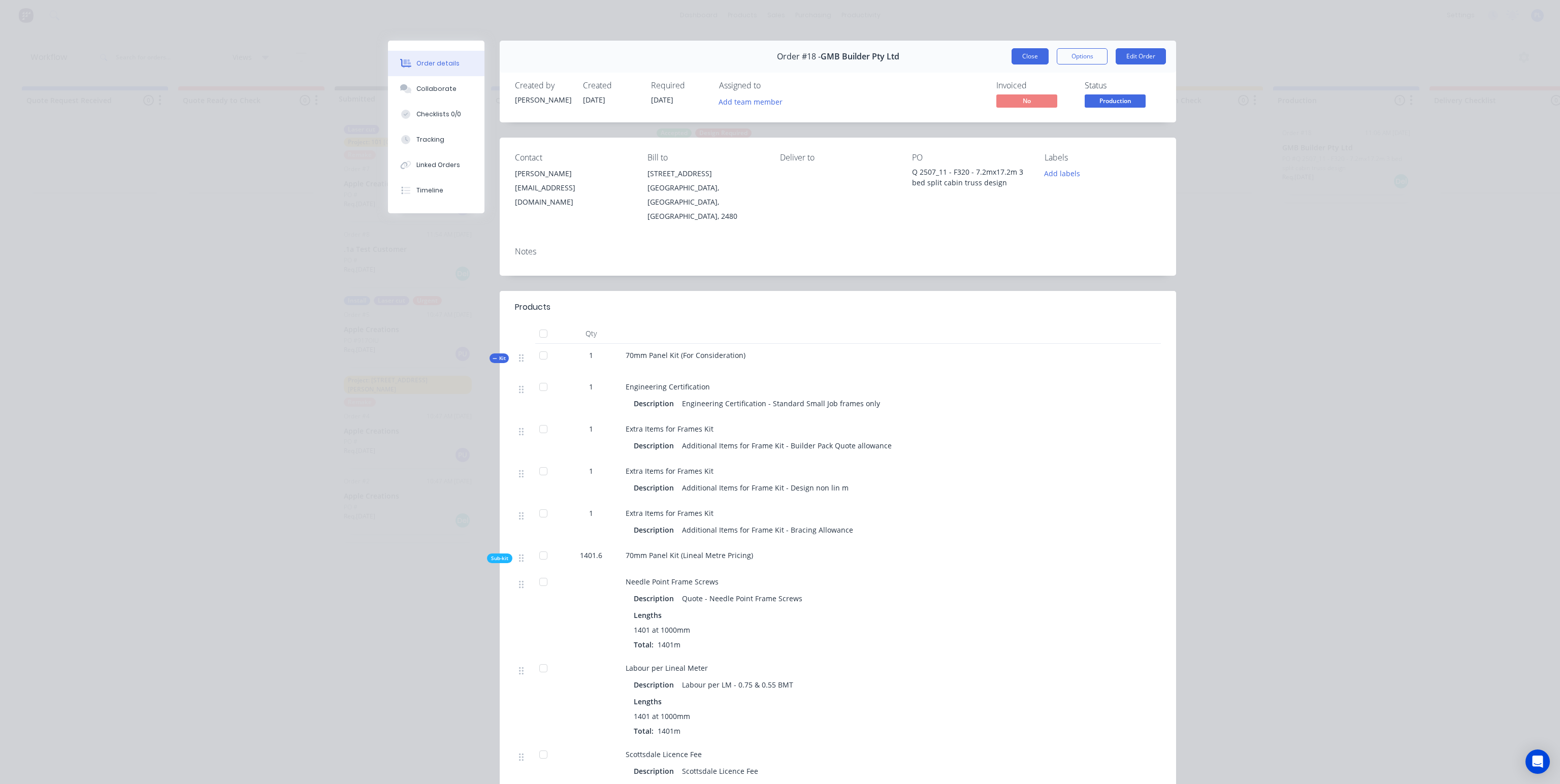
click at [1028, 55] on button "Close" at bounding box center [1030, 56] width 37 height 16
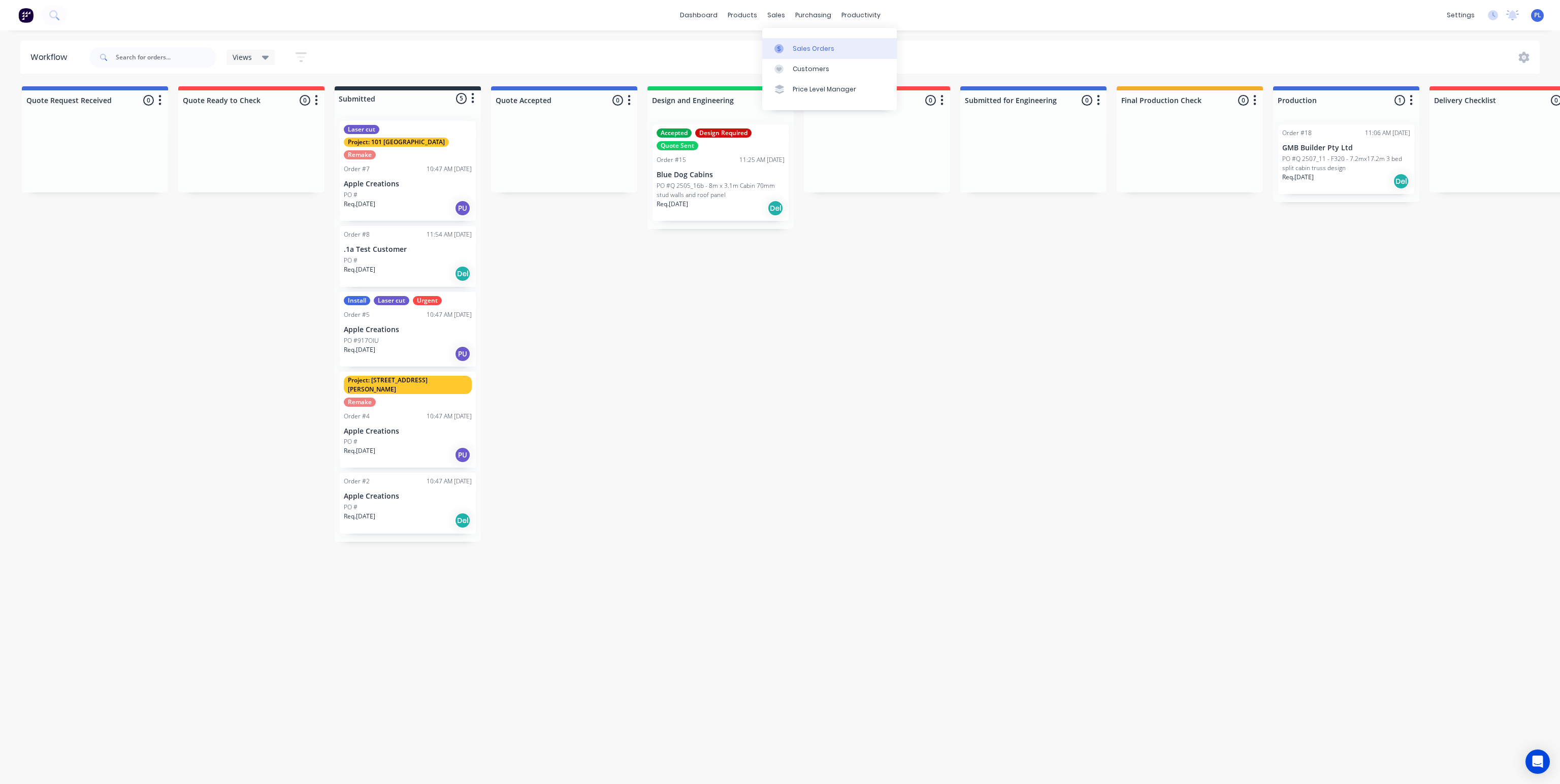
click at [806, 46] on div "Sales Orders" at bounding box center [813, 48] width 42 height 9
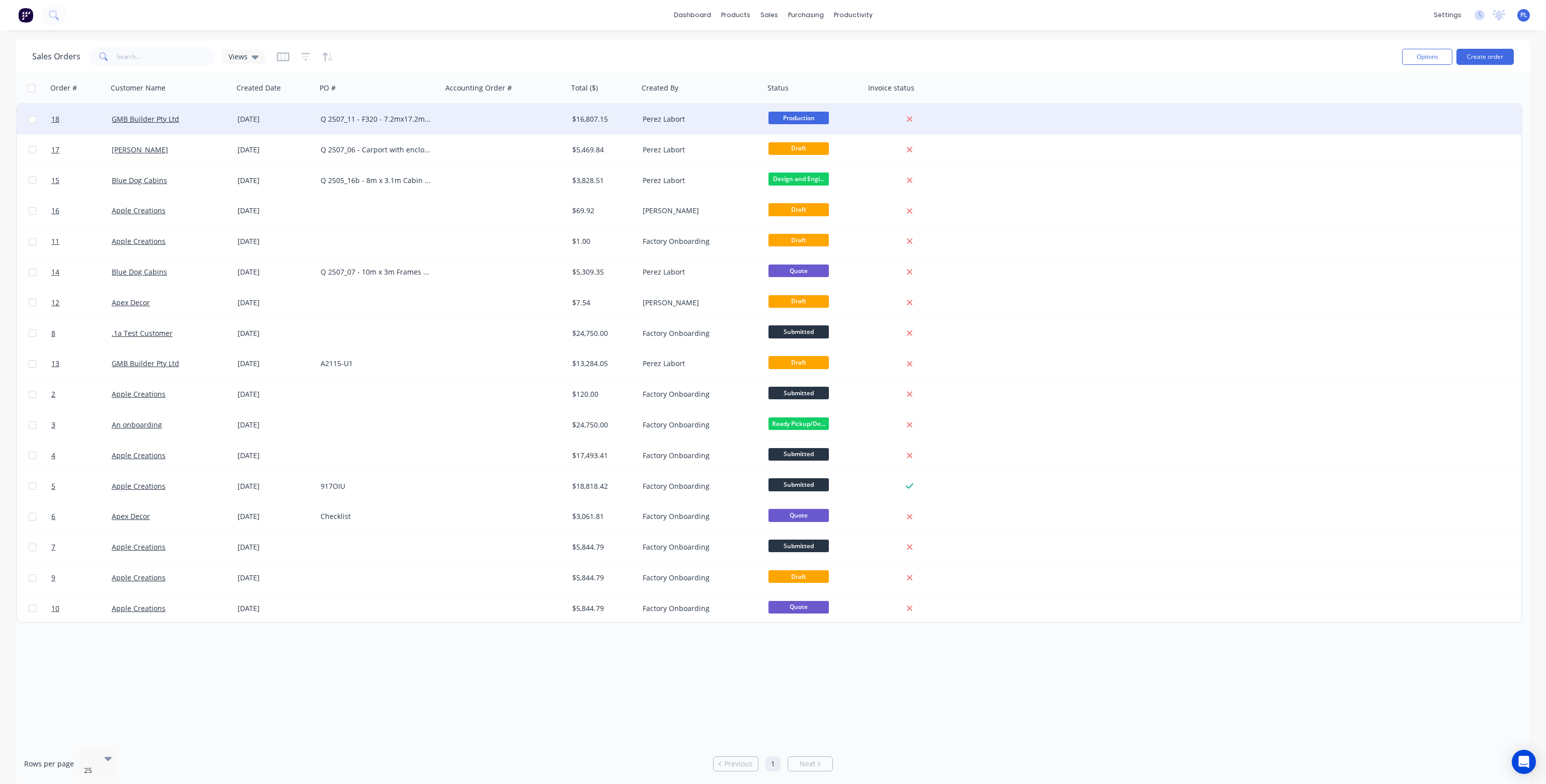
click at [409, 117] on div "Q 2507_11 - F320 - 7.2mx17.2m 3 bed split cabin truss design" at bounding box center [376, 119] width 111 height 10
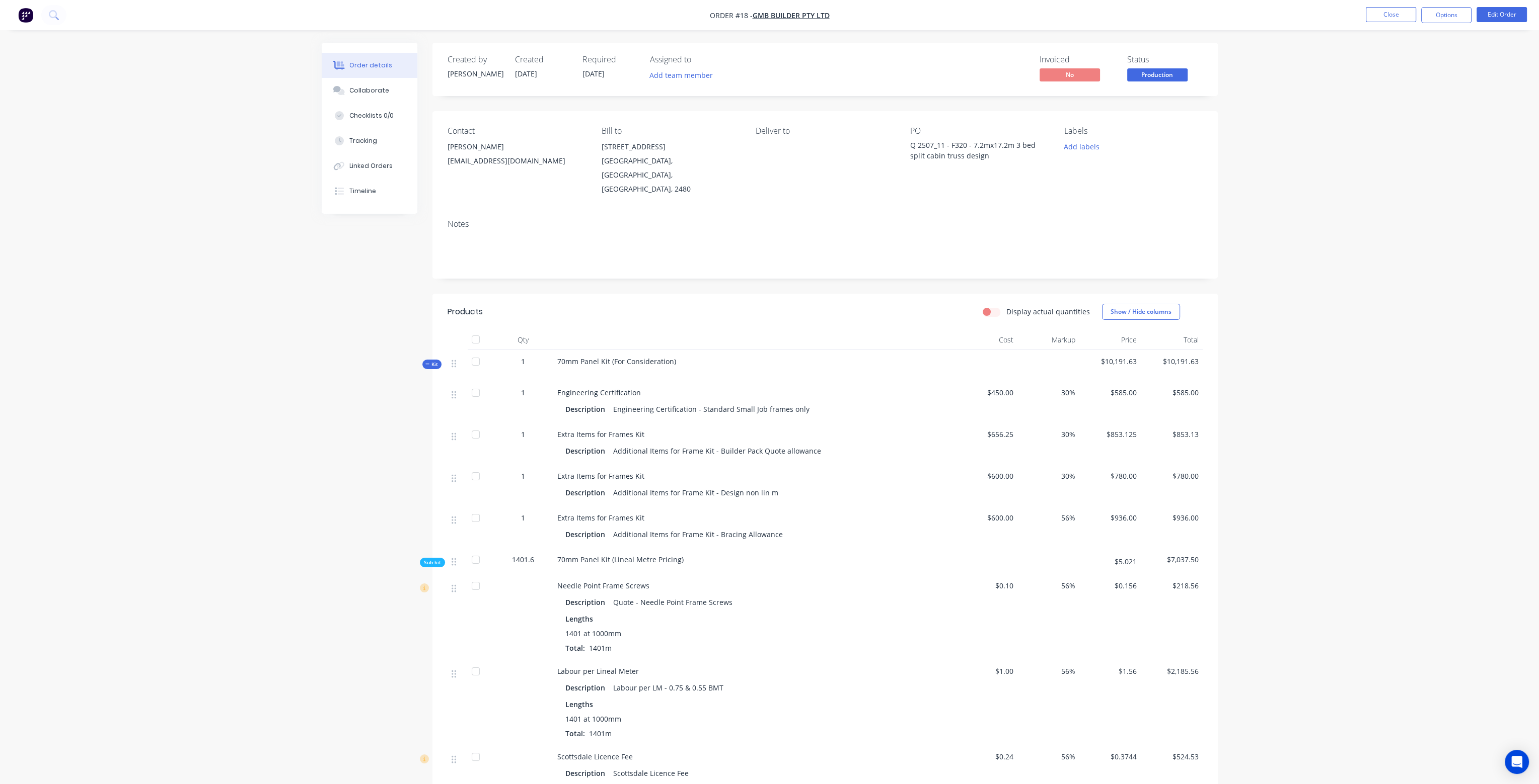
click at [1006, 307] on label "Display actual quantities" at bounding box center [1048, 311] width 84 height 10
click at [990, 307] on input "Display actual quantities" at bounding box center [986, 311] width 8 height 10
checkbox input "true"
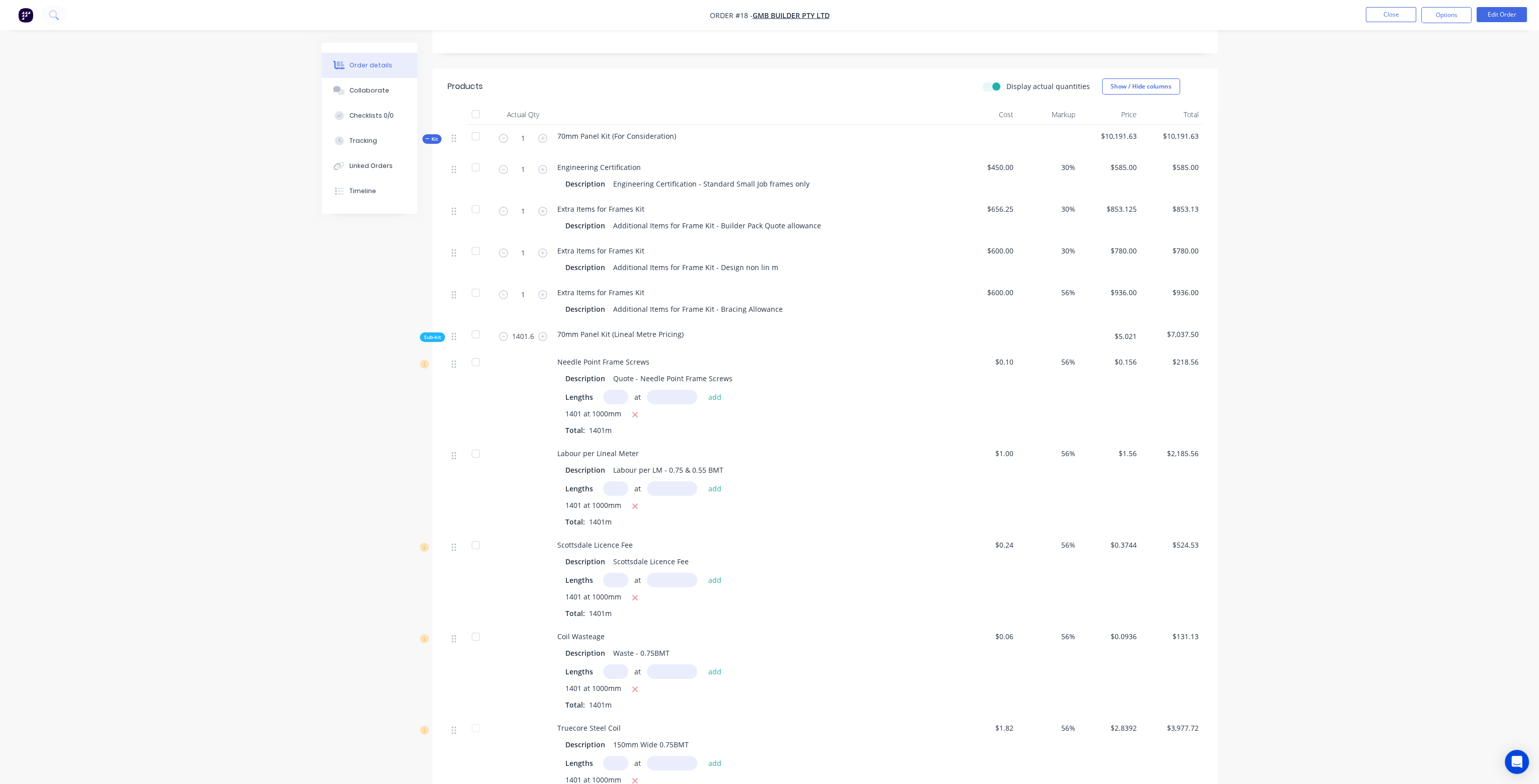
scroll to position [201, 0]
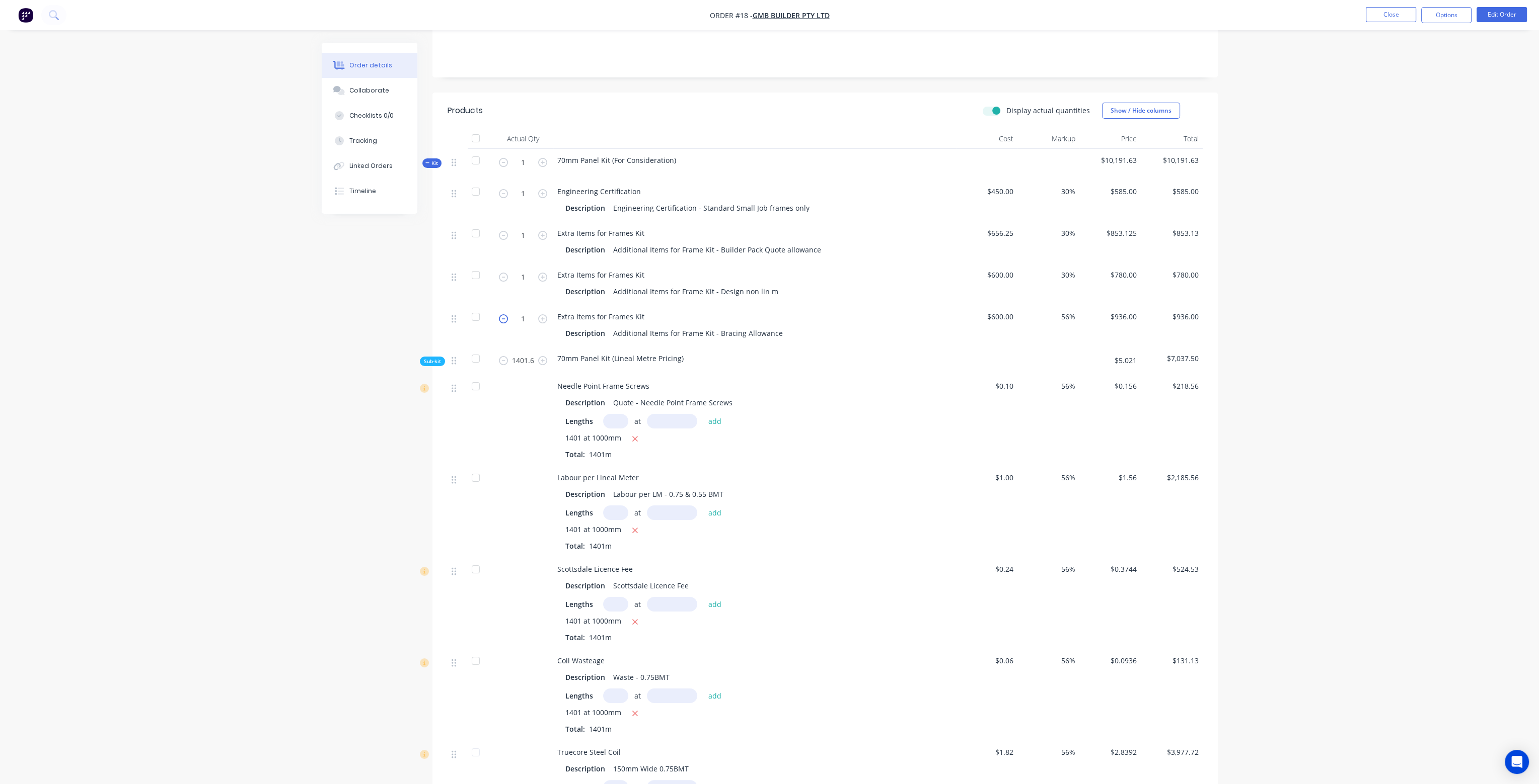
click at [504, 315] on icon "button" at bounding box center [503, 319] width 9 height 9
click at [500, 315] on icon "button" at bounding box center [503, 319] width 9 height 9
click at [546, 315] on icon "button" at bounding box center [542, 319] width 9 height 9
type input "2"
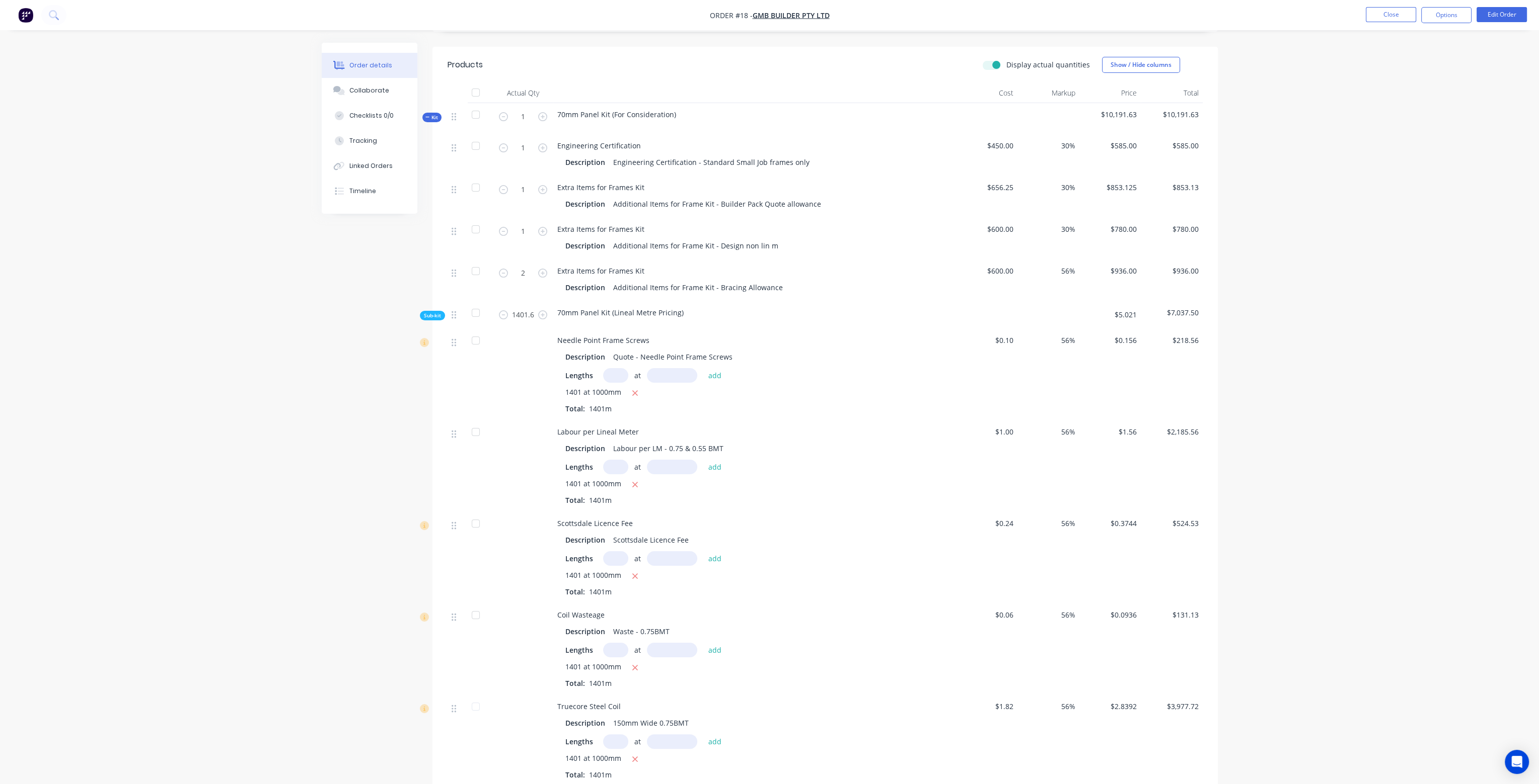
scroll to position [197, 0]
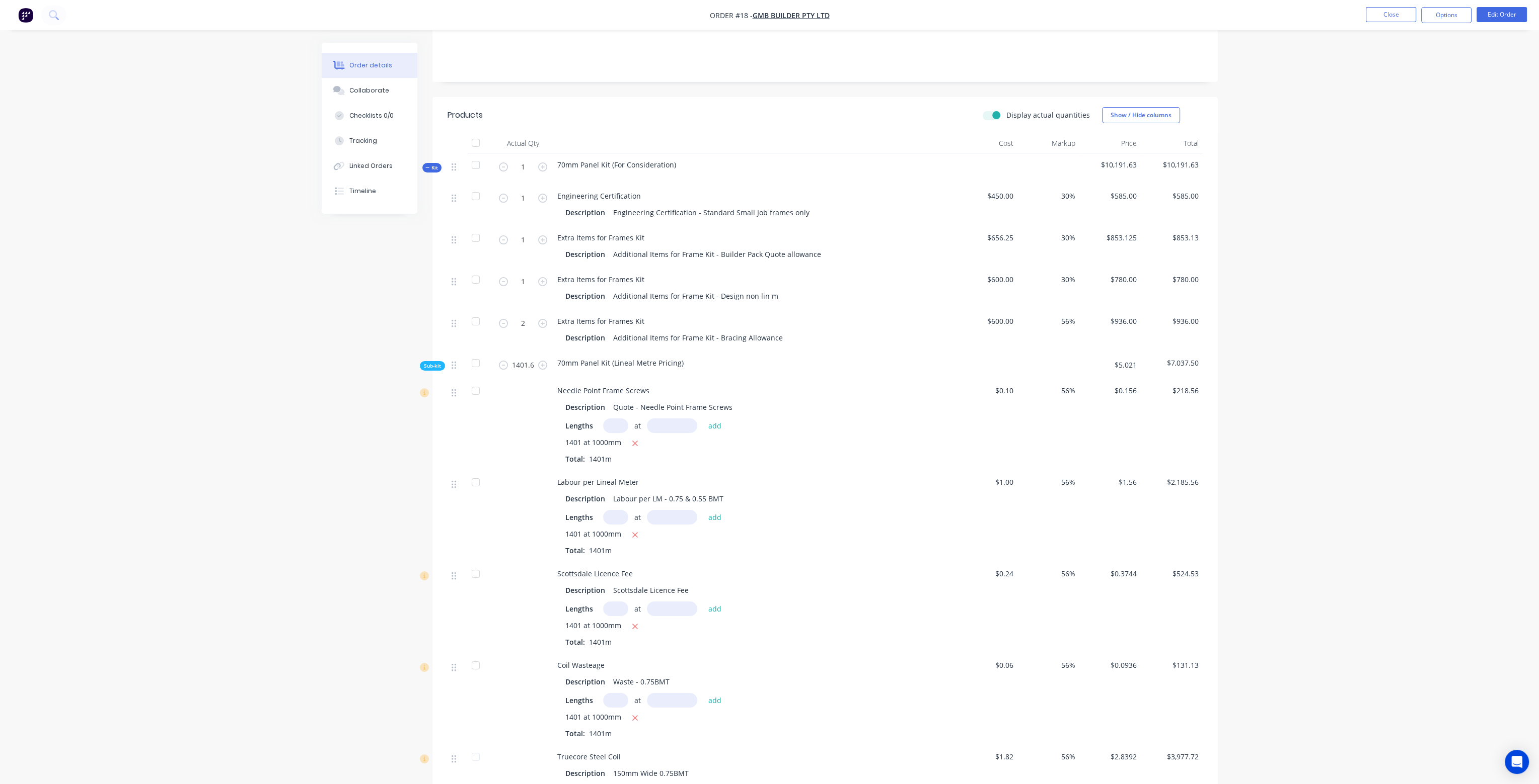
click at [1006, 110] on label "Display actual quantities" at bounding box center [1048, 115] width 84 height 10
click at [990, 110] on input "Display actual quantities" at bounding box center [986, 115] width 8 height 10
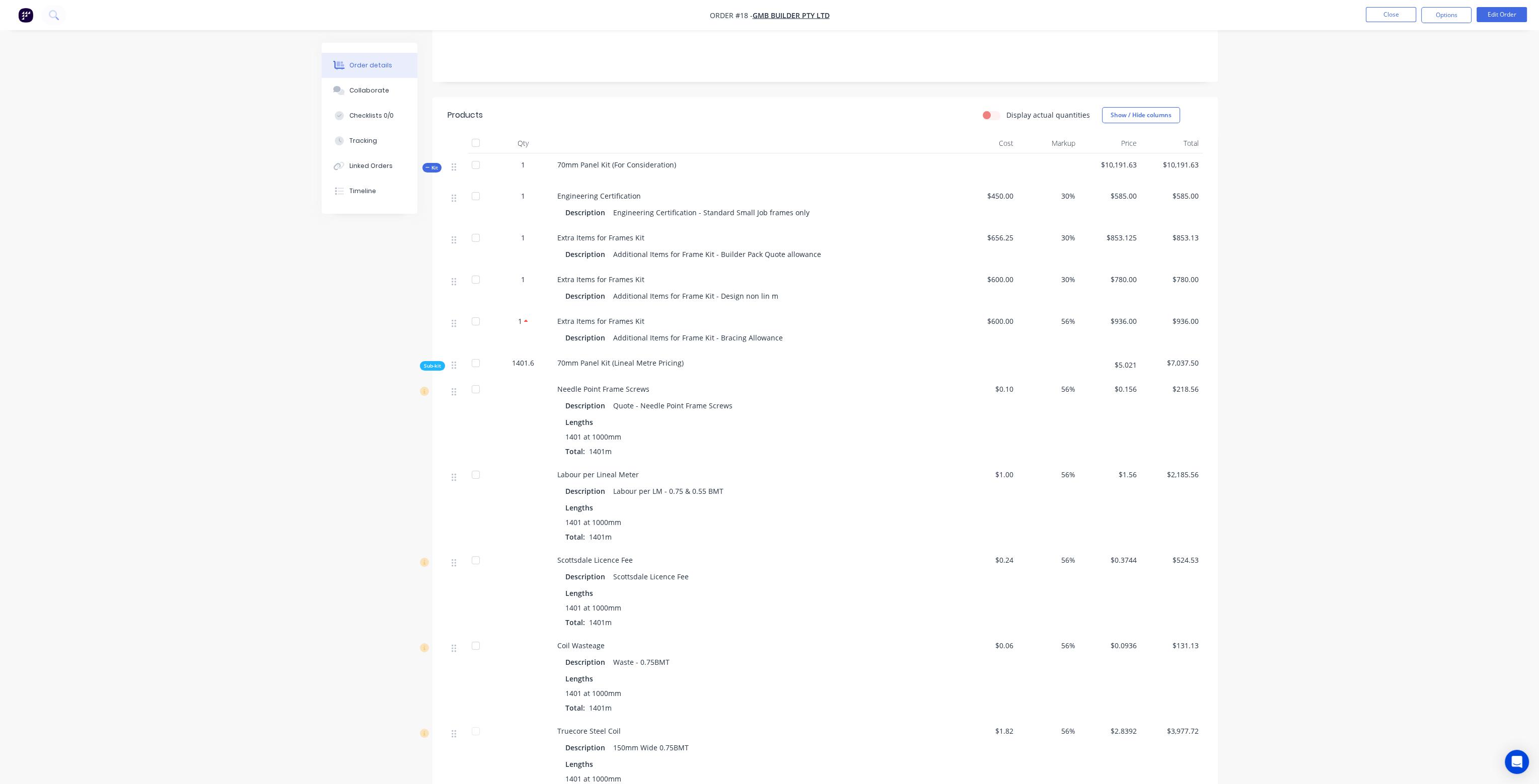
click at [1006, 110] on label "Display actual quantities" at bounding box center [1048, 115] width 84 height 10
click at [990, 110] on input "Display actual quantities" at bounding box center [986, 115] width 8 height 10
checkbox input "true"
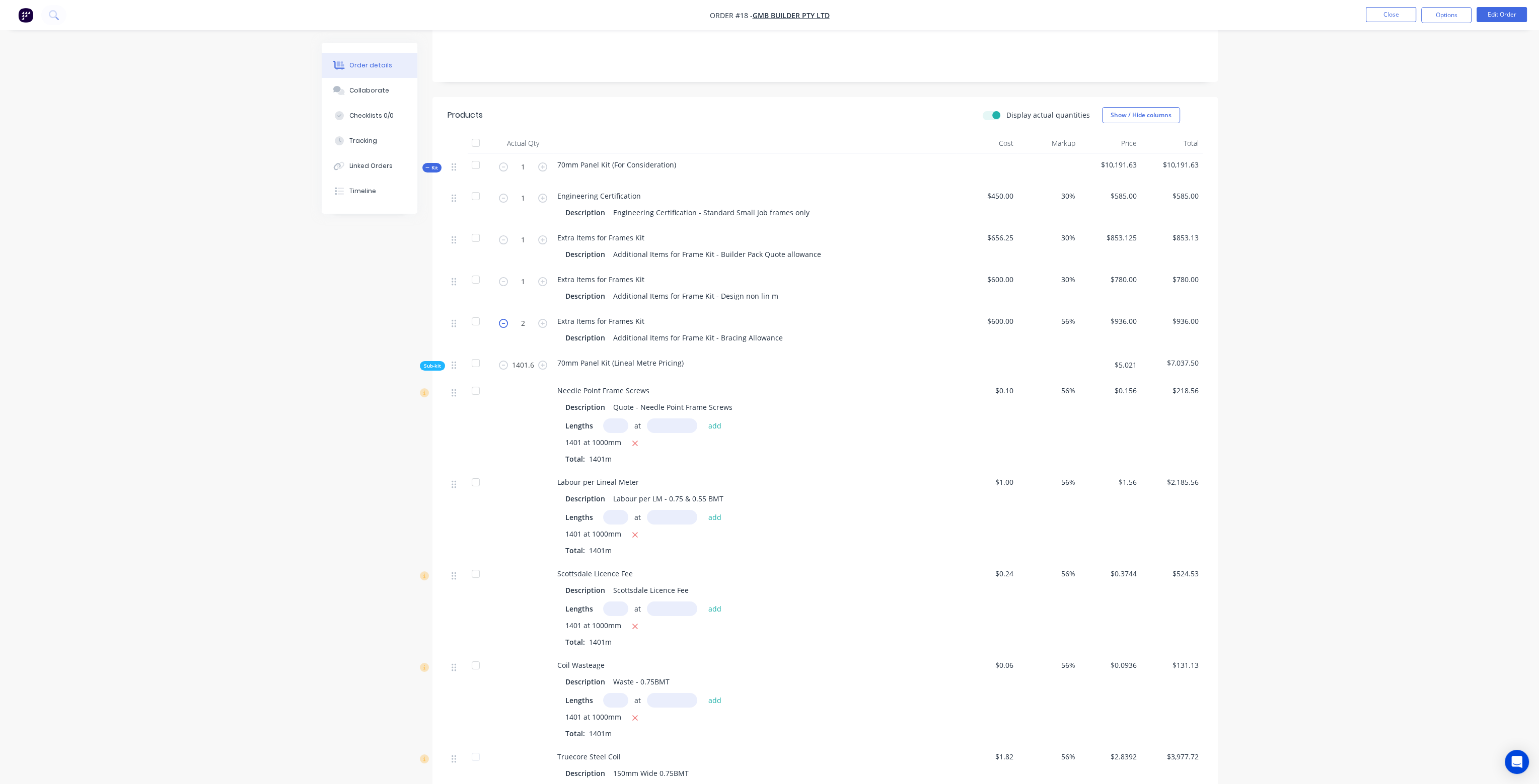
click at [504, 319] on icon "button" at bounding box center [503, 323] width 9 height 9
type input "1"
click at [544, 236] on icon "button" at bounding box center [542, 240] width 9 height 9
type input "2"
click at [1006, 110] on label "Display actual quantities" at bounding box center [1048, 115] width 84 height 10
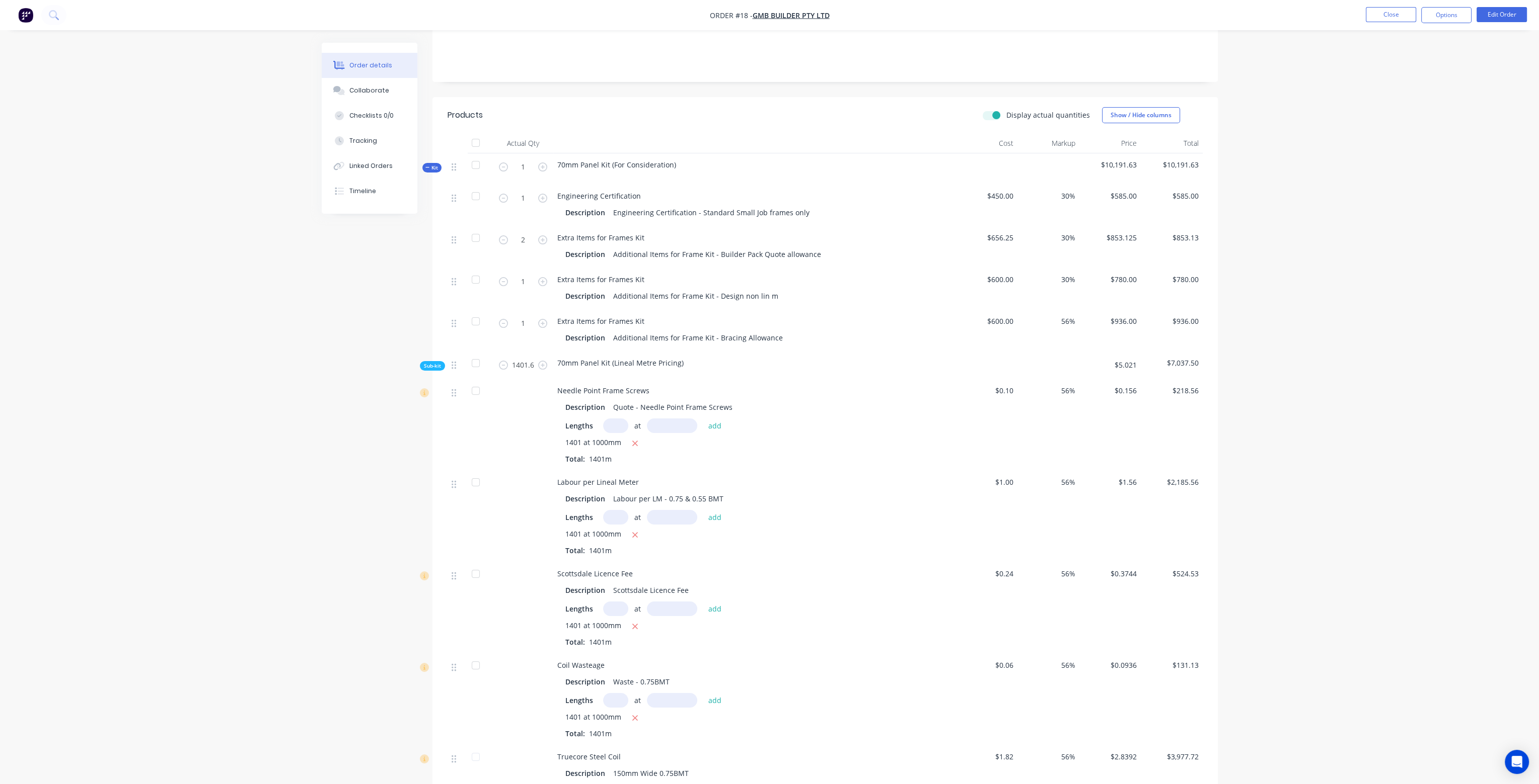
click at [990, 110] on input "Display actual quantities" at bounding box center [986, 115] width 8 height 10
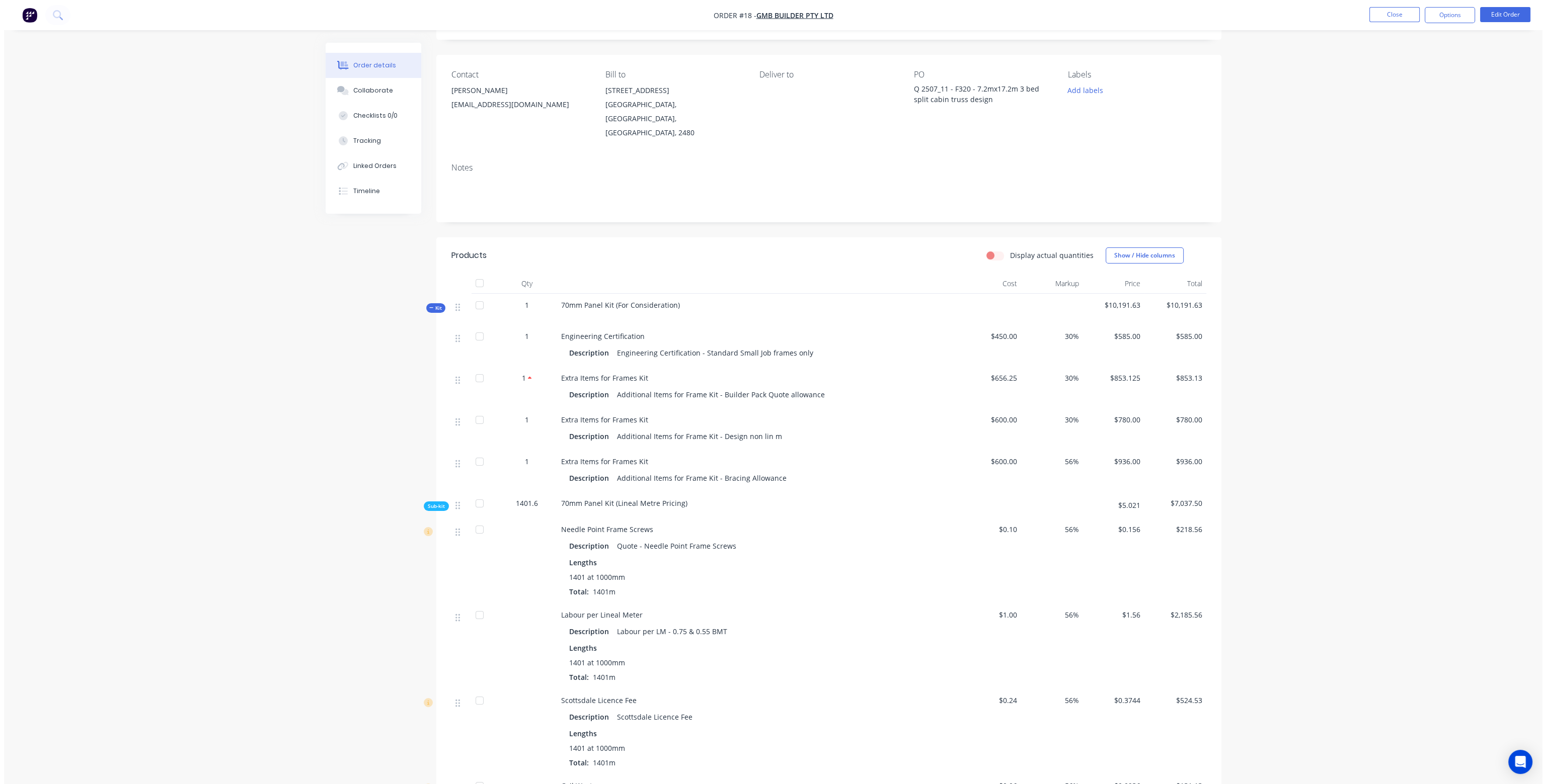
scroll to position [0, 0]
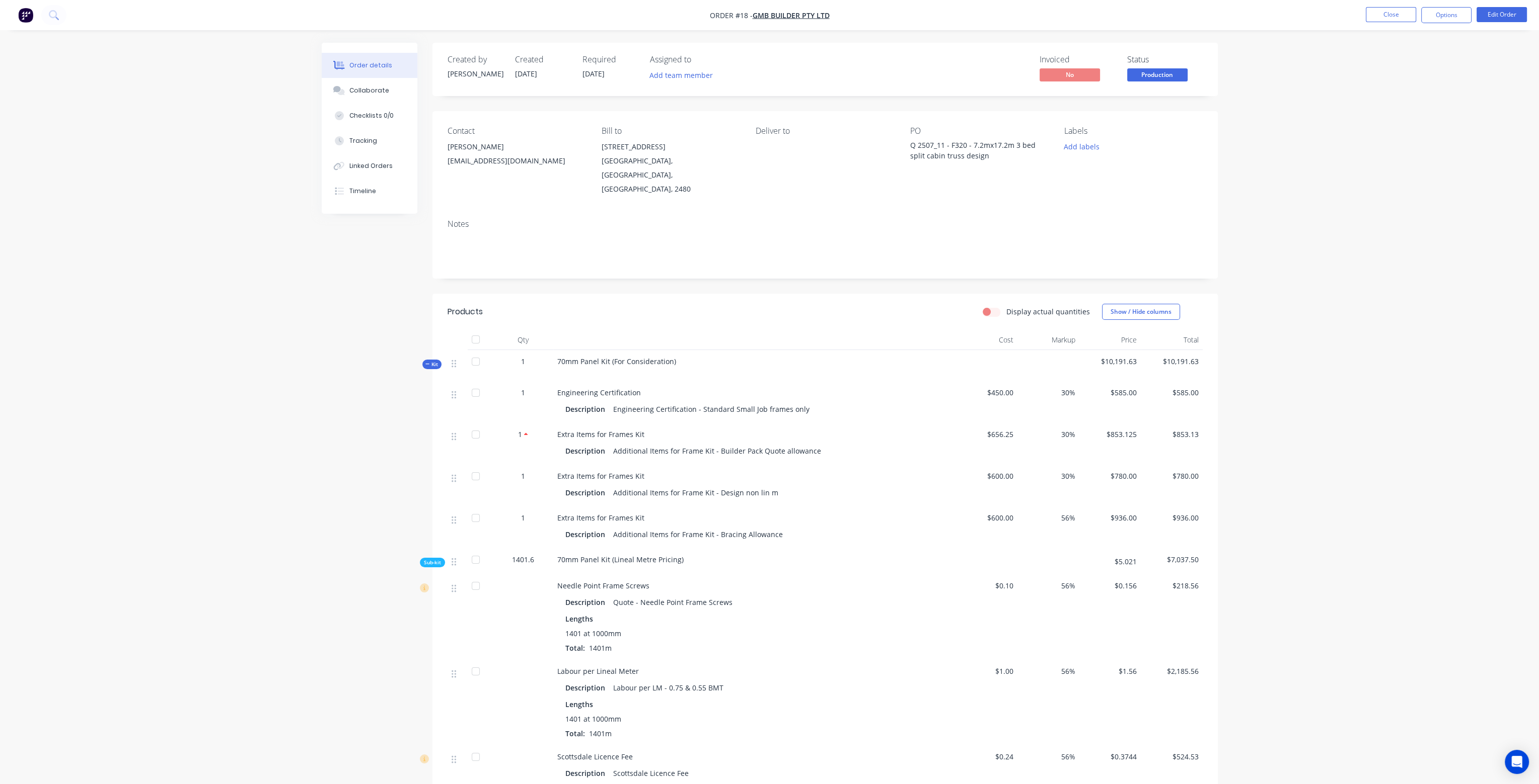
click at [1006, 307] on label "Display actual quantities" at bounding box center [1048, 311] width 84 height 10
click at [990, 307] on input "Display actual quantities" at bounding box center [986, 311] width 8 height 10
checkbox input "true"
click at [504, 432] on icon "button" at bounding box center [503, 436] width 9 height 9
type input "1"
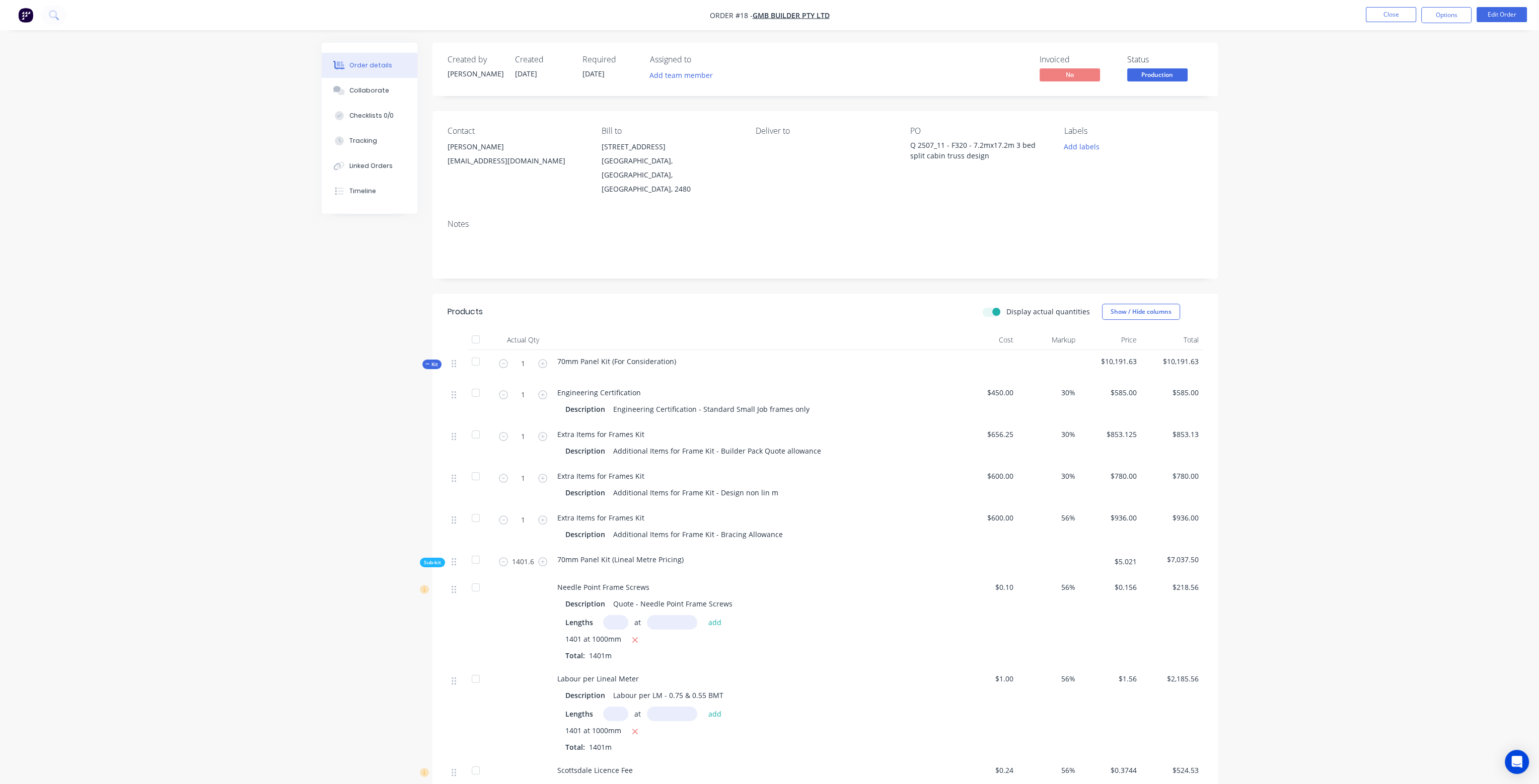
click at [1006, 307] on label "Display actual quantities" at bounding box center [1048, 311] width 84 height 10
click at [990, 307] on input "Display actual quantities" at bounding box center [986, 311] width 8 height 10
checkbox input "false"
click at [1395, 14] on button "Close" at bounding box center [1391, 15] width 50 height 15
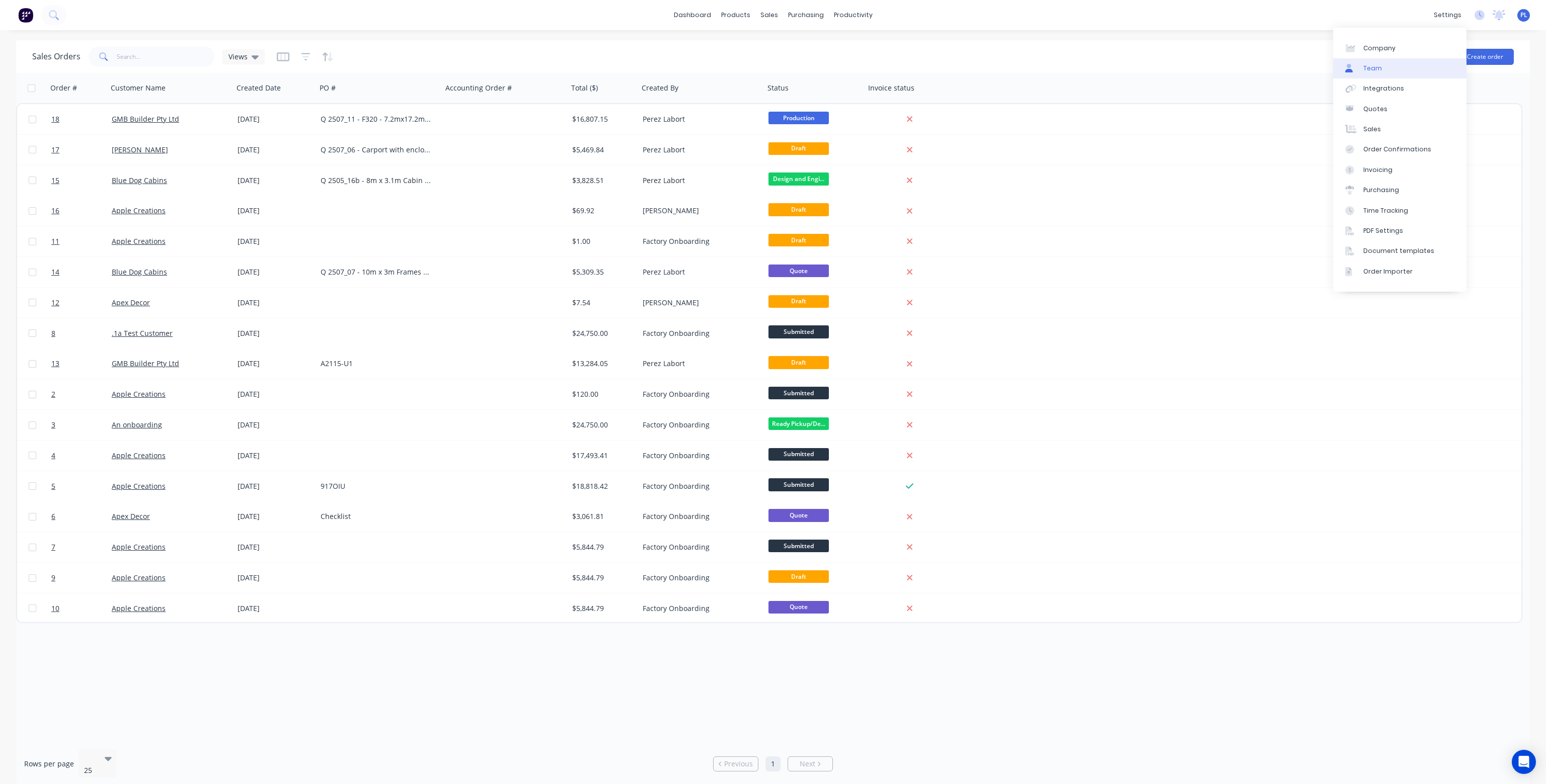
click at [1385, 69] on link "Team" at bounding box center [1399, 68] width 133 height 20
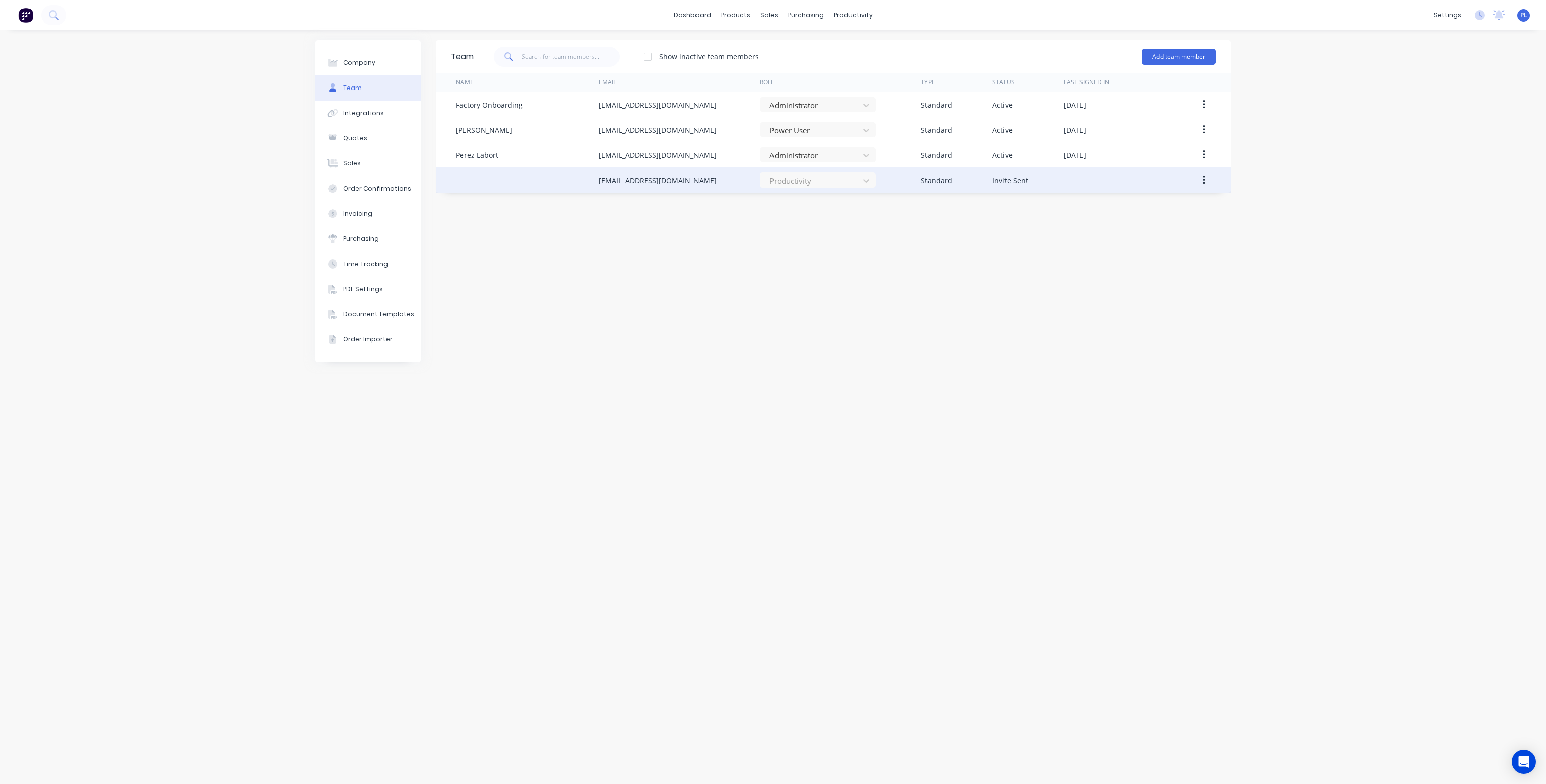
click at [869, 178] on div "Productivity" at bounding box center [817, 180] width 115 height 15
drag, startPoint x: 688, startPoint y: 181, endPoint x: 593, endPoint y: 187, distance: 95.2
click at [593, 187] on div "[EMAIL_ADDRESS][DOMAIN_NAME] Productivity Standard Invite Sent" at bounding box center [833, 180] width 795 height 25
copy div "[EMAIL_ADDRESS][DOMAIN_NAME]"
click at [1205, 177] on button "button" at bounding box center [1204, 180] width 23 height 18
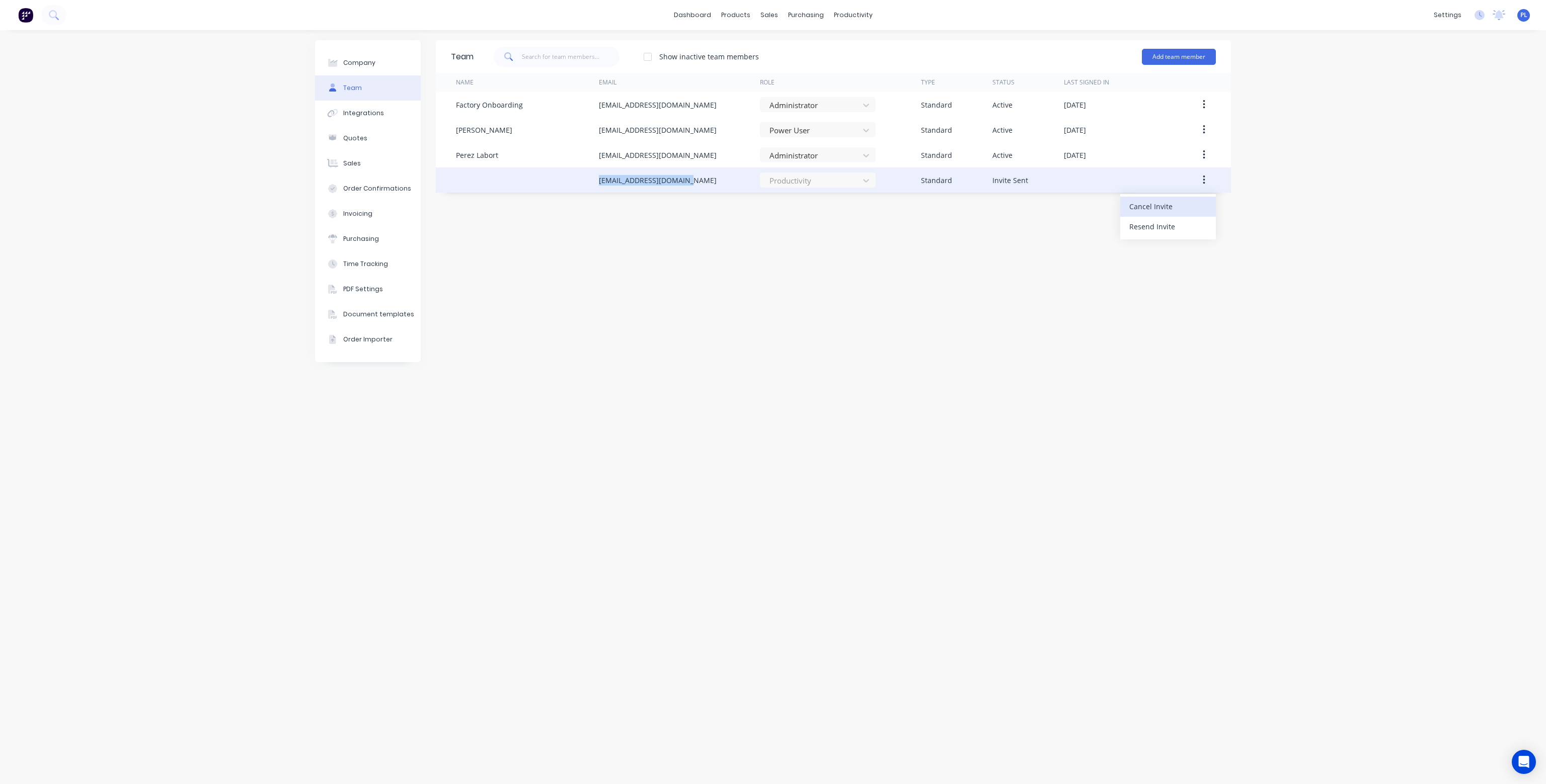
click at [1185, 209] on div "Cancel Invite" at bounding box center [1168, 206] width 77 height 15
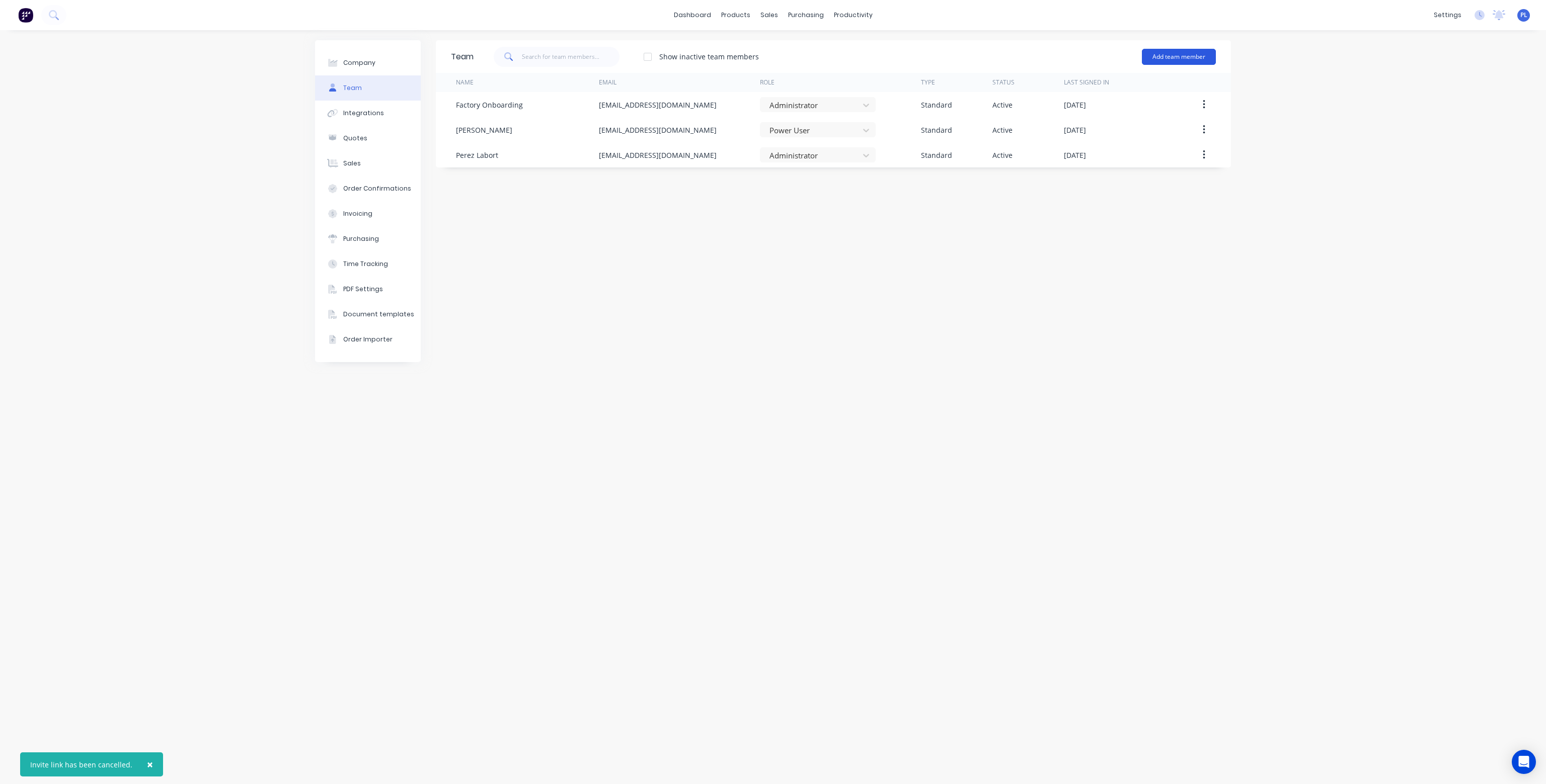
click at [1190, 57] on button "Add team member" at bounding box center [1179, 56] width 74 height 16
click at [1133, 85] on div "Standard team member A team member that can login to Factory" at bounding box center [1134, 87] width 143 height 29
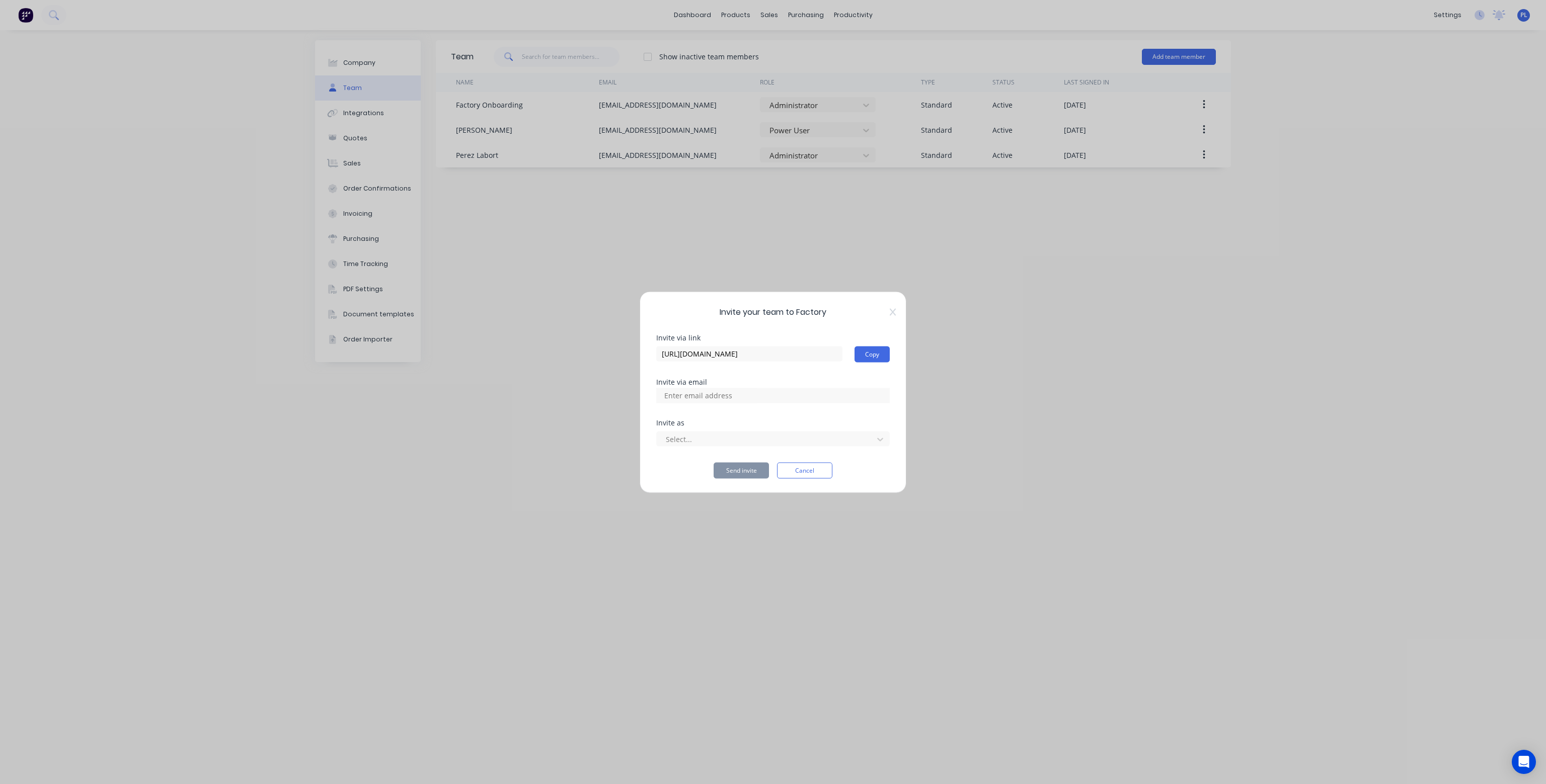
click at [741, 395] on input at bounding box center [708, 395] width 101 height 15
paste input "[EMAIL_ADDRESS][DOMAIN_NAME]"
type input "[EMAIL_ADDRESS][DOMAIN_NAME]"
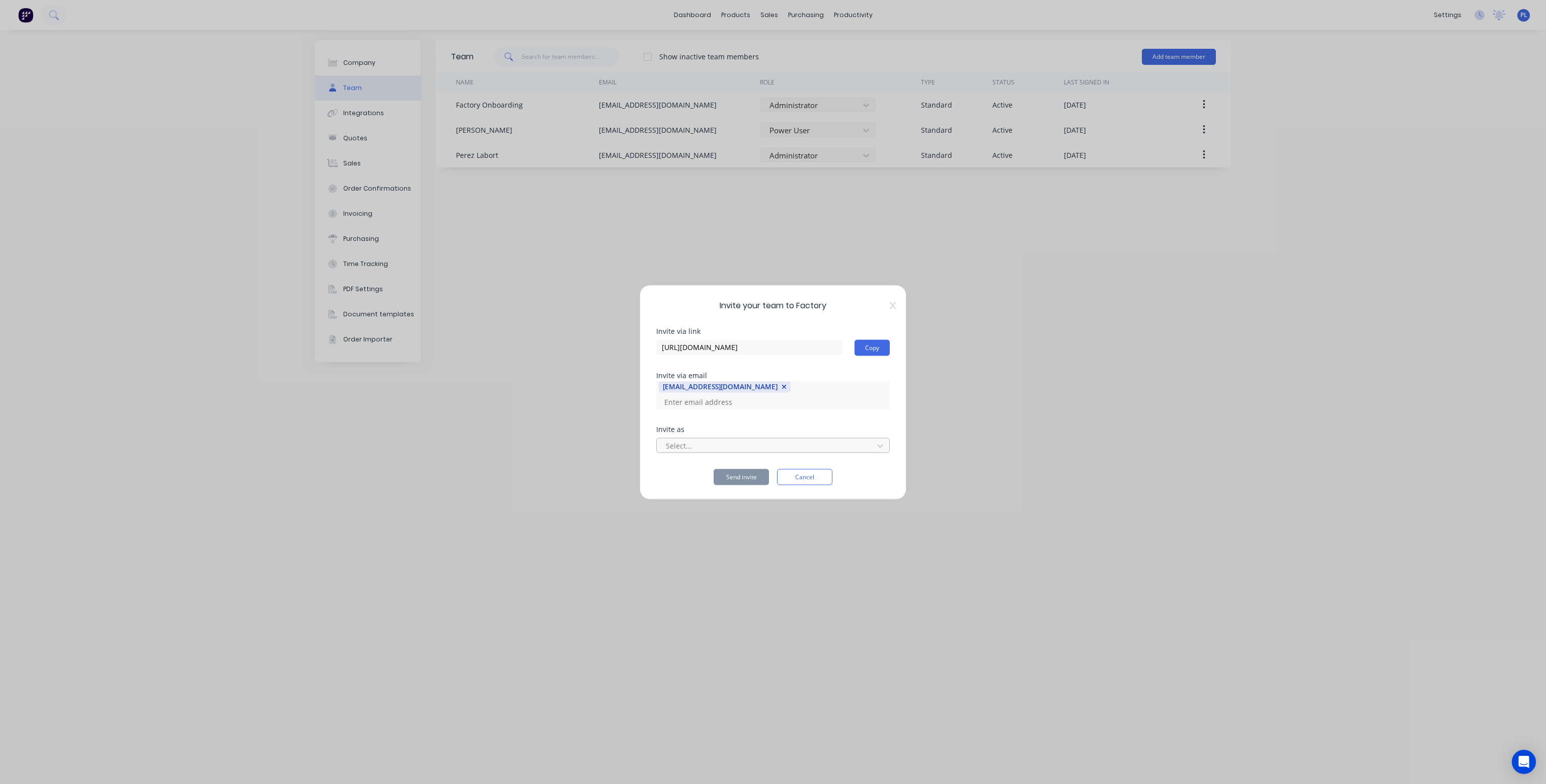
click at [726, 442] on div at bounding box center [767, 446] width 203 height 13
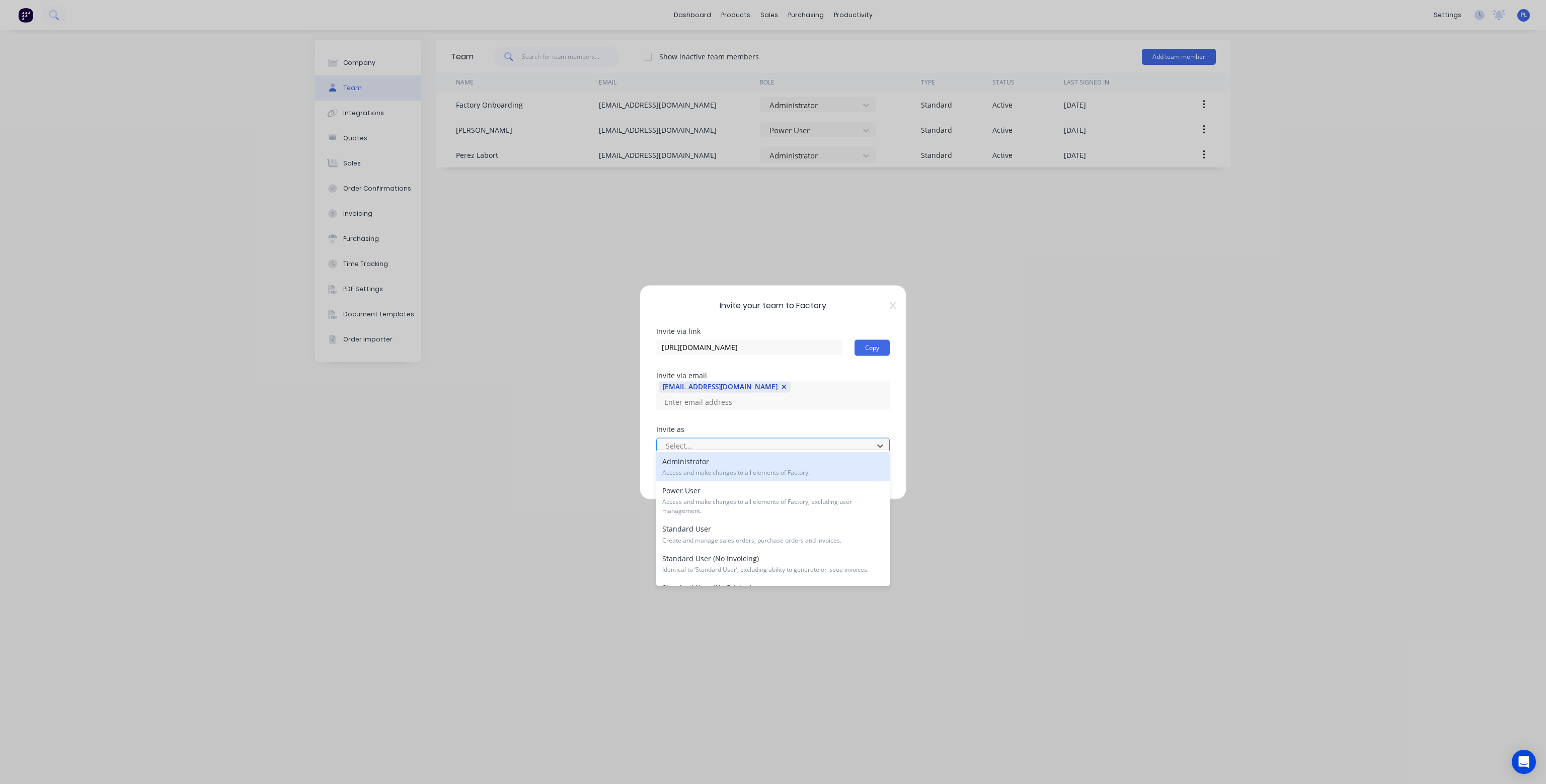
click at [726, 442] on div at bounding box center [767, 446] width 203 height 13
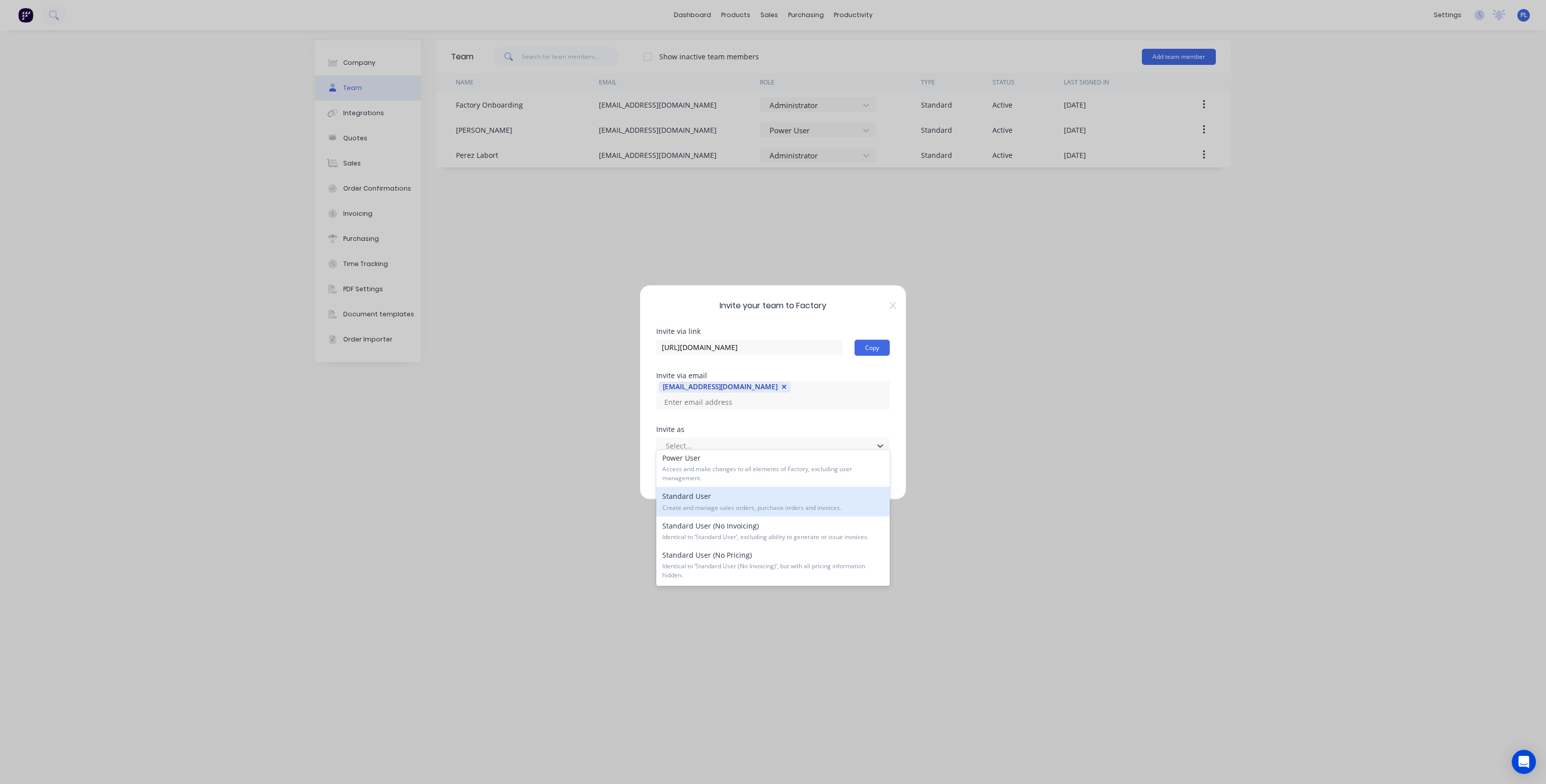
scroll to position [50, 0]
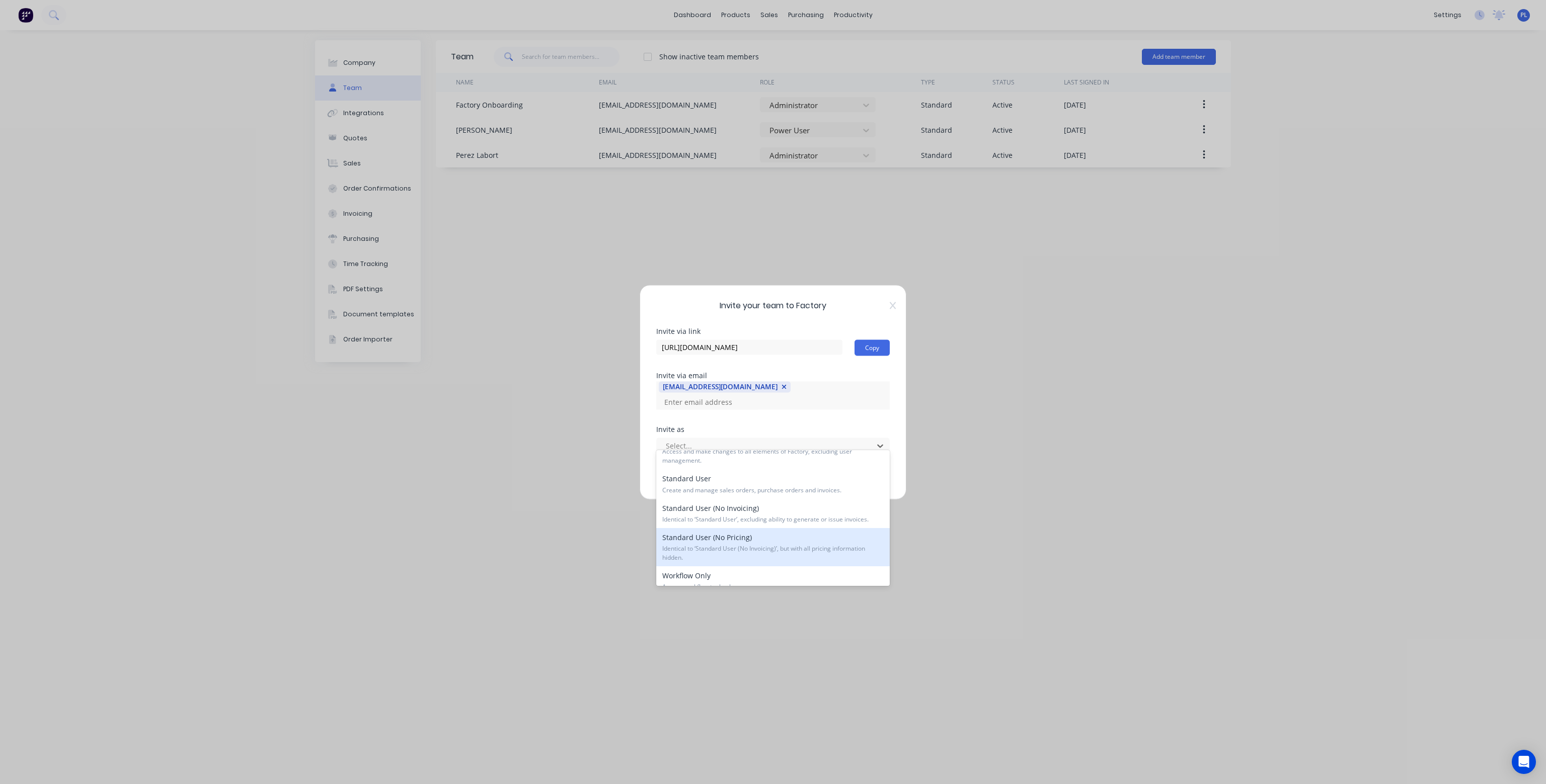
click at [733, 538] on div "Standard User (No Pricing) Identical to ‘Standard User (No Invoicing)’, but wit…" at bounding box center [772, 547] width 233 height 38
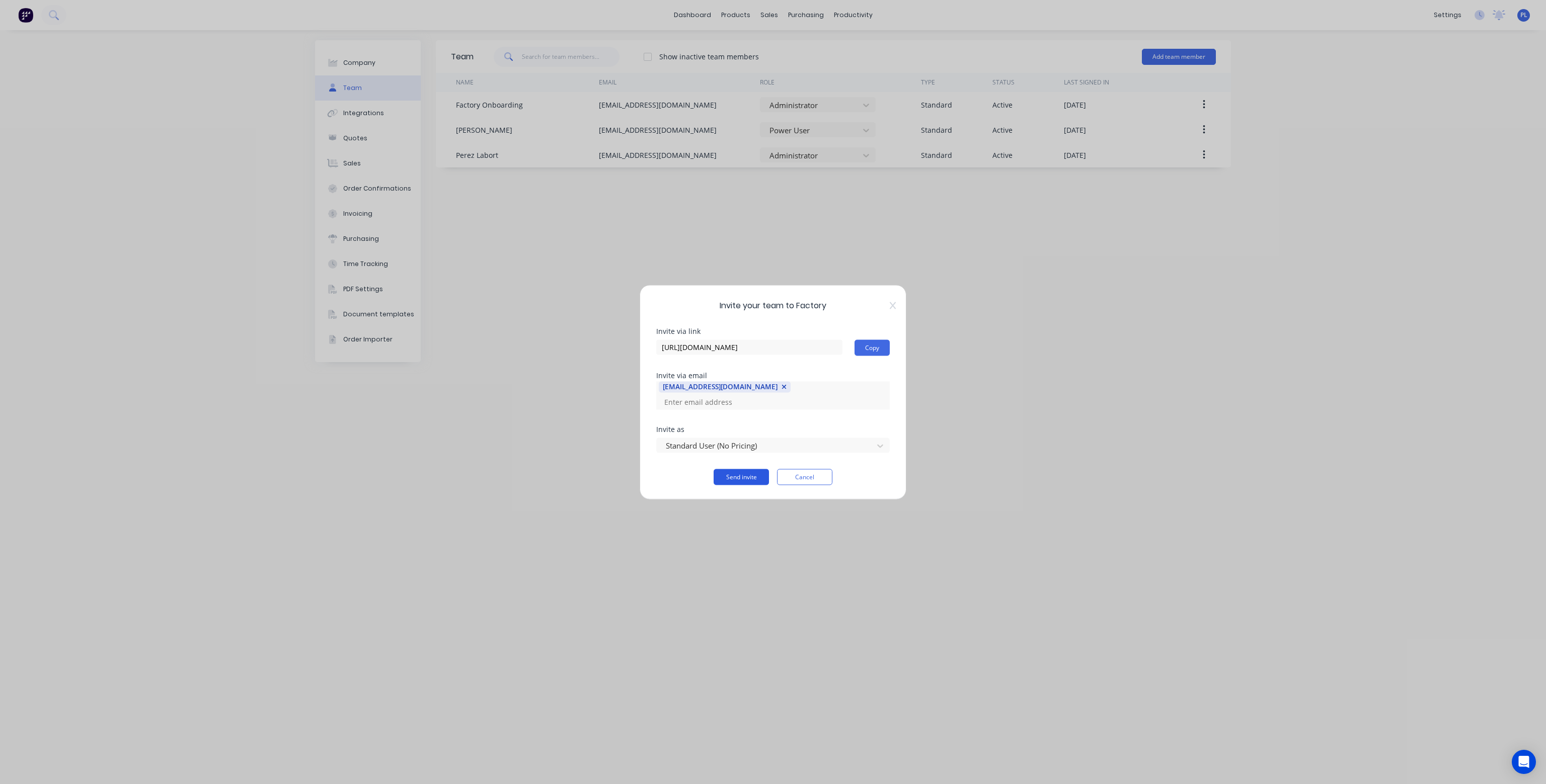
click at [742, 473] on button "Send invite" at bounding box center [741, 477] width 56 height 16
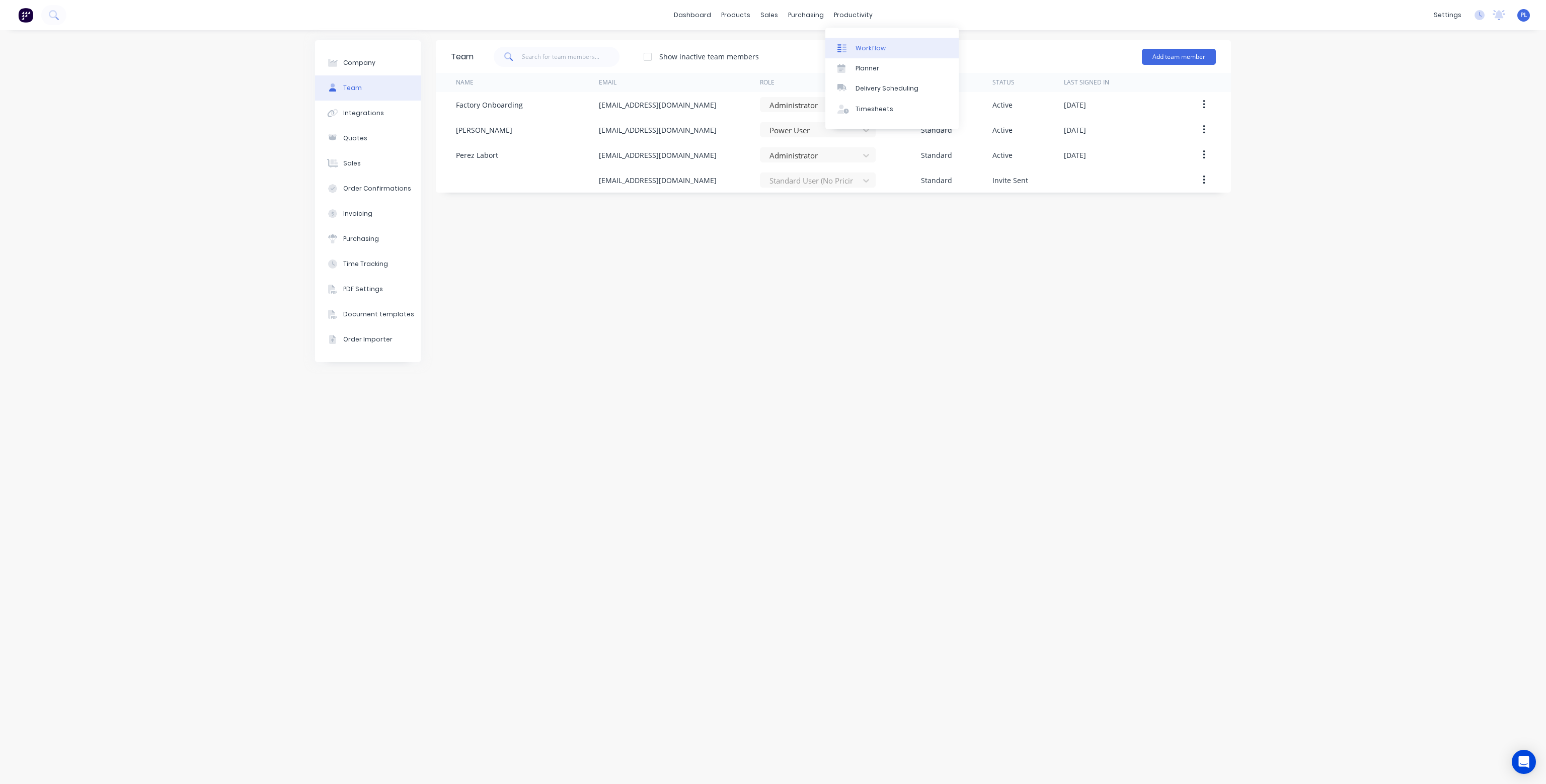
click at [871, 48] on div "Workflow" at bounding box center [870, 48] width 30 height 9
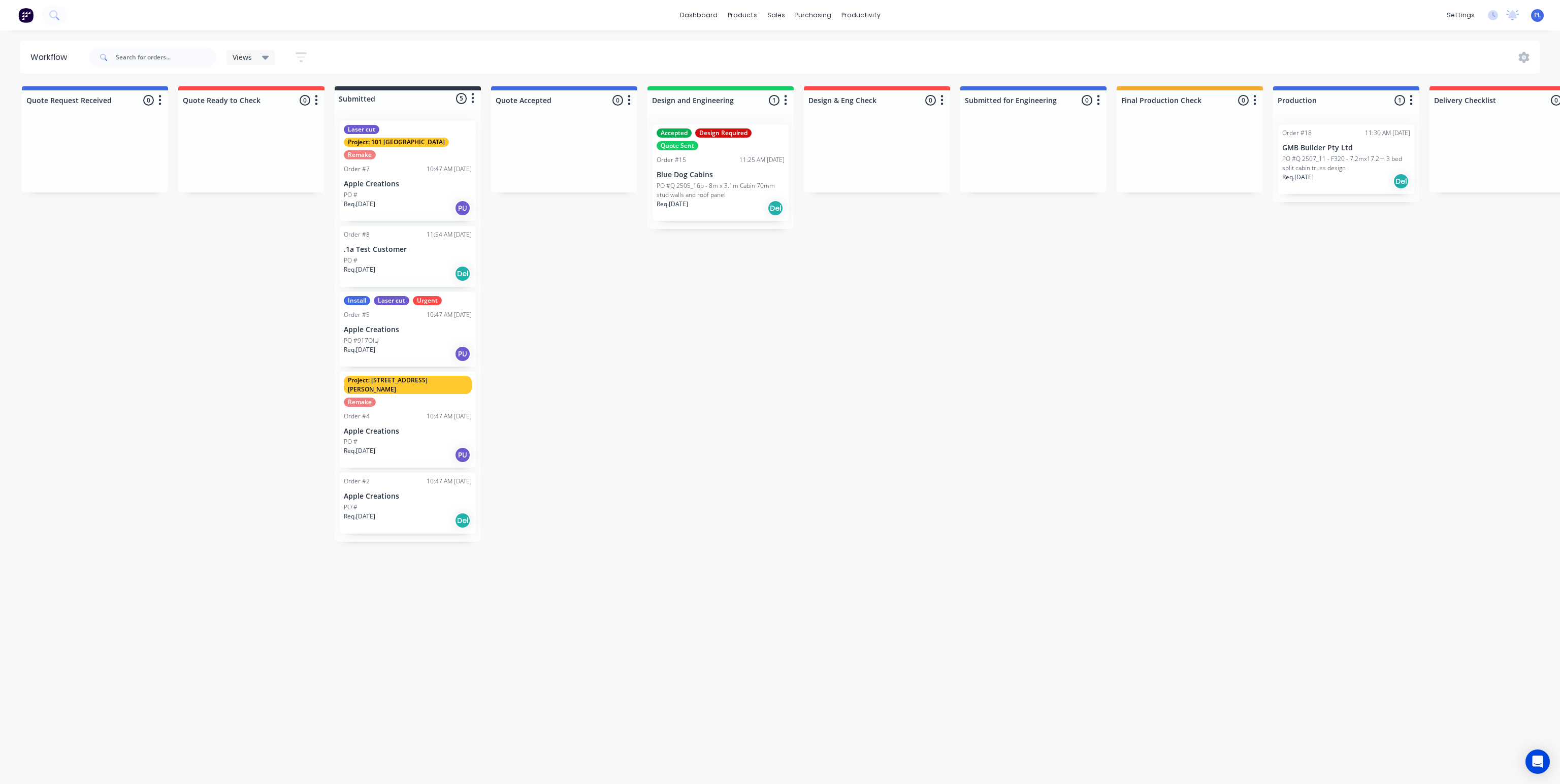
click at [1323, 160] on p "PO #Q 2507_11 - F320 - 7.2mx17.2m 3 bed split cabin truss design" at bounding box center [1346, 164] width 128 height 18
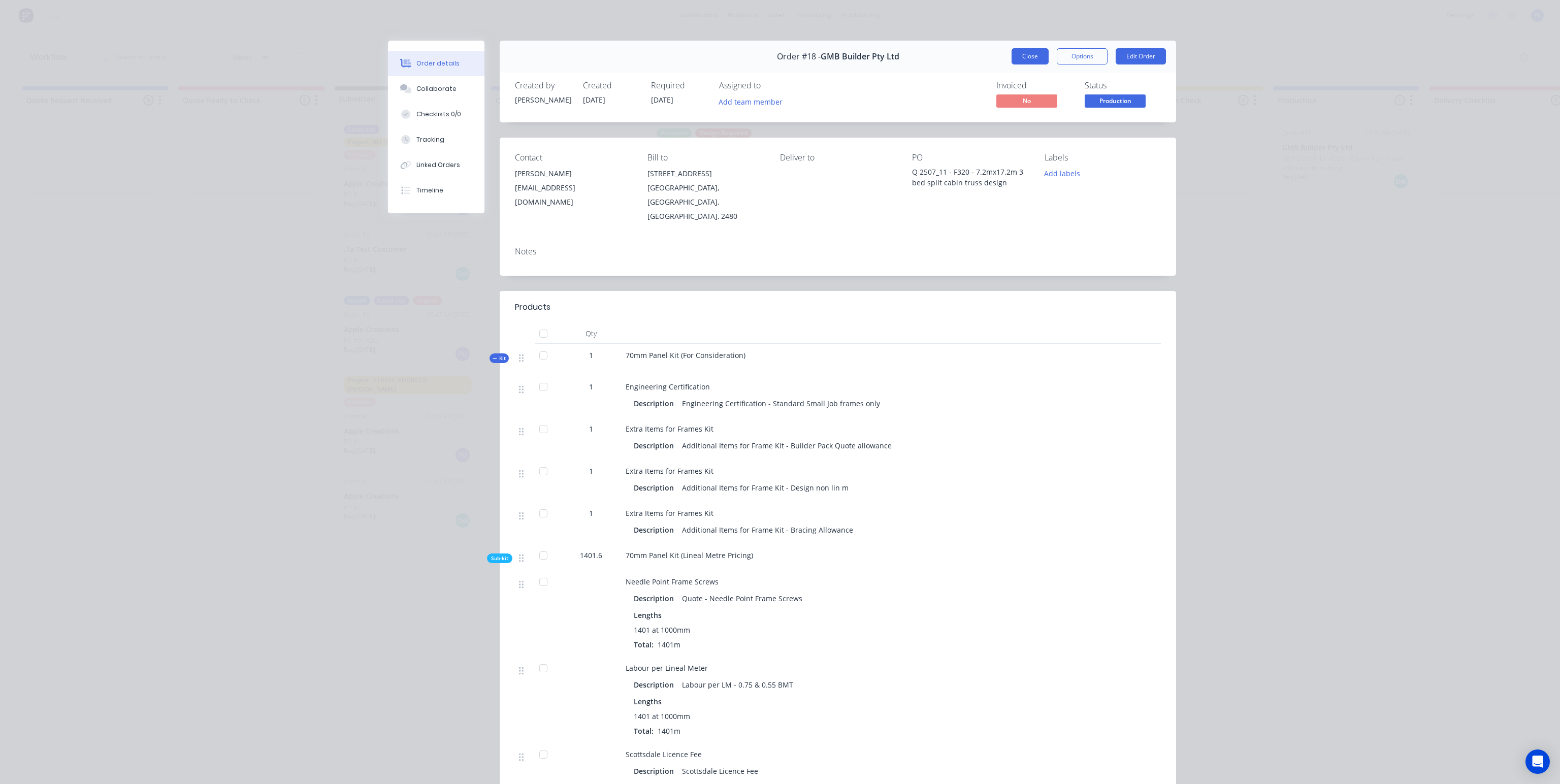
click at [1032, 56] on button "Close" at bounding box center [1030, 56] width 37 height 16
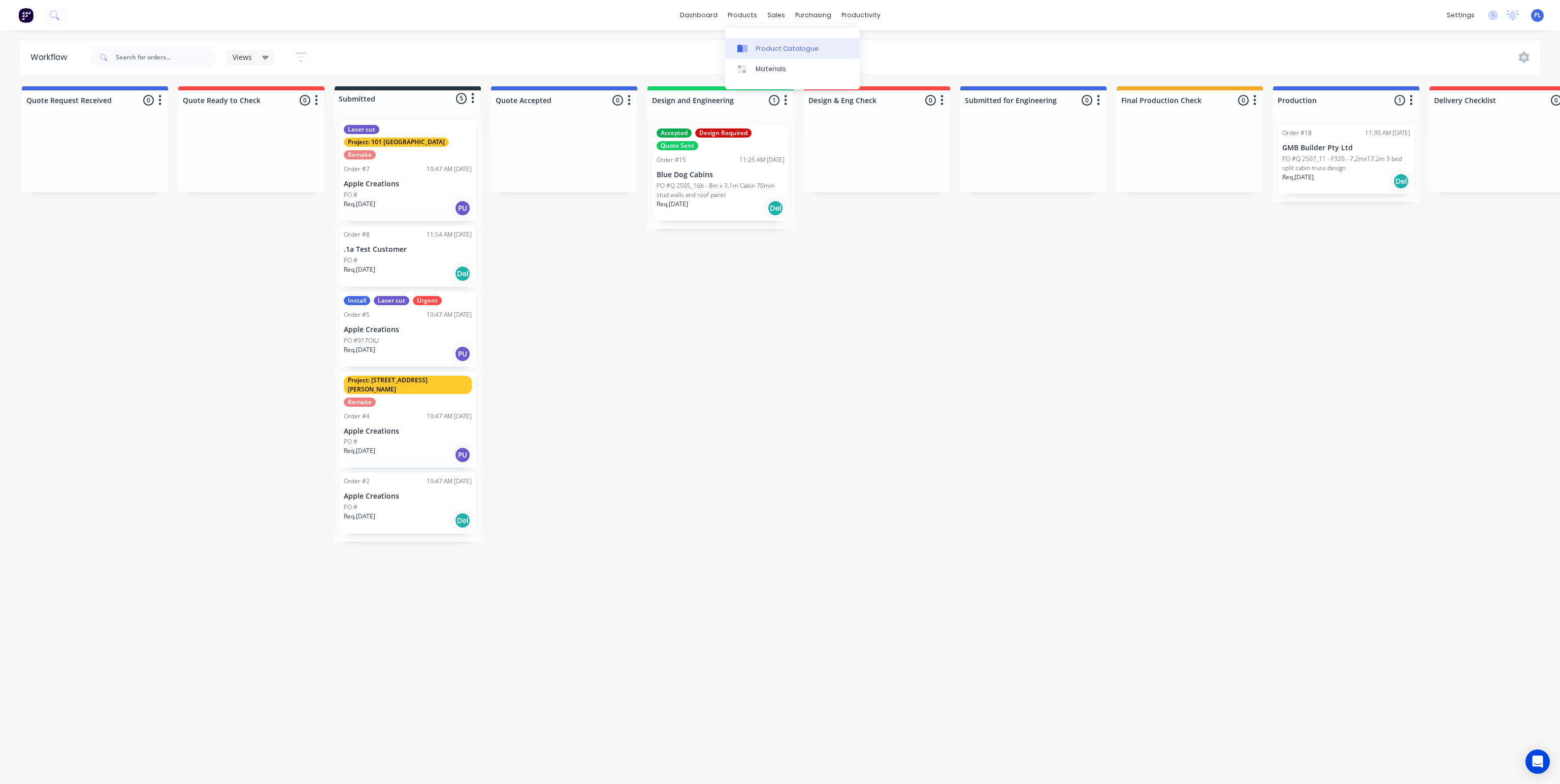
click at [760, 46] on div "Product Catalogue" at bounding box center [787, 48] width 63 height 9
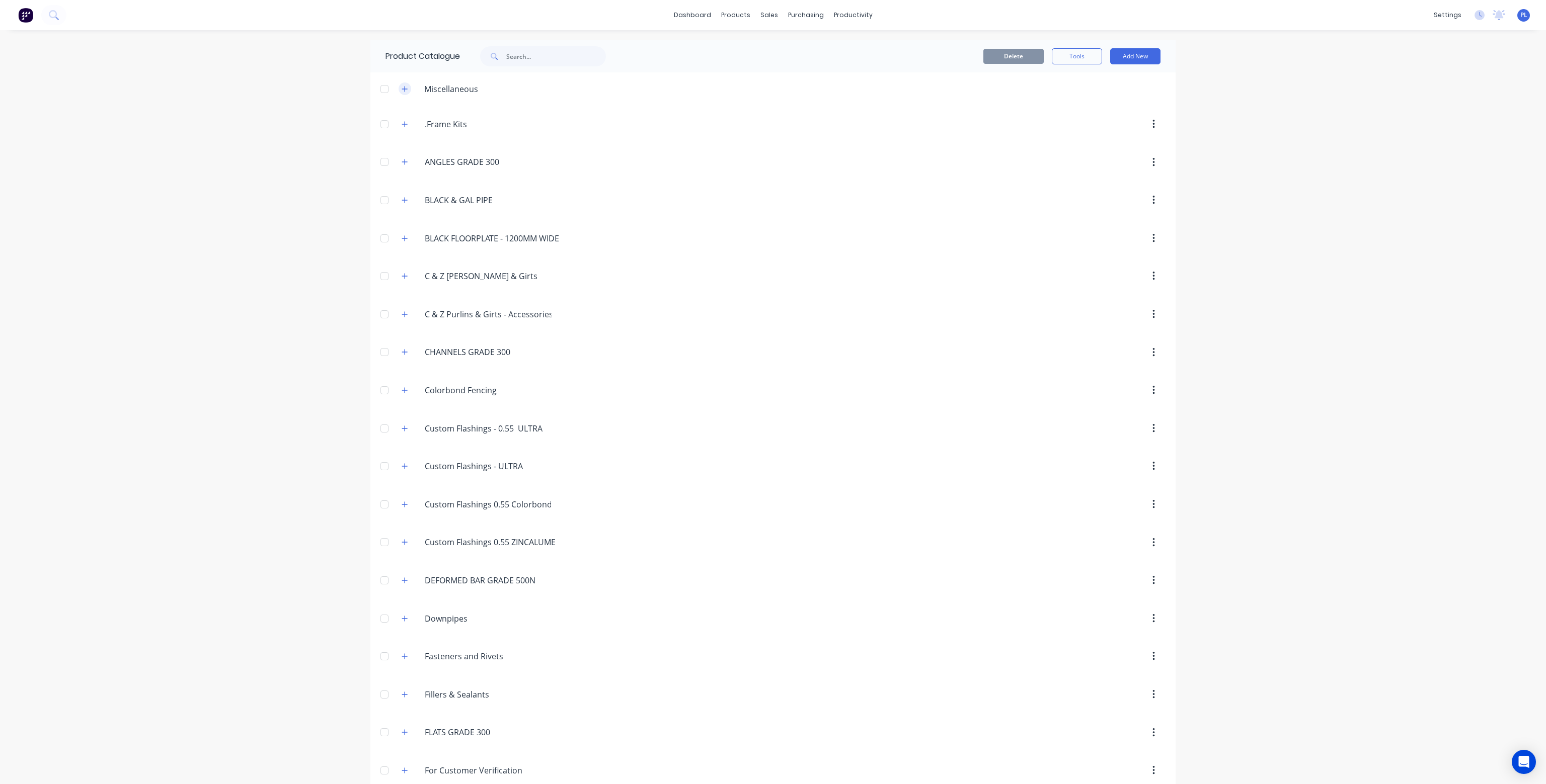
click at [403, 88] on icon "button" at bounding box center [404, 89] width 6 height 7
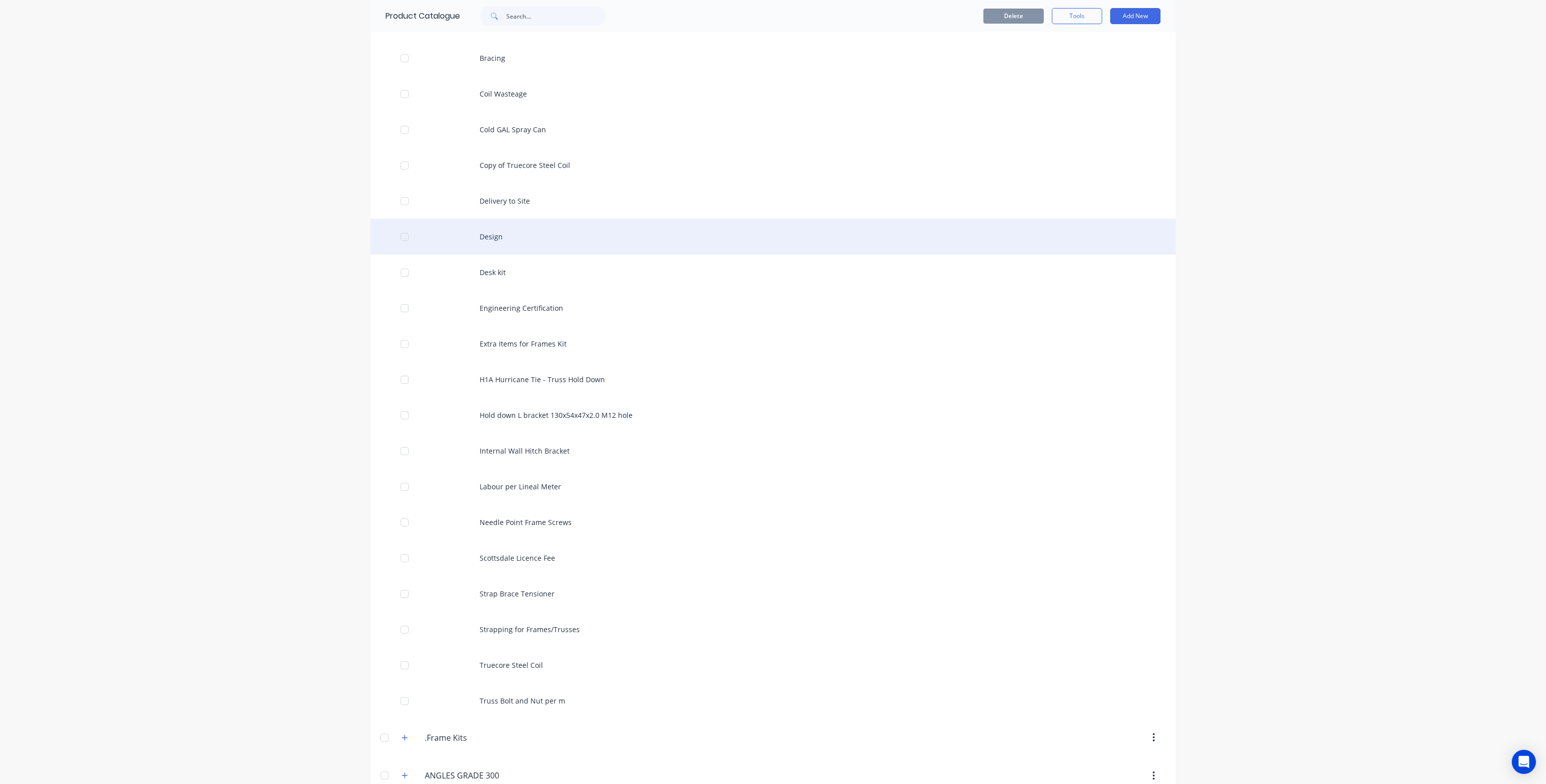
scroll to position [151, 0]
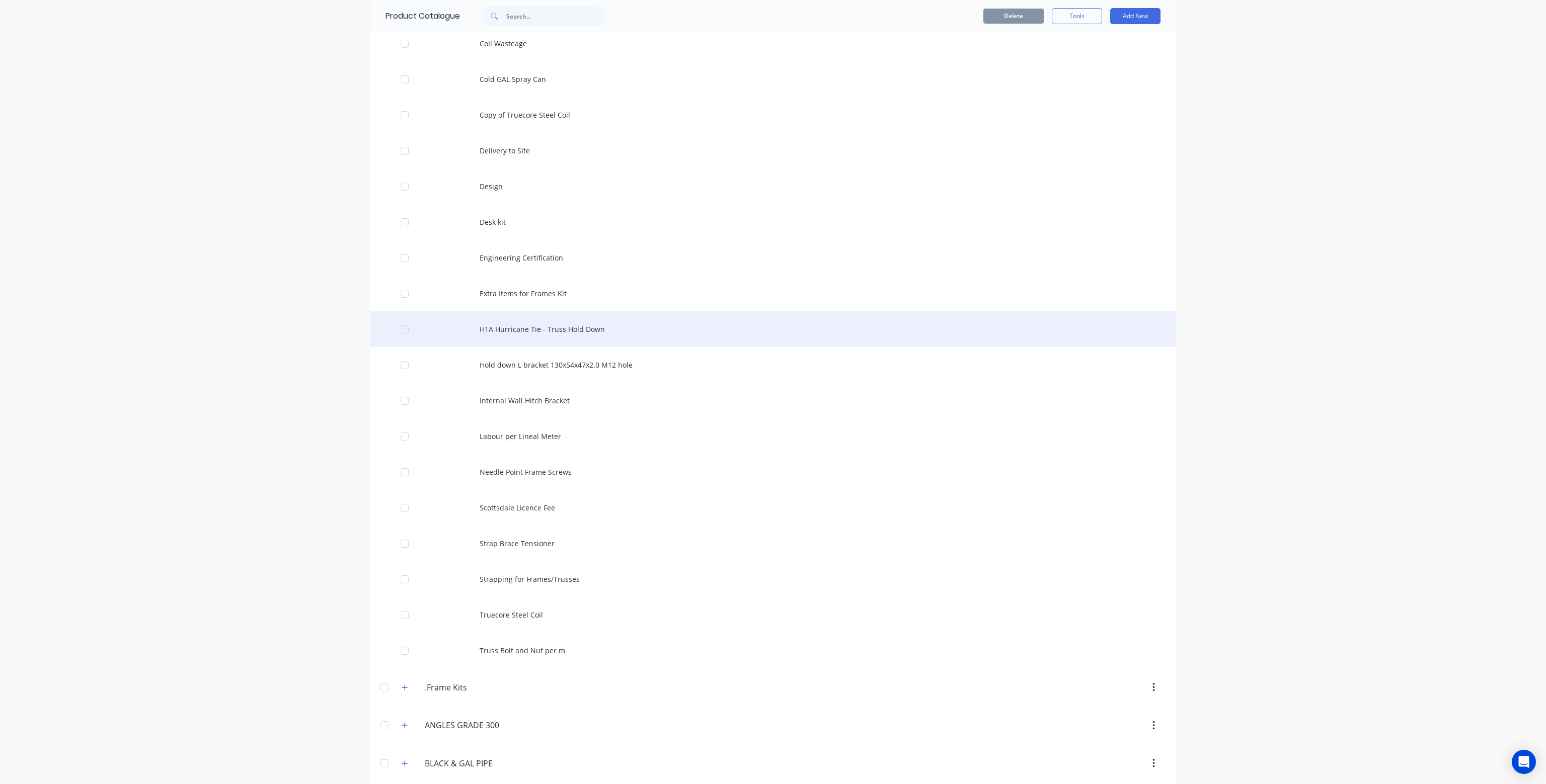
click at [577, 327] on div "H1A Hurricane Tie - Truss Hold Down" at bounding box center [773, 329] width 805 height 35
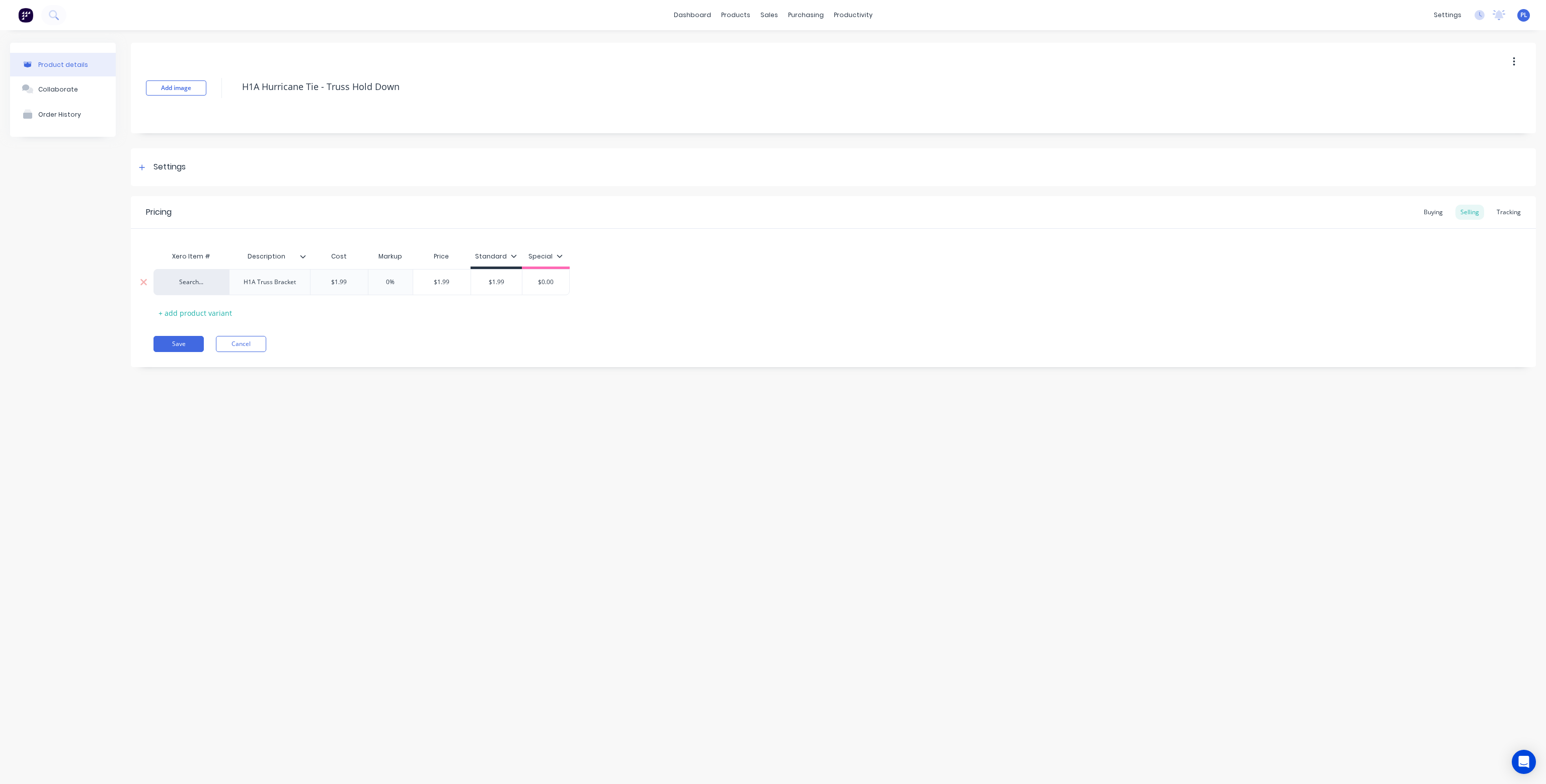
drag, startPoint x: 437, startPoint y: 281, endPoint x: 473, endPoint y: 286, distance: 36.3
click at [473, 286] on div "Search... H1A Truss Bracket $1.99 0% $1.99 $1.99 $1.99 $0.00" at bounding box center [361, 282] width 416 height 26
type input "$0"
click at [487, 282] on input "$1.99" at bounding box center [486, 281] width 51 height 9
drag, startPoint x: 491, startPoint y: 282, endPoint x: 486, endPoint y: 283, distance: 5.1
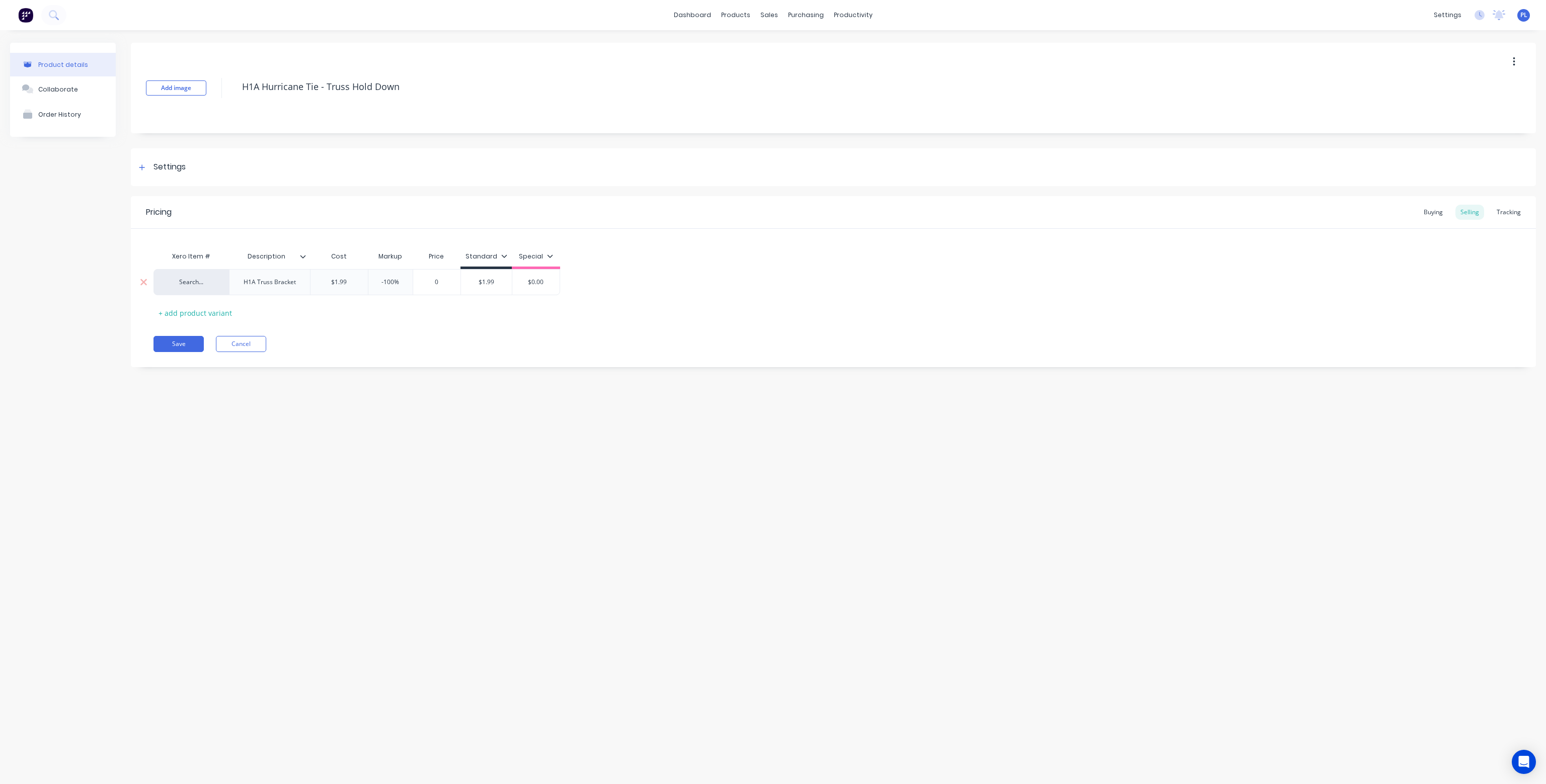
click at [486, 283] on input "$1.99" at bounding box center [486, 281] width 51 height 9
click at [495, 283] on input "$1.99" at bounding box center [486, 281] width 51 height 9
drag, startPoint x: 495, startPoint y: 283, endPoint x: 475, endPoint y: 286, distance: 20.2
click at [475, 286] on input "$1.99" at bounding box center [486, 281] width 51 height 9
type input "0"
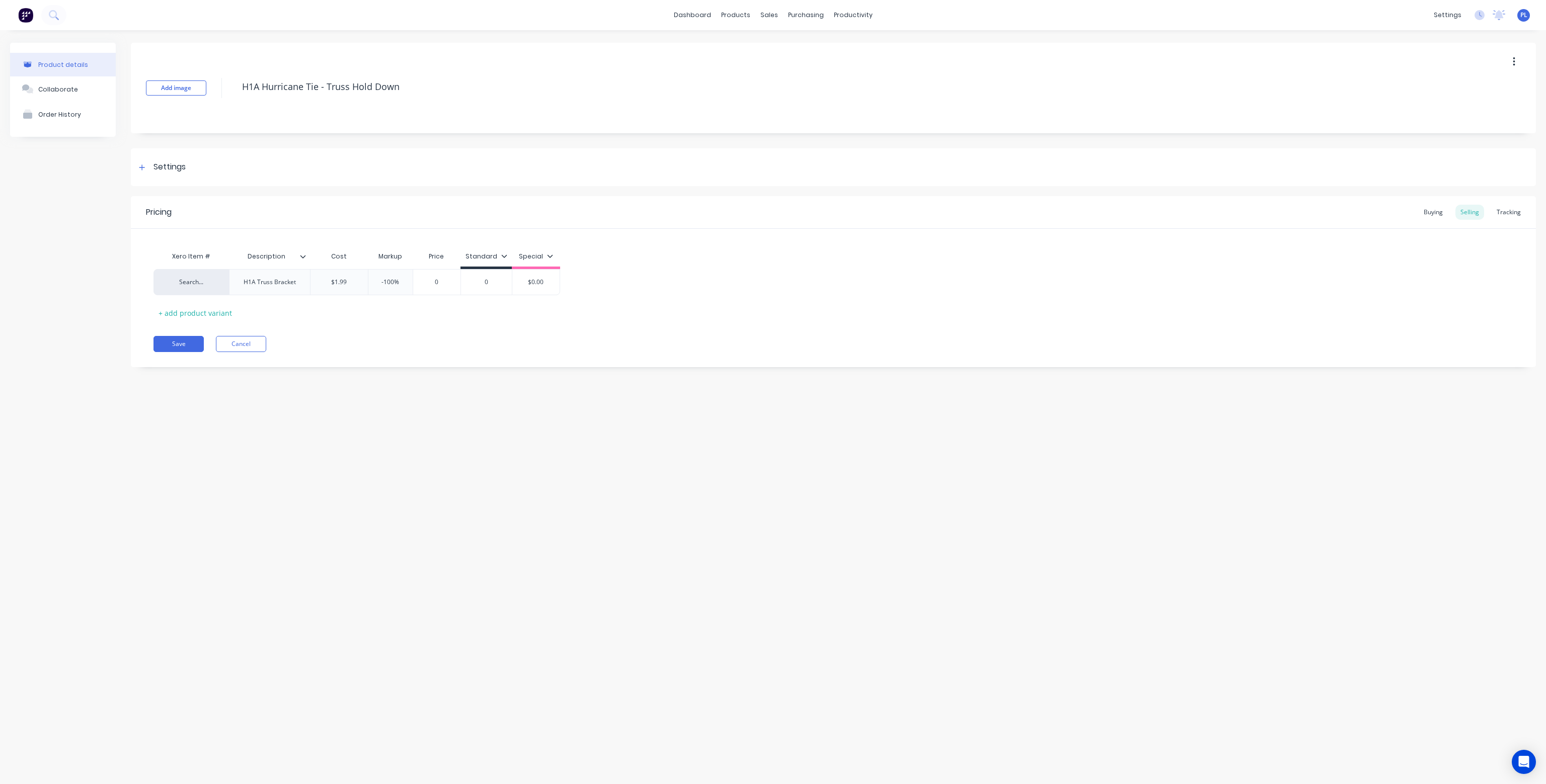
click at [499, 310] on div "Xero Item # Description Cost Markup Price Standard Special Search... H1A Truss …" at bounding box center [833, 284] width 1360 height 74
click at [871, 50] on div "Workflow" at bounding box center [870, 48] width 30 height 9
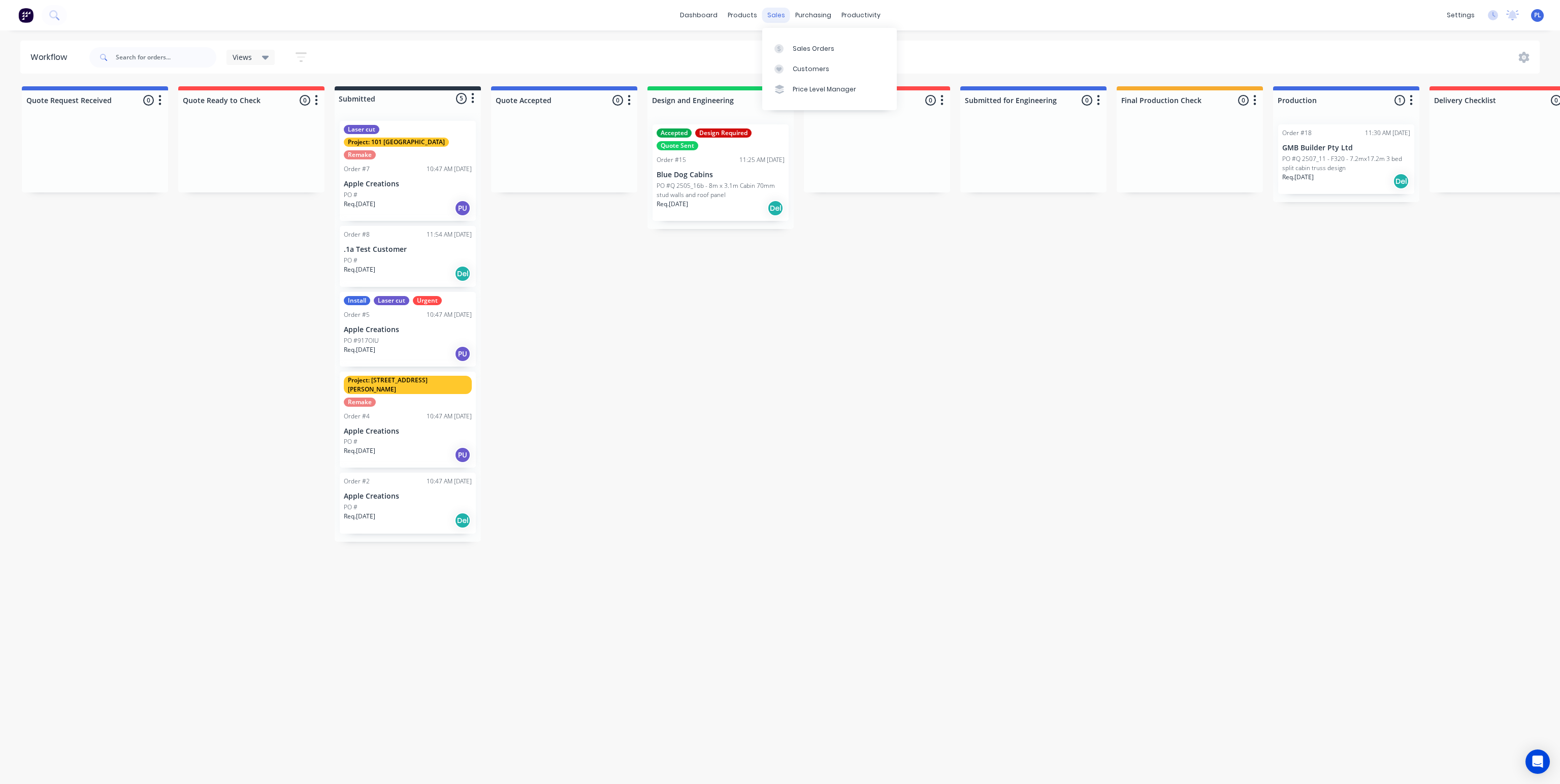
click at [777, 14] on div "sales" at bounding box center [776, 15] width 28 height 15
click at [810, 50] on div "Sales Orders" at bounding box center [813, 48] width 42 height 9
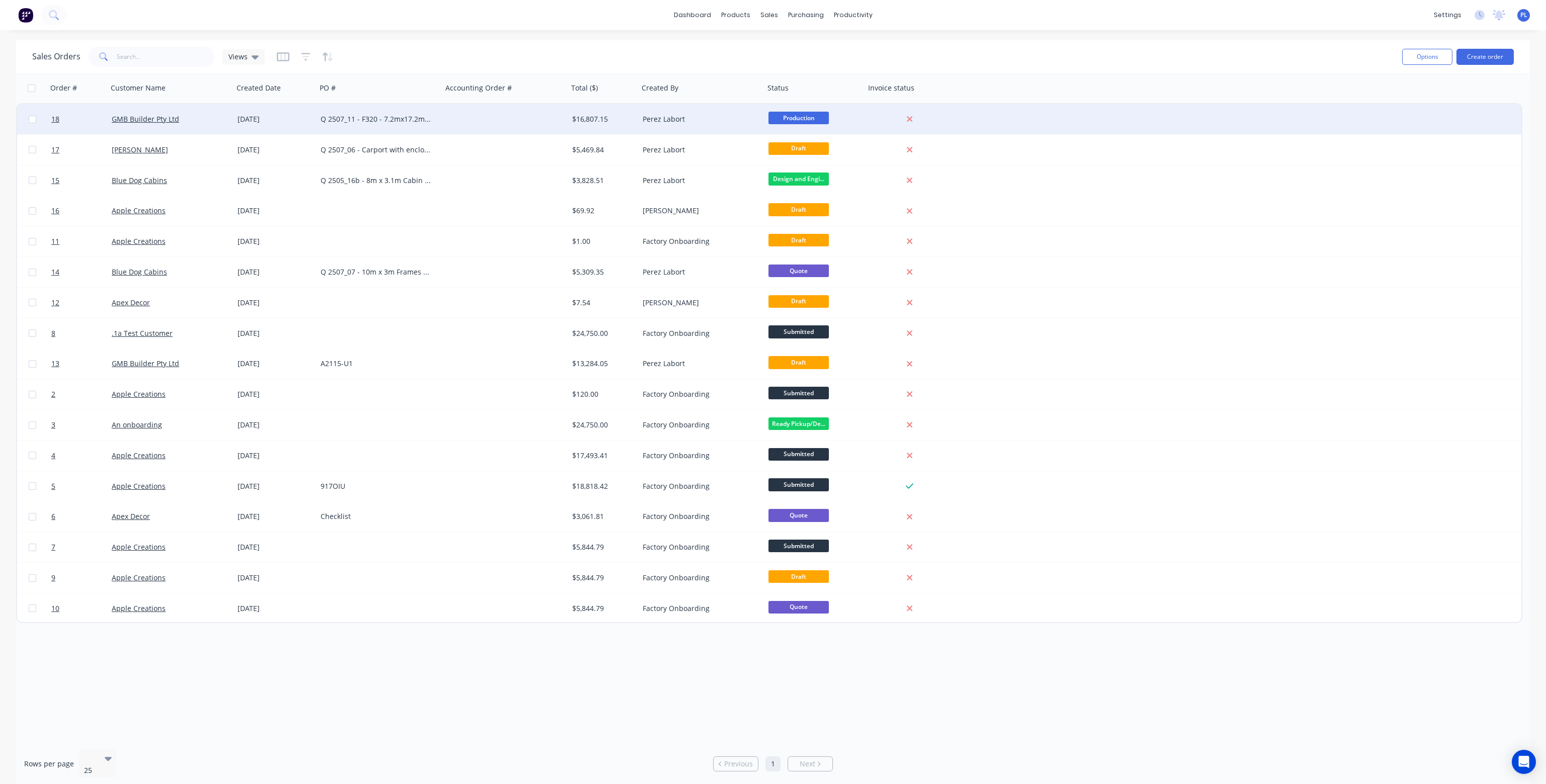
click at [421, 119] on div "Q 2507_11 - F320 - 7.2mx17.2m 3 bed split cabin truss design" at bounding box center [376, 119] width 111 height 10
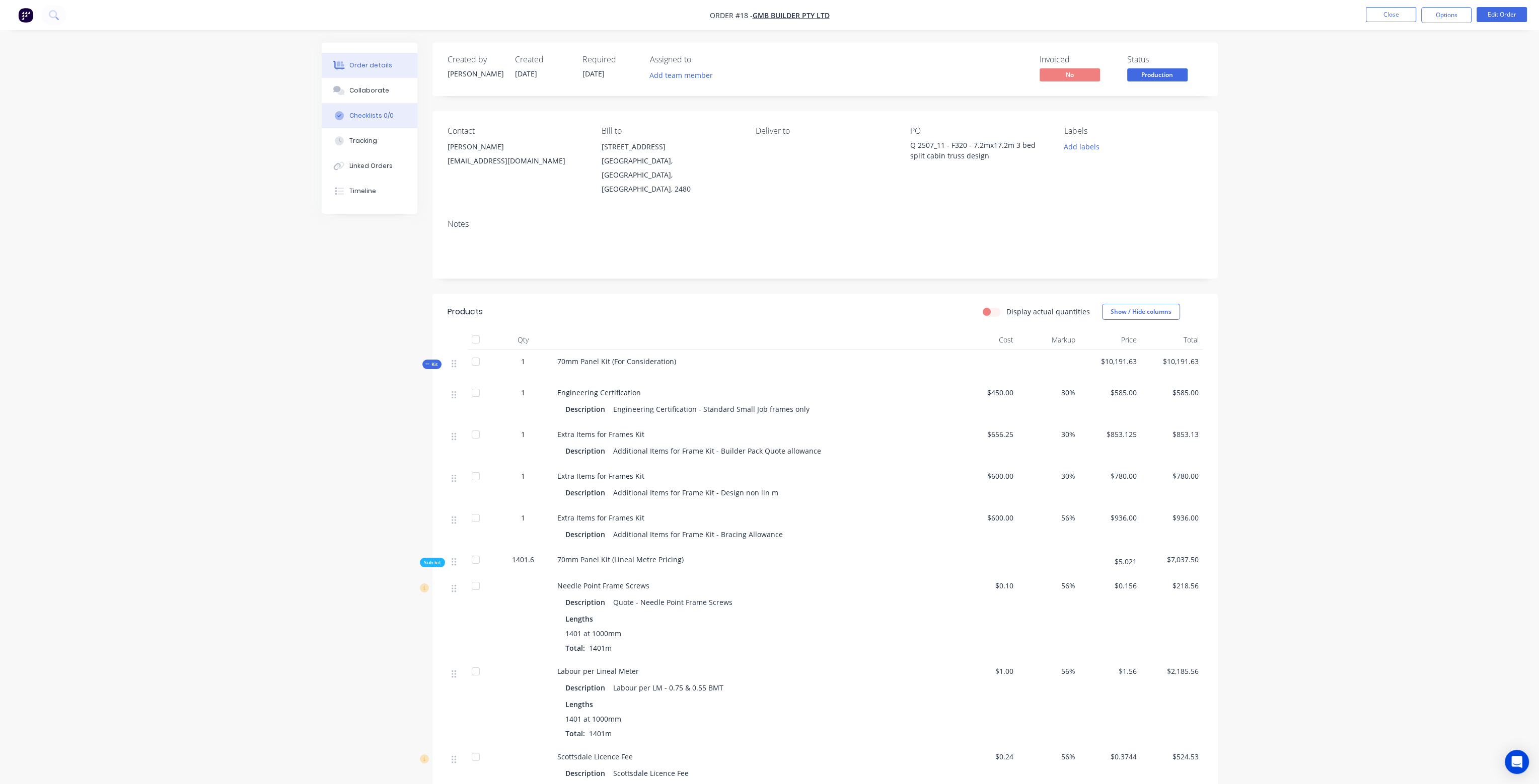
click at [363, 114] on div "Checklists 0/0" at bounding box center [371, 115] width 44 height 9
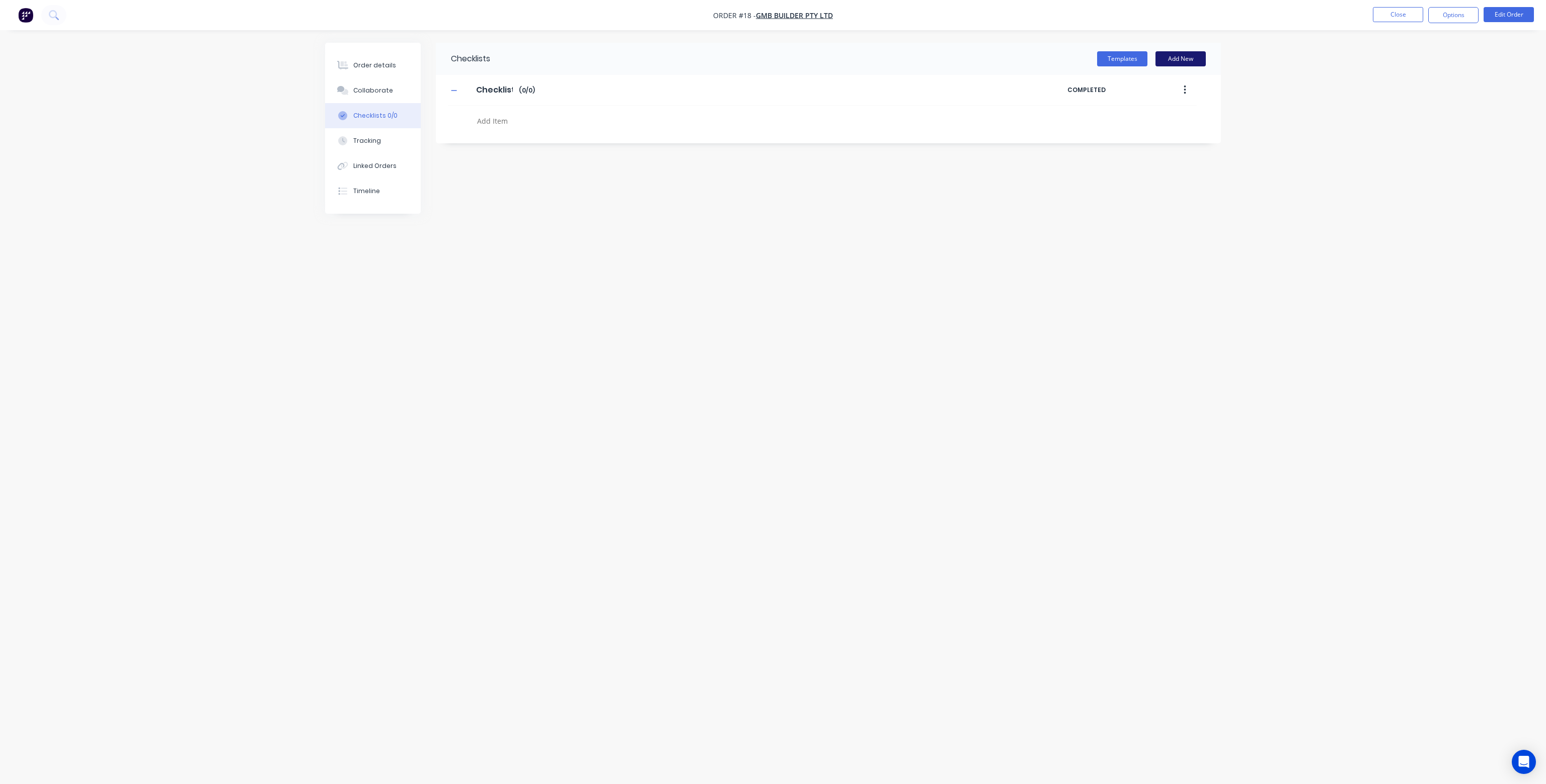
click at [1178, 59] on button "Add New" at bounding box center [1180, 59] width 50 height 15
click at [510, 88] on input "Checklist" at bounding box center [495, 90] width 51 height 15
type input "Production Checklist"
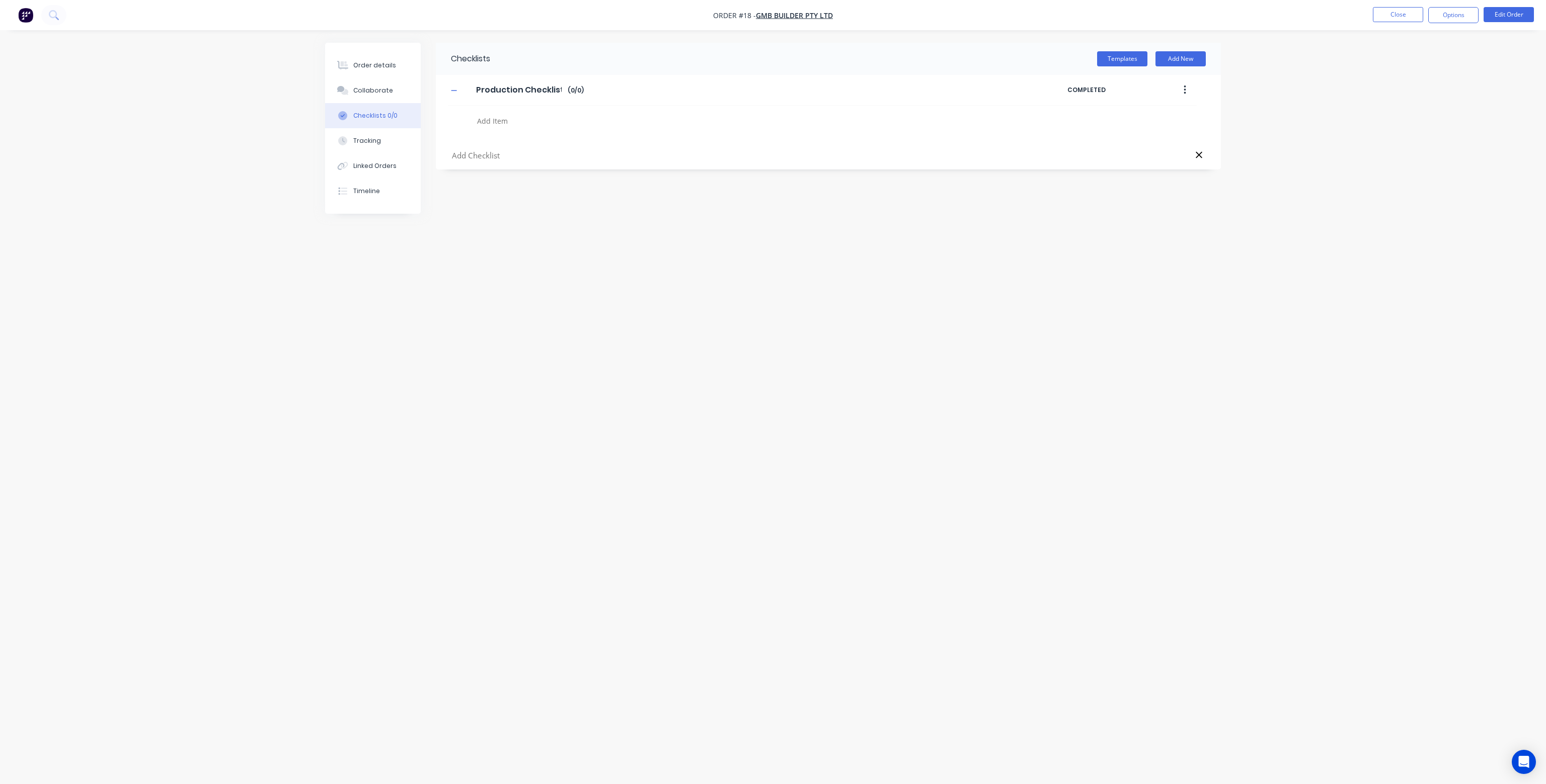
click at [487, 121] on textarea at bounding box center [715, 121] width 484 height 15
type textarea "- 70mm 0.95 BMT"
type textarea "70mm 0.75 BMT"
click at [1187, 86] on button "button" at bounding box center [1185, 90] width 23 height 18
click at [1157, 114] on span "Save as Template" at bounding box center [1148, 116] width 76 height 10
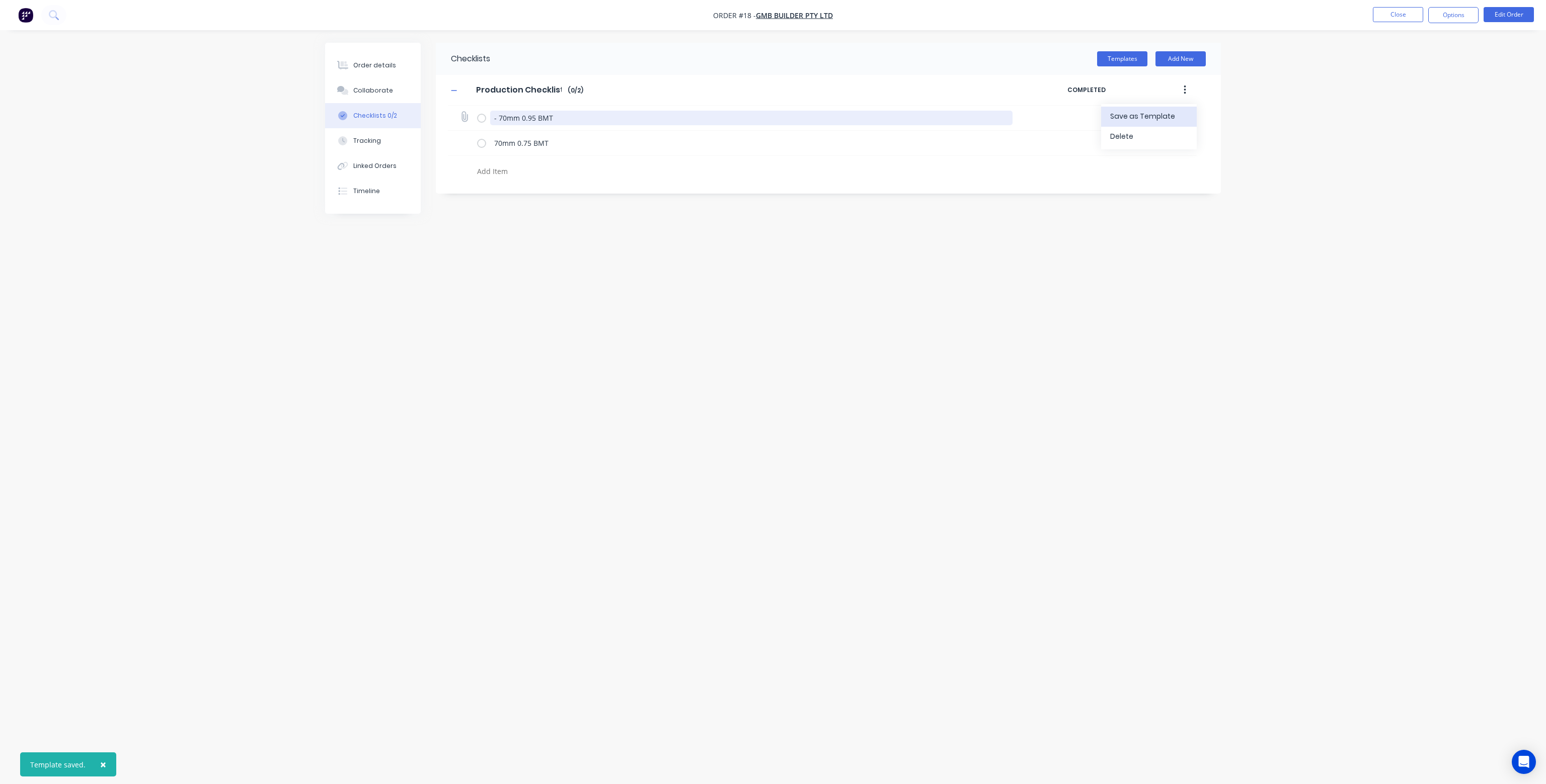
click at [498, 119] on textarea "- 70mm 0.95 BMT" at bounding box center [751, 118] width 523 height 15
type textarea "70mm 0.95 BMT"
click at [726, 195] on div "Checklists Templates Add New Production Checklist Production Checklist Enter Ch…" at bounding box center [773, 373] width 896 height 661
click at [1187, 86] on button "button" at bounding box center [1185, 90] width 23 height 18
click at [1146, 112] on span "Save as Template" at bounding box center [1148, 116] width 76 height 10
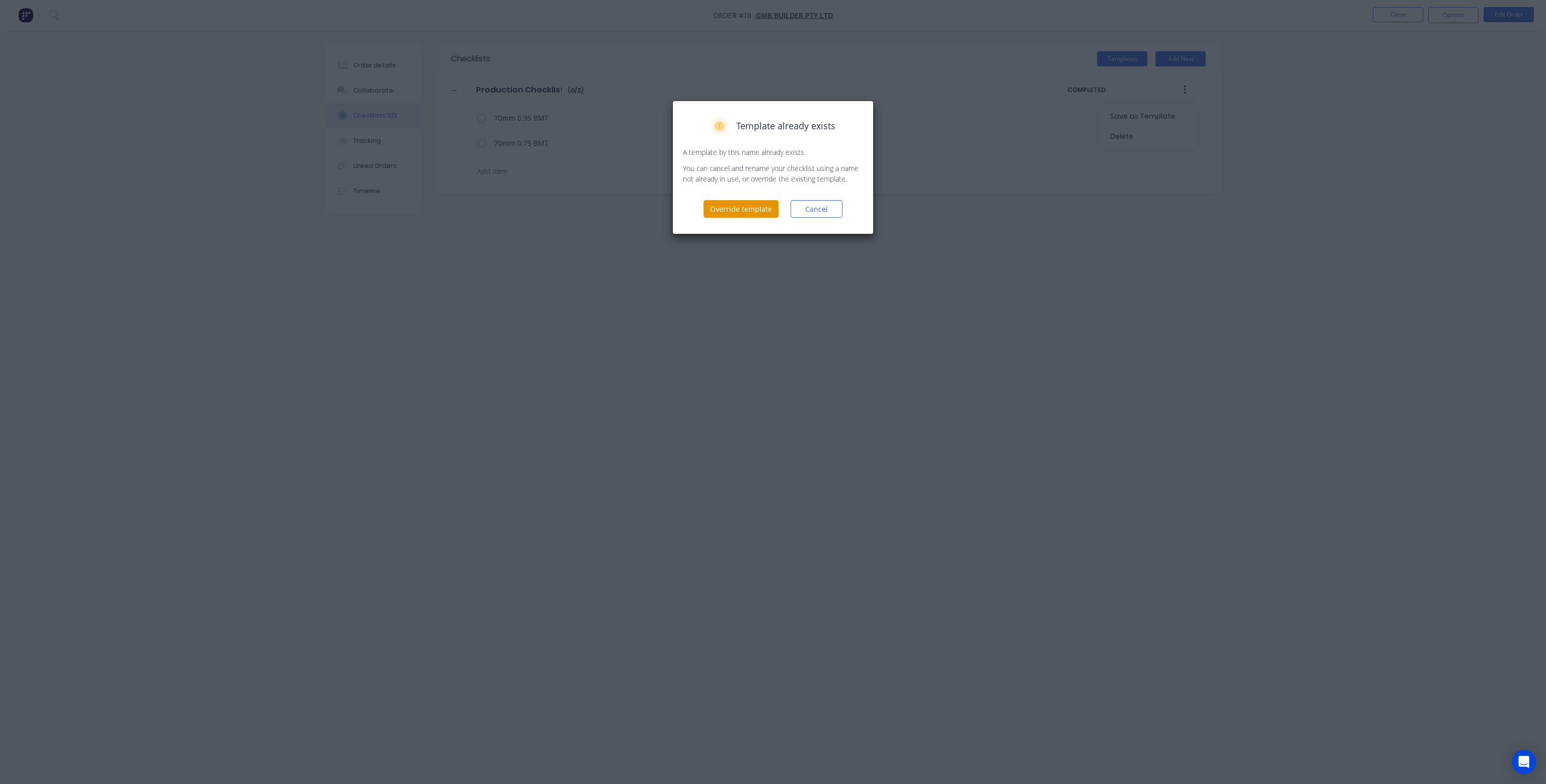
click at [758, 208] on button "Override template" at bounding box center [741, 209] width 75 height 18
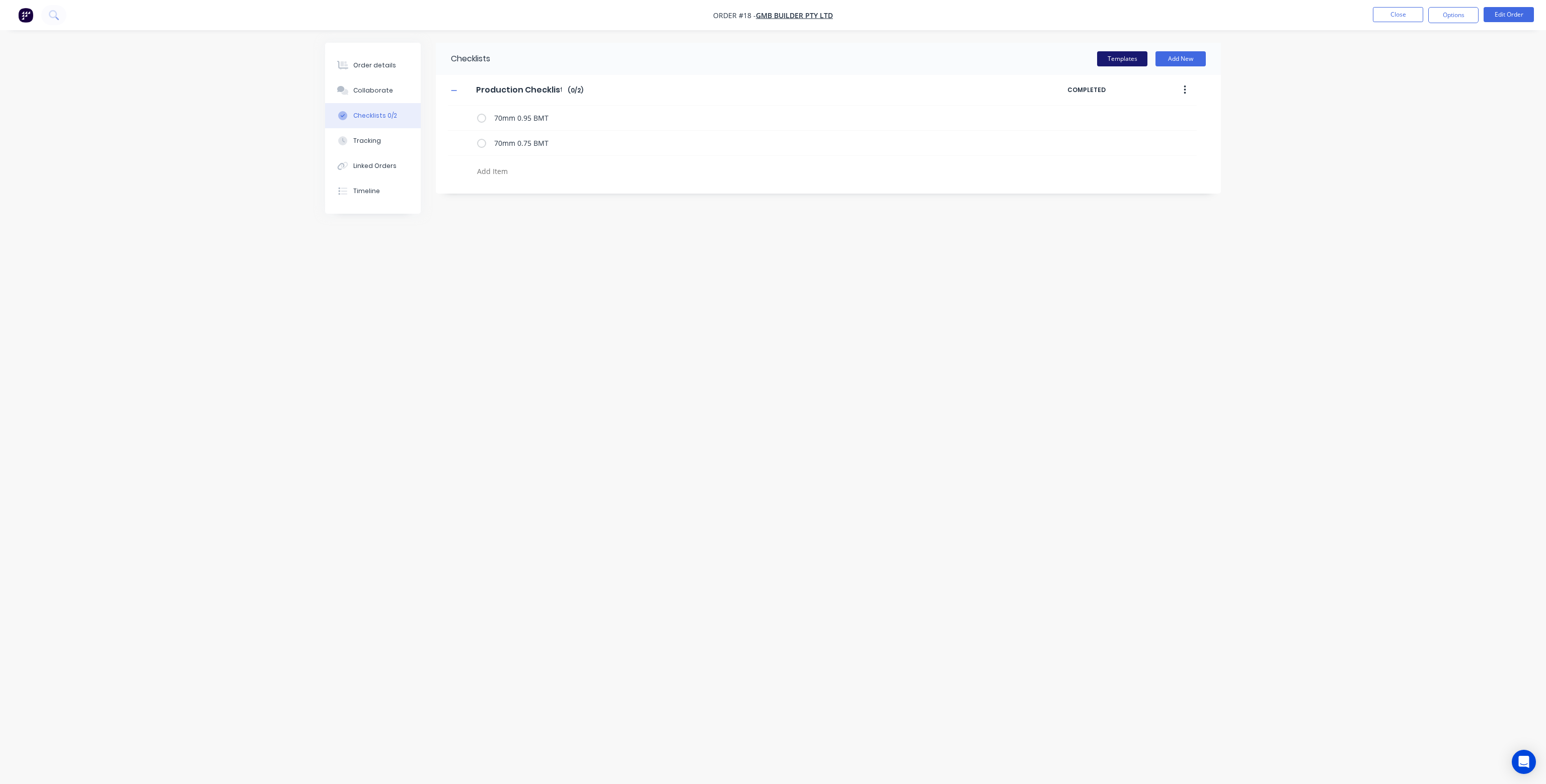
click at [1132, 56] on button "Templates" at bounding box center [1122, 59] width 50 height 15
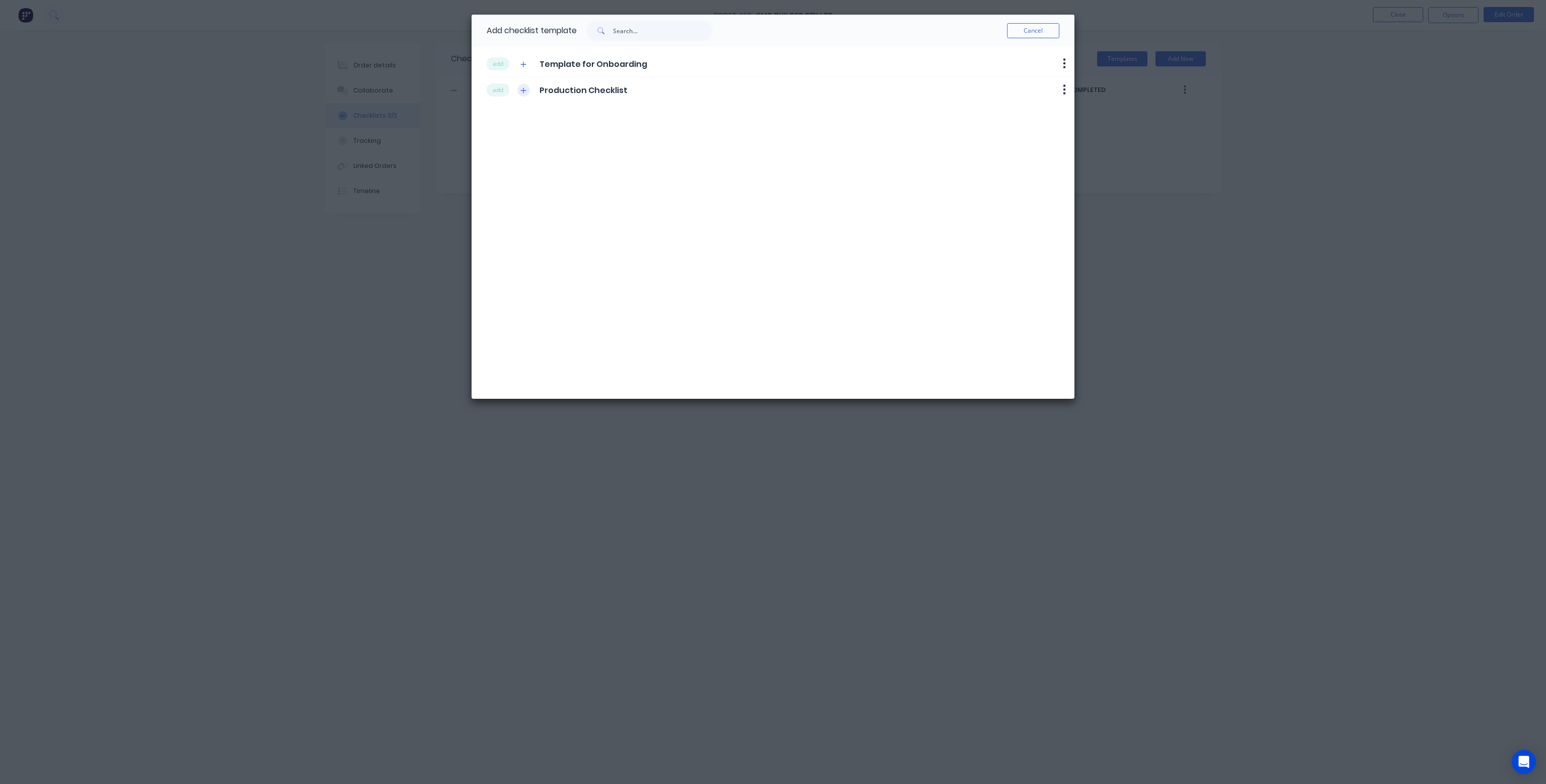
click at [525, 90] on icon "button" at bounding box center [524, 90] width 6 height 6
click at [501, 87] on button "add" at bounding box center [498, 90] width 23 height 13
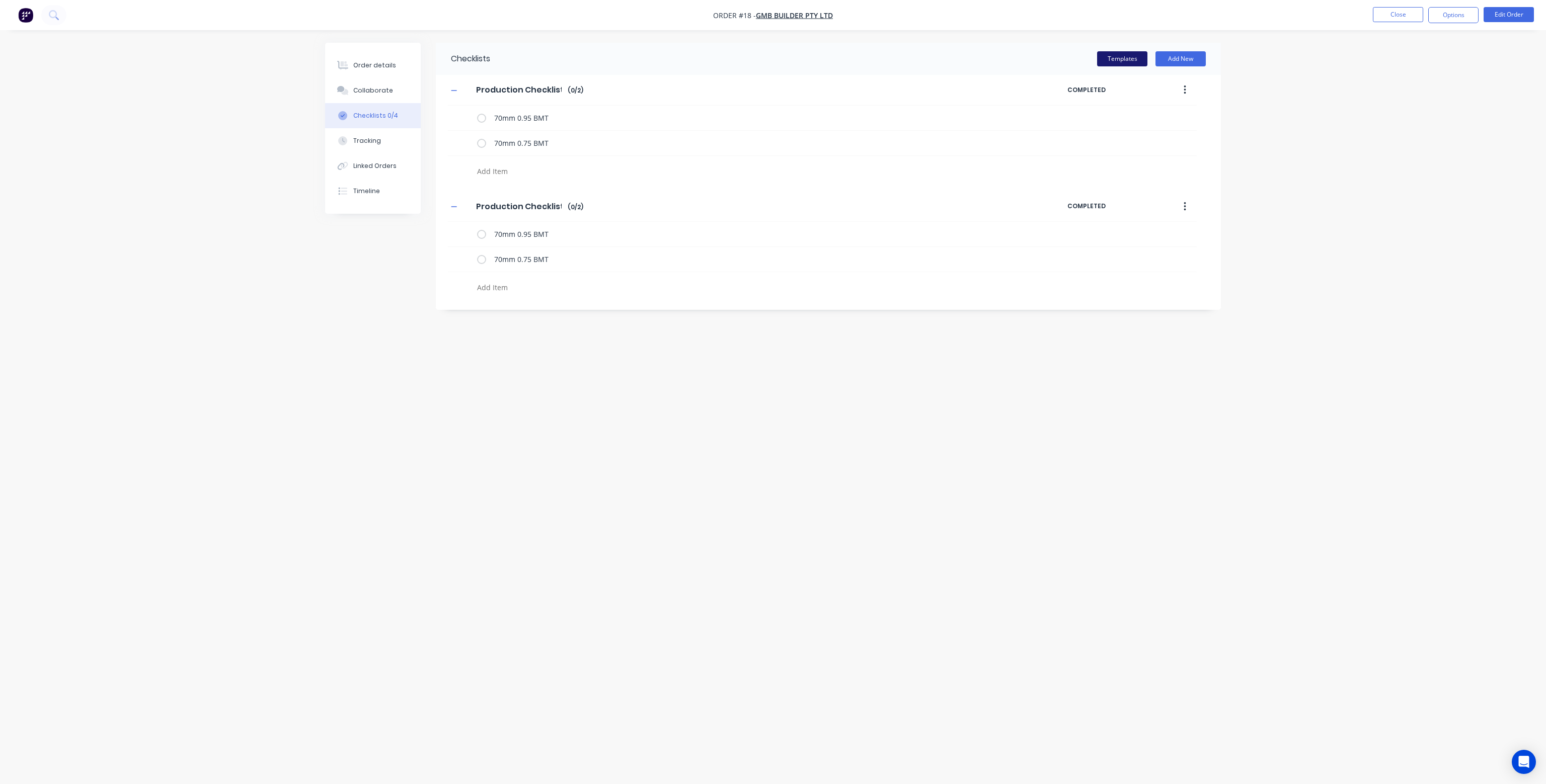
click at [1122, 58] on button "Templates" at bounding box center [1122, 59] width 50 height 15
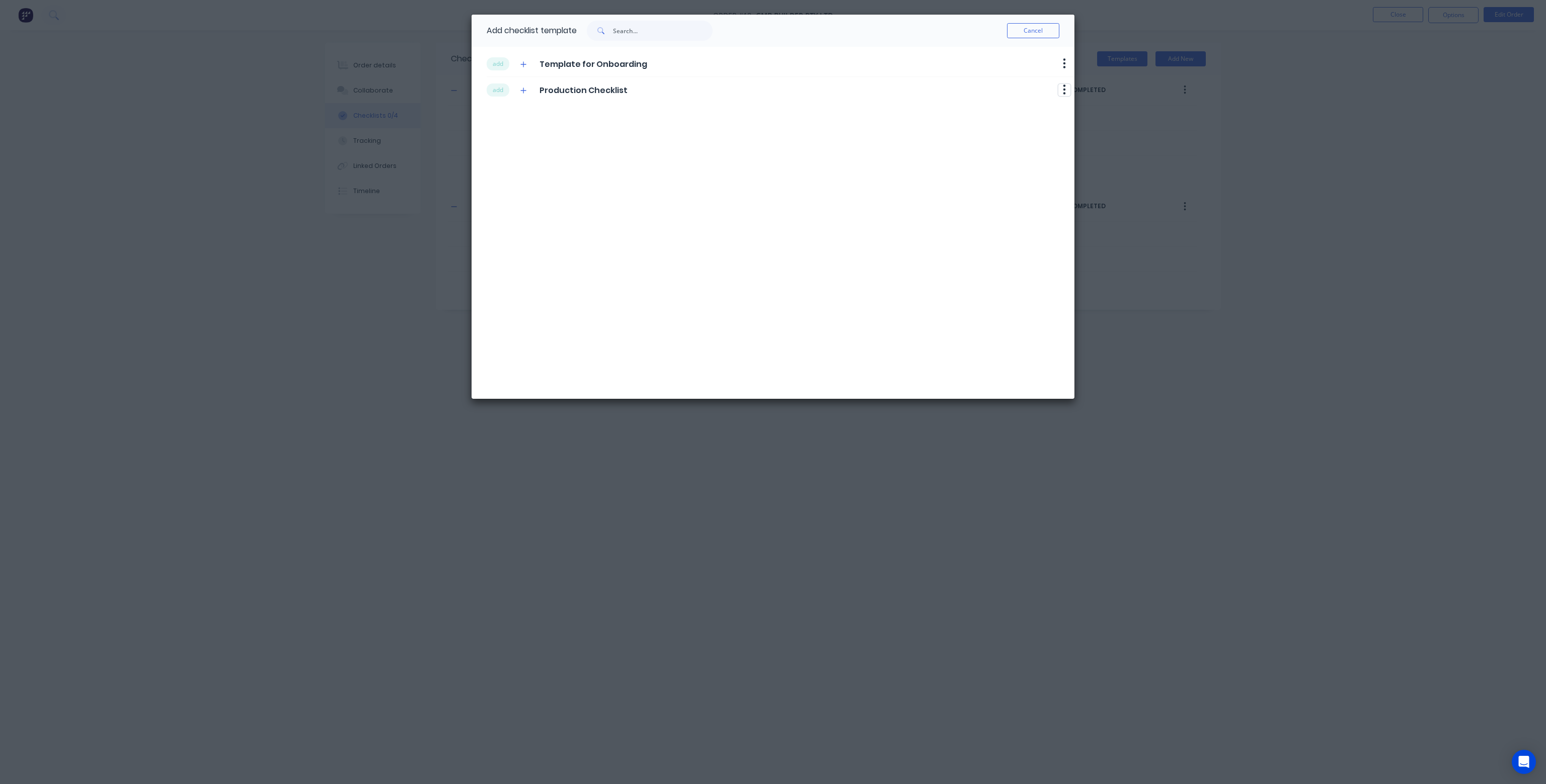
click at [1065, 90] on icon "button" at bounding box center [1064, 90] width 2 height 10
click at [1037, 31] on button "Cancel" at bounding box center [1033, 31] width 52 height 15
